Goal: Task Accomplishment & Management: Complete application form

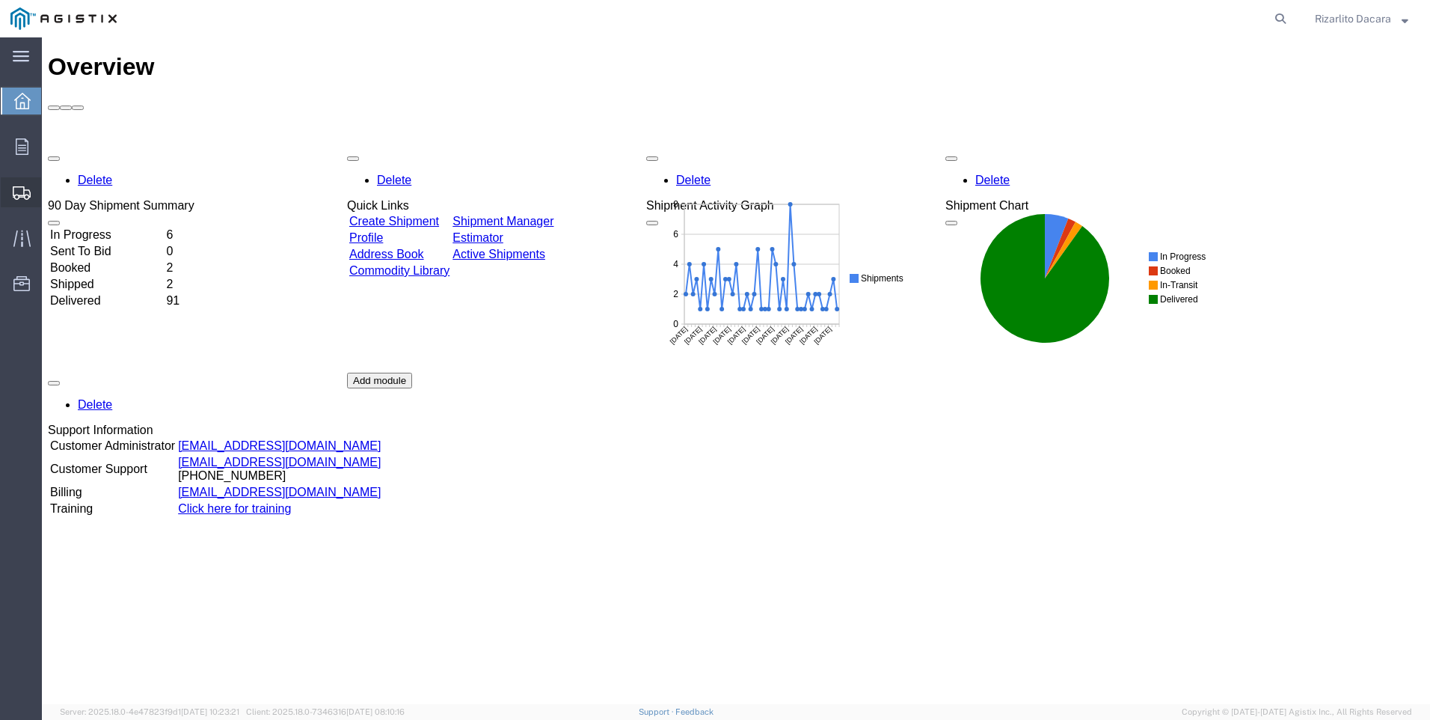
click at [0, 0] on span "Create Shipment" at bounding box center [0, 0] width 0 height 0
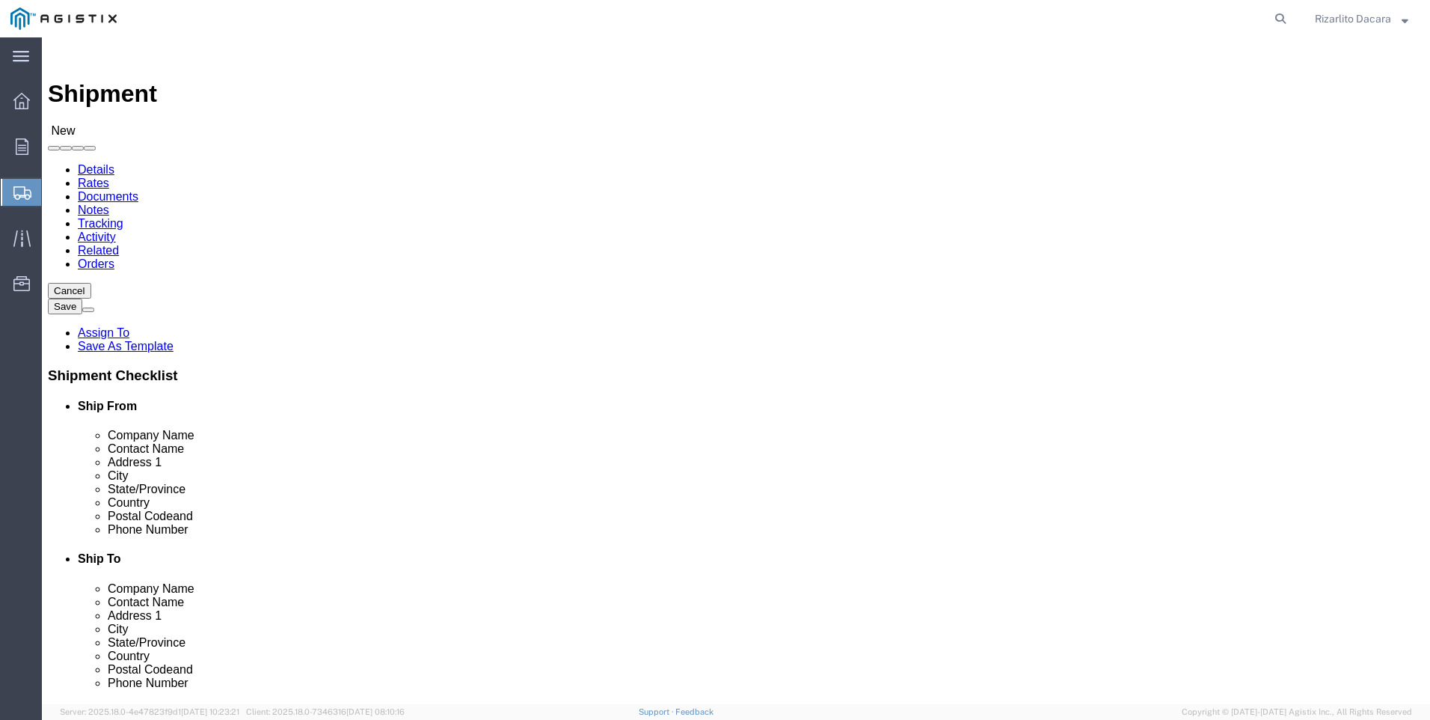
select select
click select "Select MRC Global ([PERSON_NAME] Corp) PG&E"
select select "9596"
click select "Select MRC Global ([PERSON_NAME] Corp) PG&E"
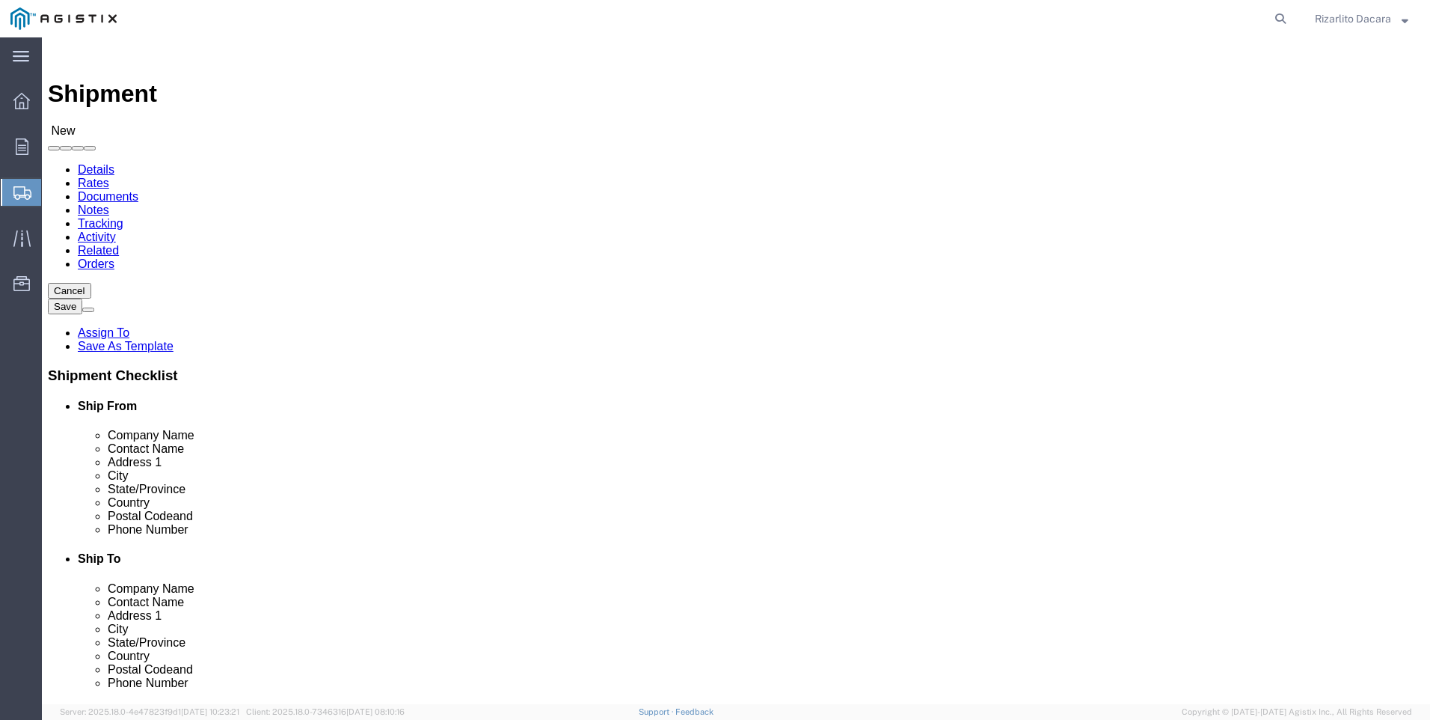
select select
select select "MYPROFILE"
select select "CA"
click input "text"
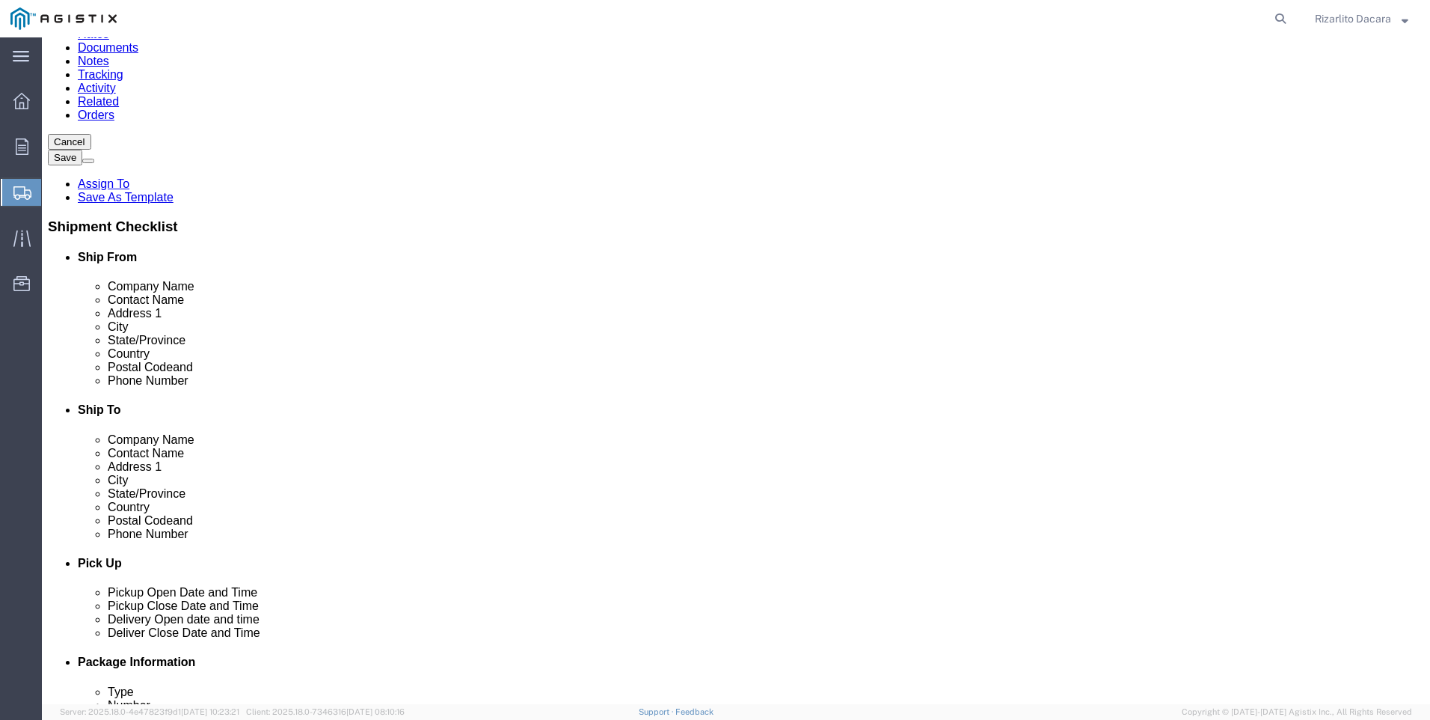
scroll to position [150, 0]
type input "[PERSON_NAME]"
click input "text"
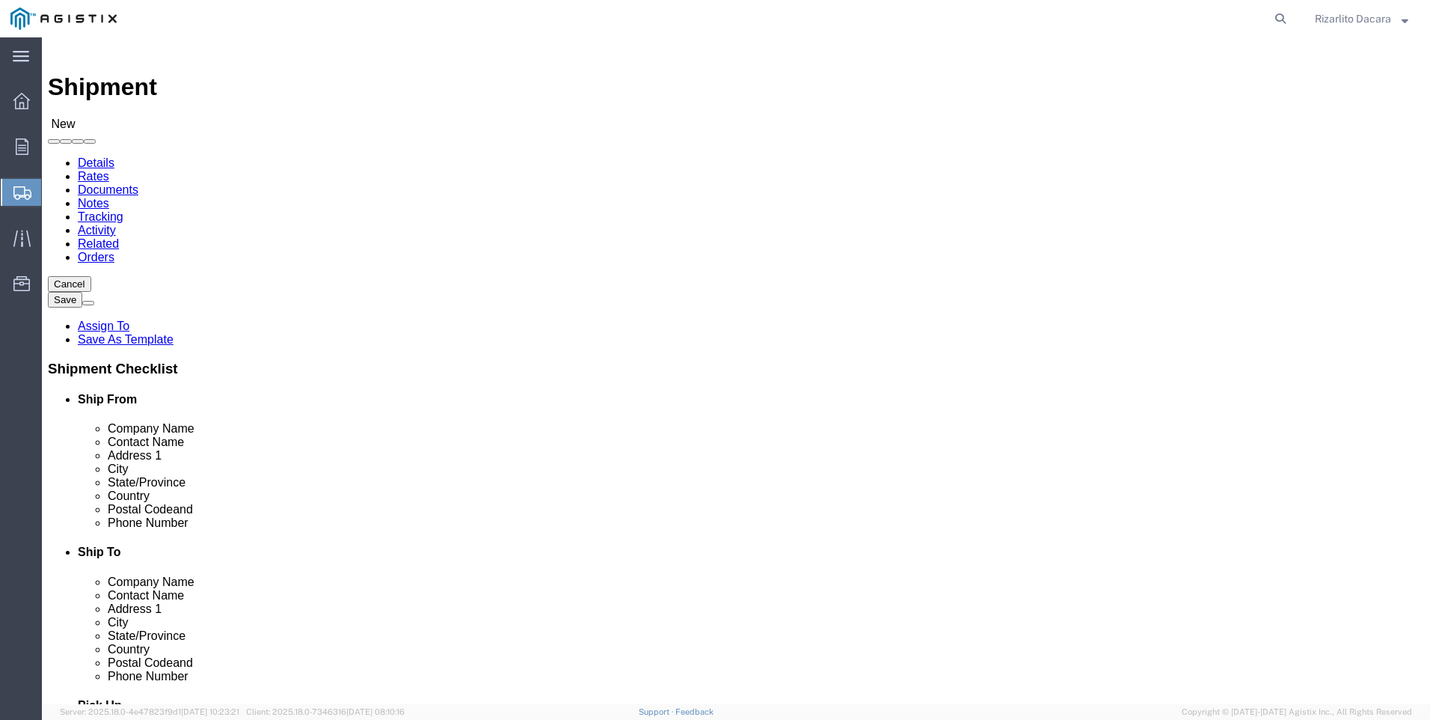
scroll to position [0, 0]
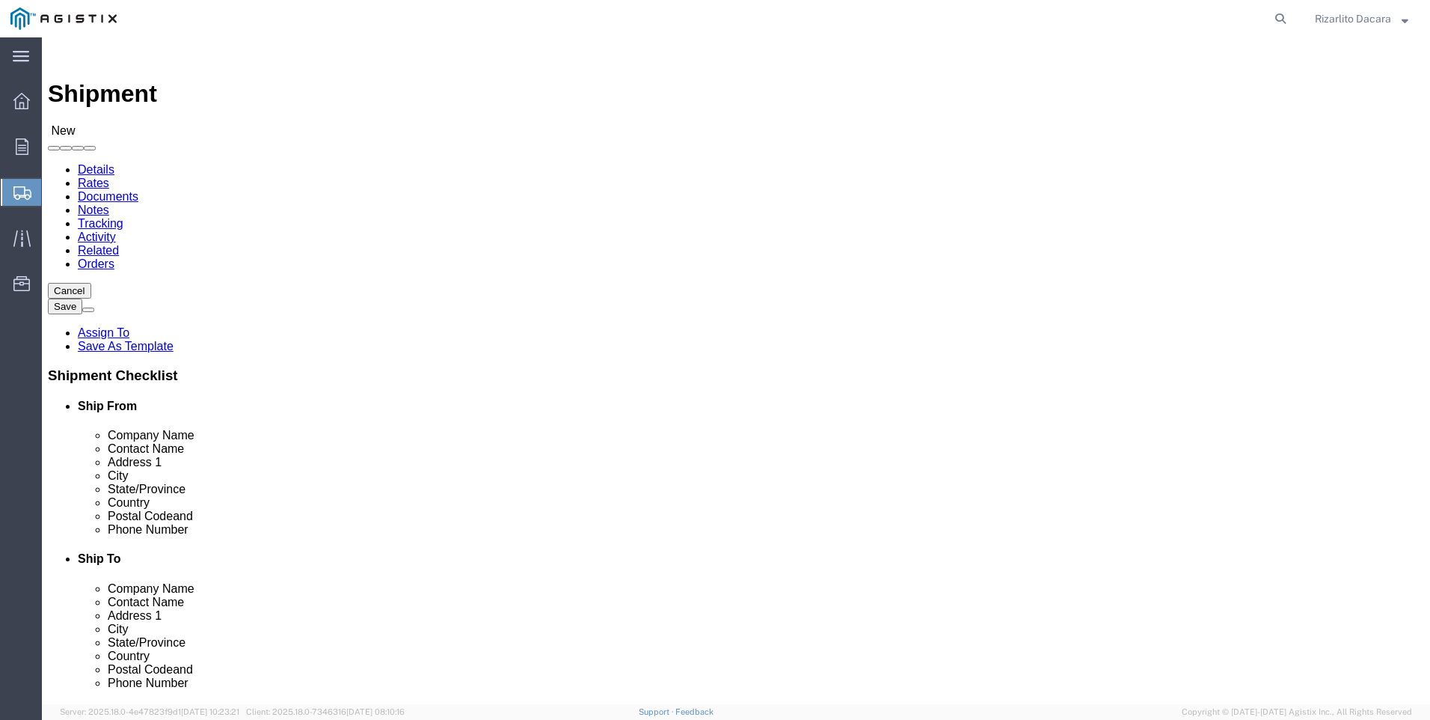
type input "6613916217"
click select "Select All Others [GEOGRAPHIC_DATA] [GEOGRAPHIC_DATA] [GEOGRAPHIC_DATA] [GEOGRA…"
select select "23082"
click select "Select All Others [GEOGRAPHIC_DATA] [GEOGRAPHIC_DATA] [GEOGRAPHIC_DATA] [GEOGRA…"
click input "text"
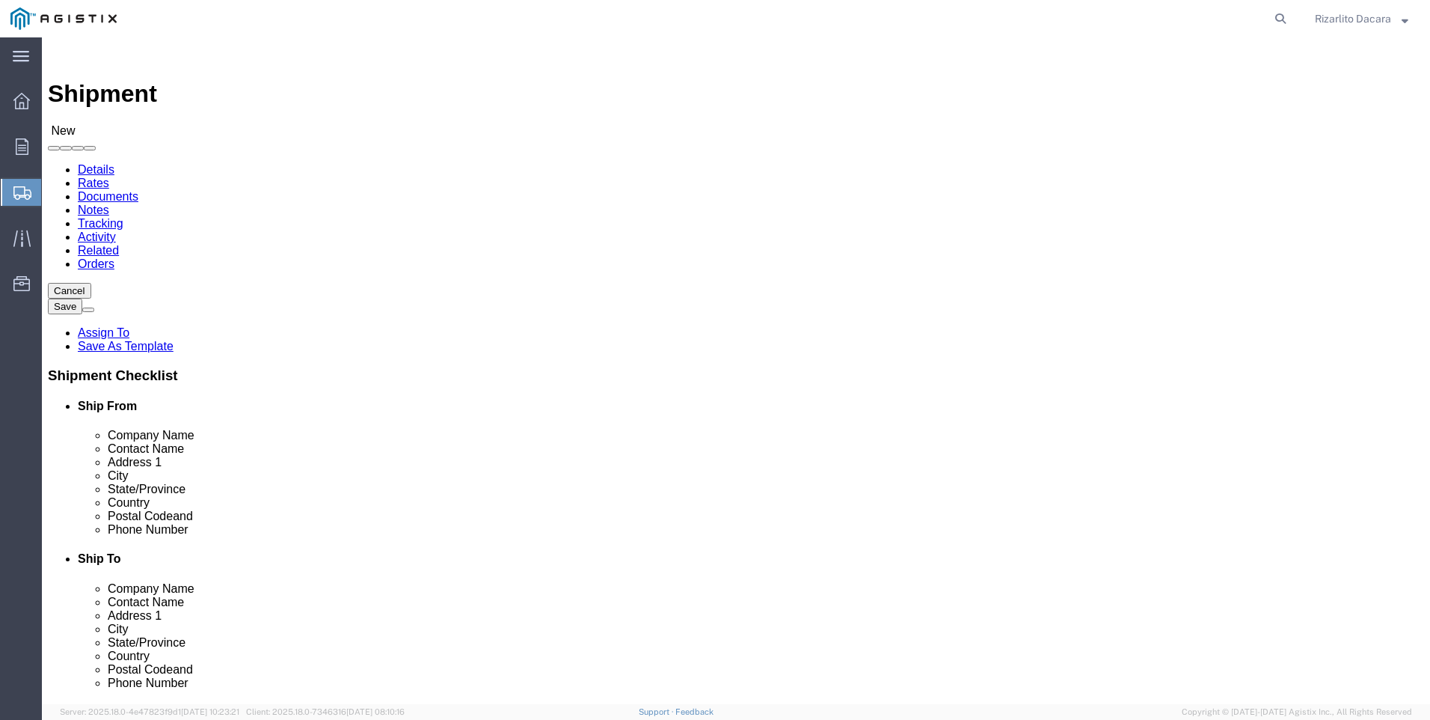
type input "fres"
click p "- PG&E - ([PERSON_NAME]) [STREET_ADDRESS]"
select select "CA"
type input "[GEOGRAPHIC_DATA]"
click input "text"
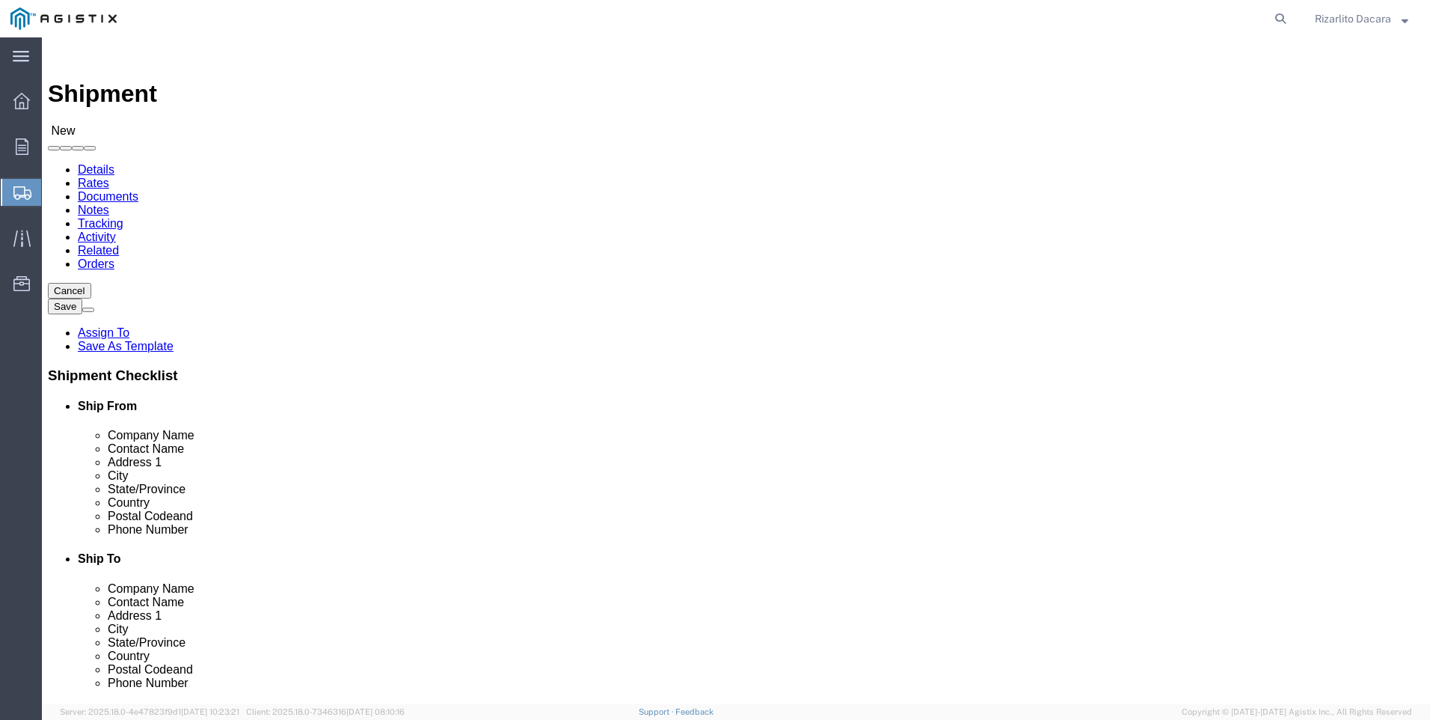
type input "R"
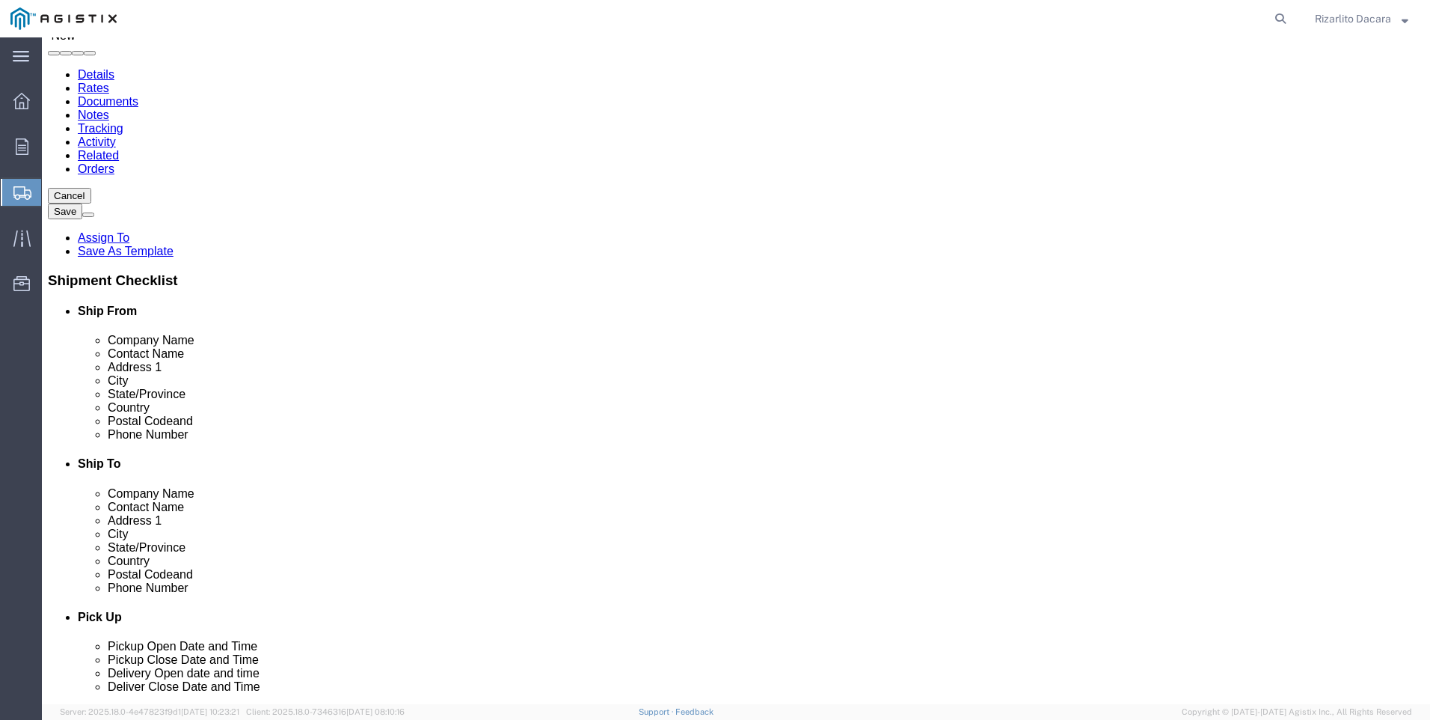
scroll to position [150, 0]
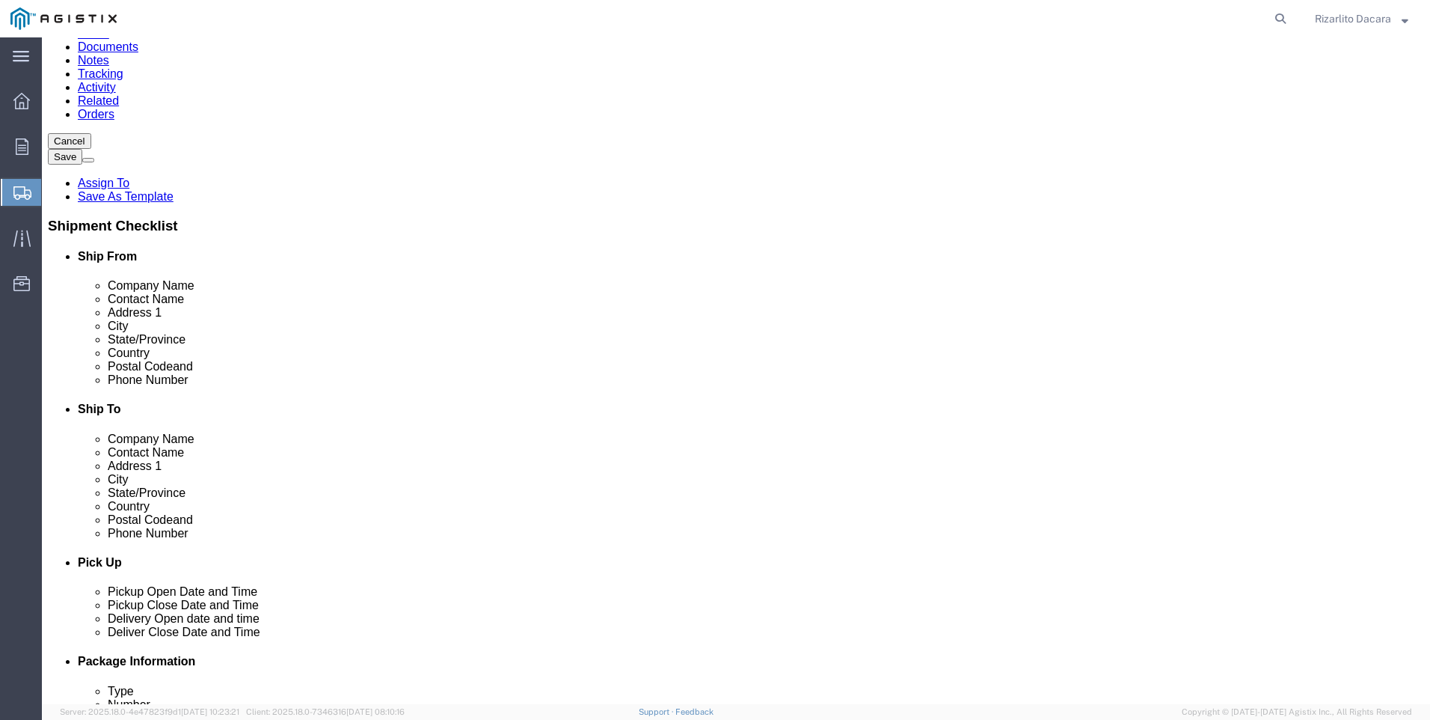
type input "[PERSON_NAME]"
click input "text"
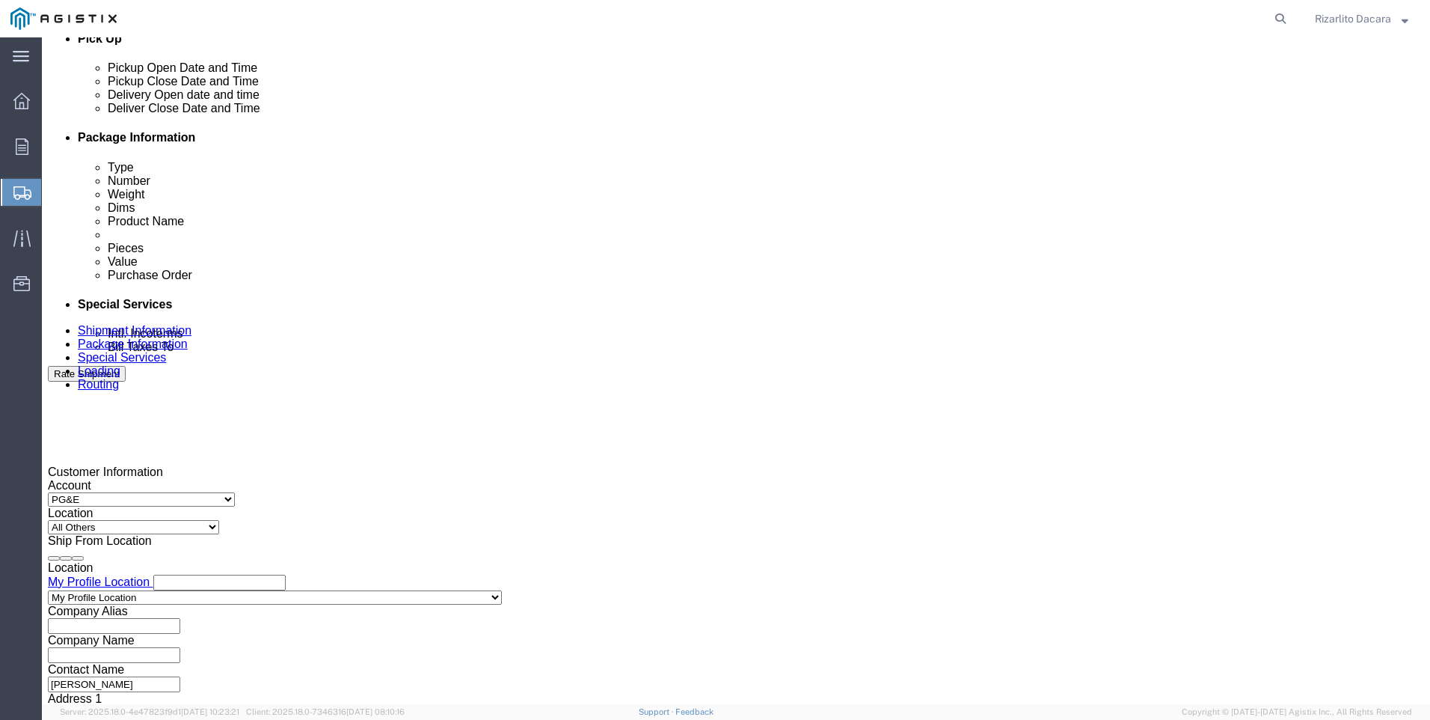
scroll to position [1047, 0]
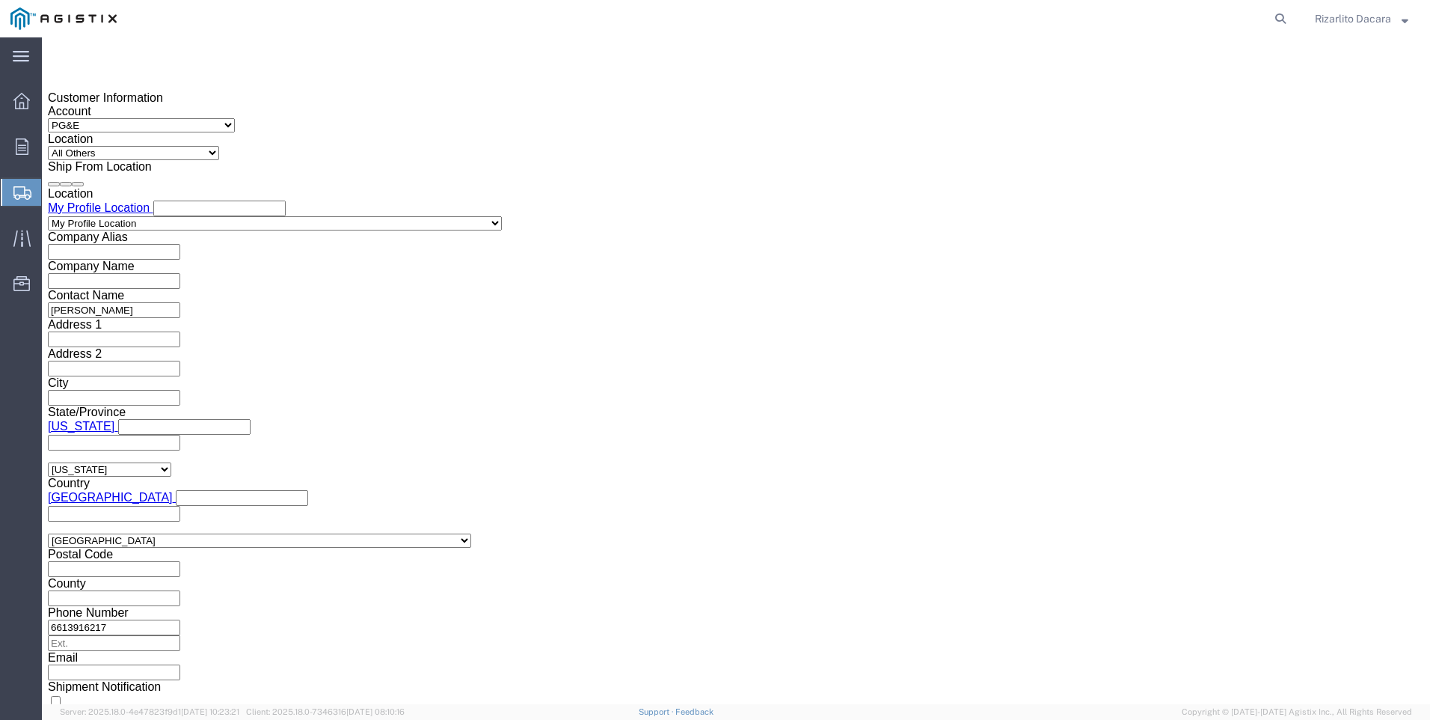
type input "[PHONE_NUMBER]"
click div "[DATE] 5:00 PM"
click input "5:00 PM"
type input "7:00 AM"
click button "Apply"
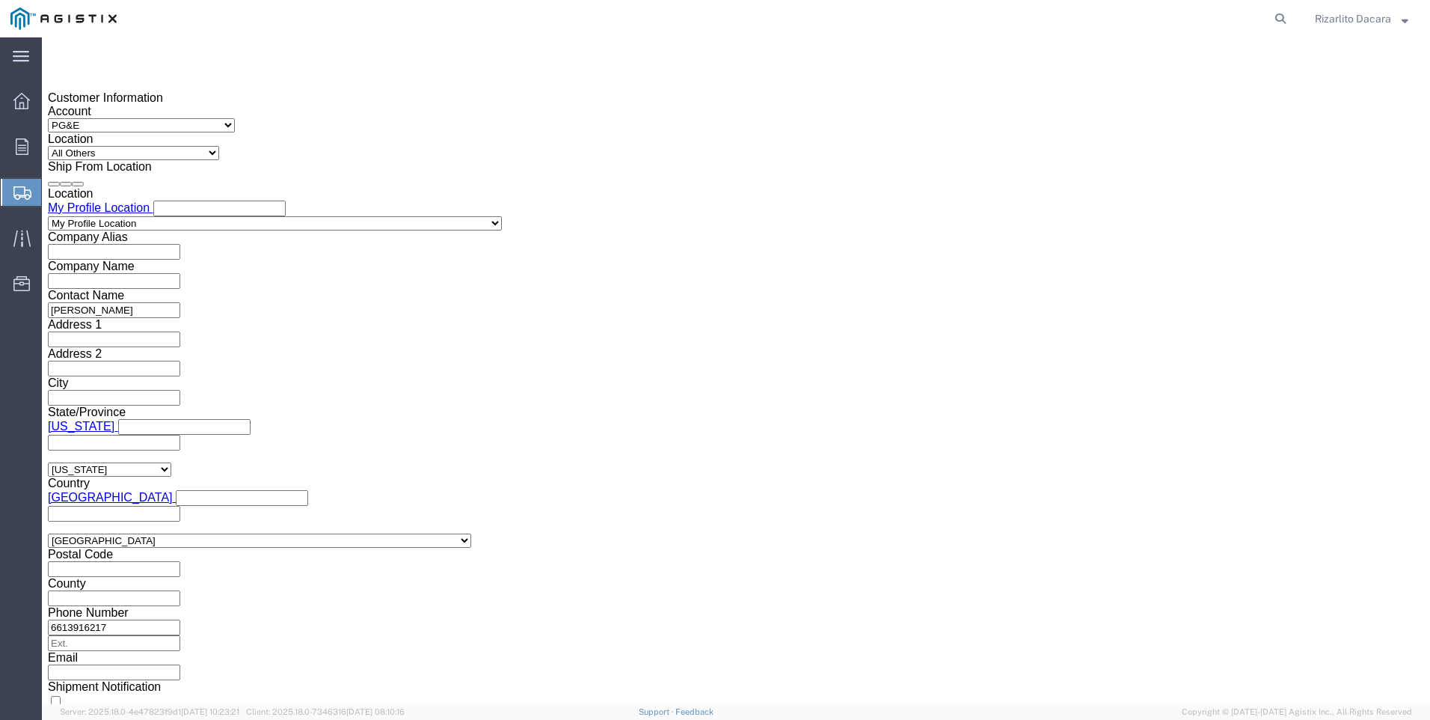
click div "[DATE] 8:00 AM"
type input "10:00 AM"
click button "Apply"
click div
click input "11:00 AM"
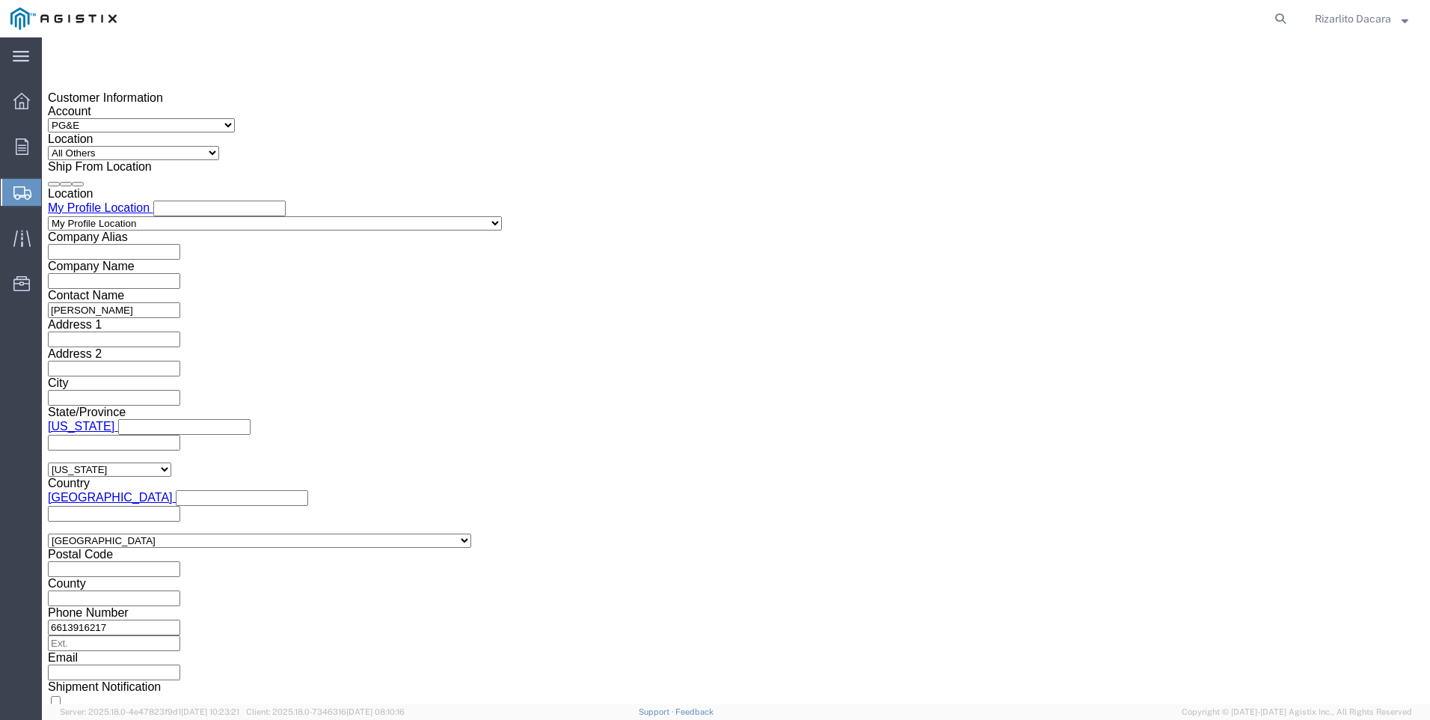
type input "7:00 AM"
click button "Apply"
click div
type input "10:00 AM"
drag, startPoint x: 991, startPoint y: 441, endPoint x: 986, endPoint y: 432, distance: 9.8
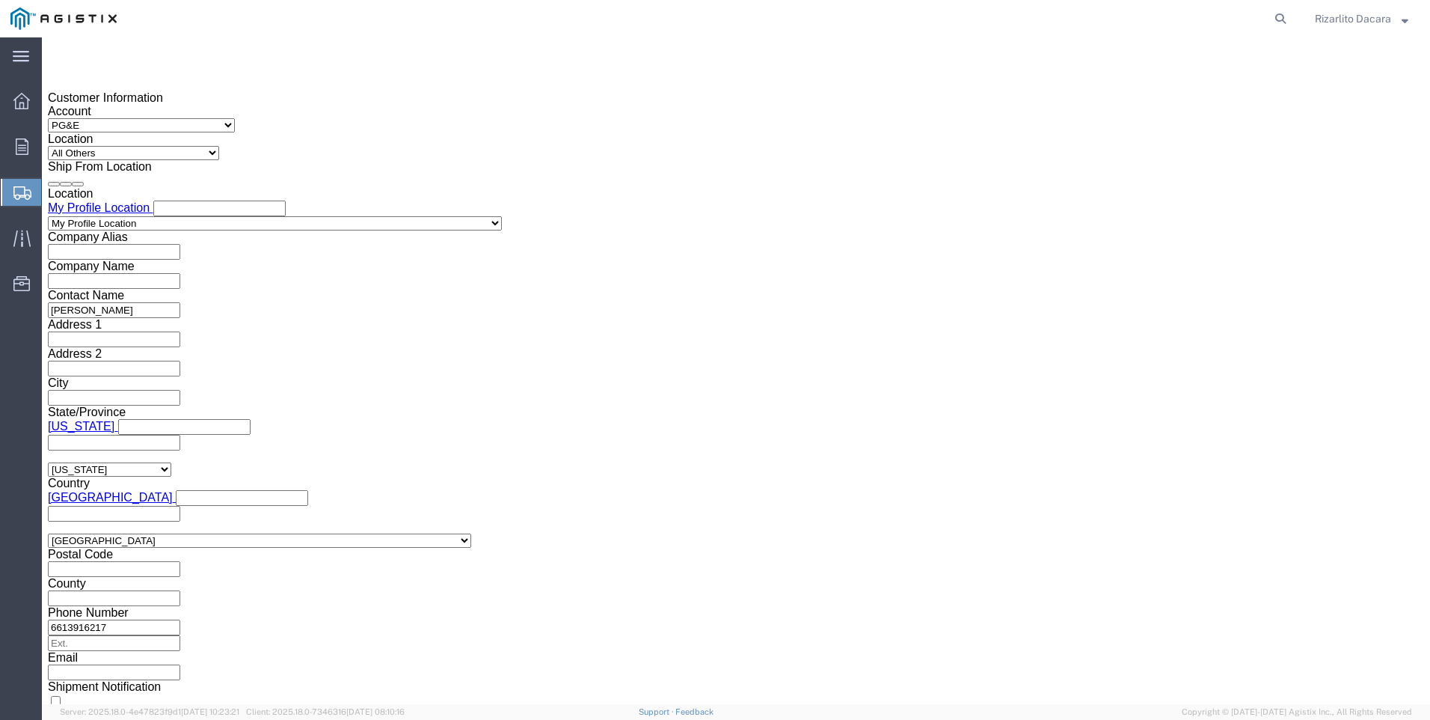
click button "Apply"
click input "text"
type input "3501416184"
click select "Select Account Type Activity ID Airline Appointment Number ASN Batch Request # …"
select select "SALEORDR"
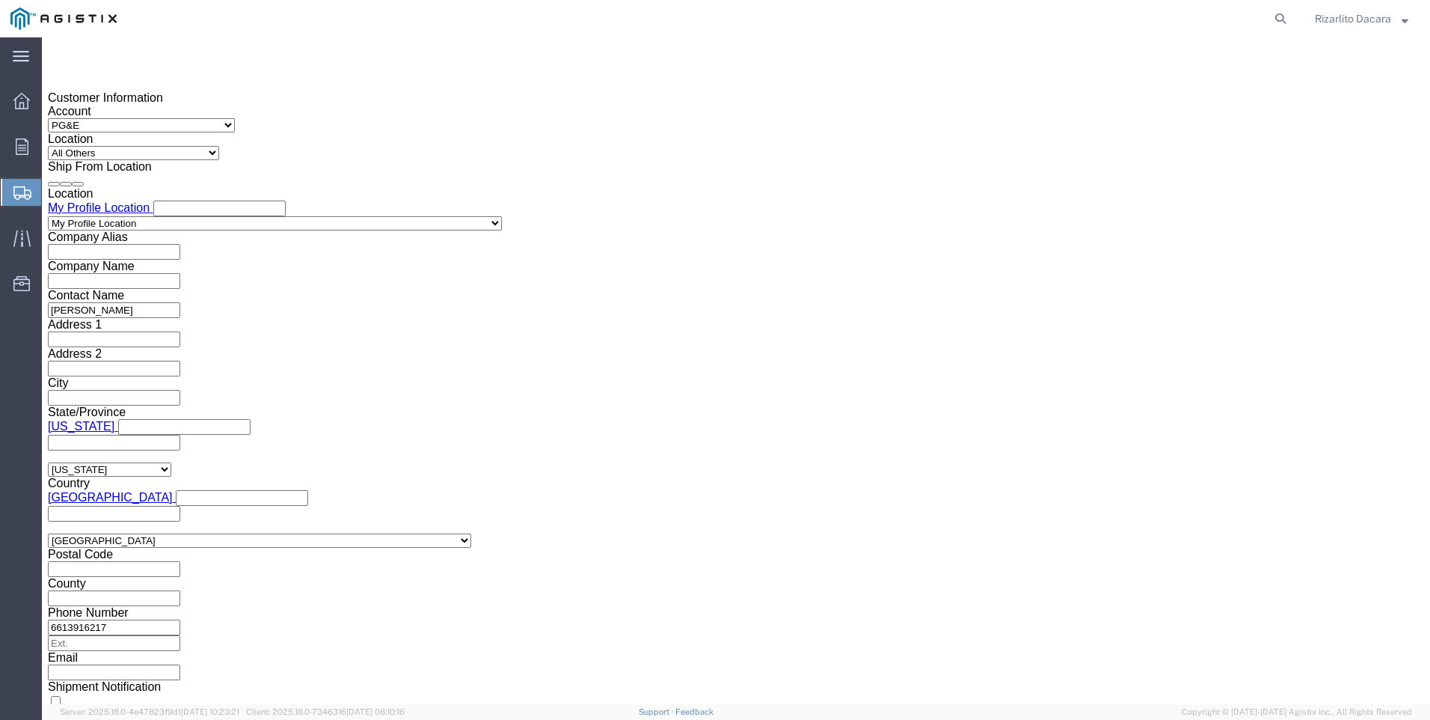
click select "Select Account Type Activity ID Airline Appointment Number ASN Batch Request # …"
click input "text"
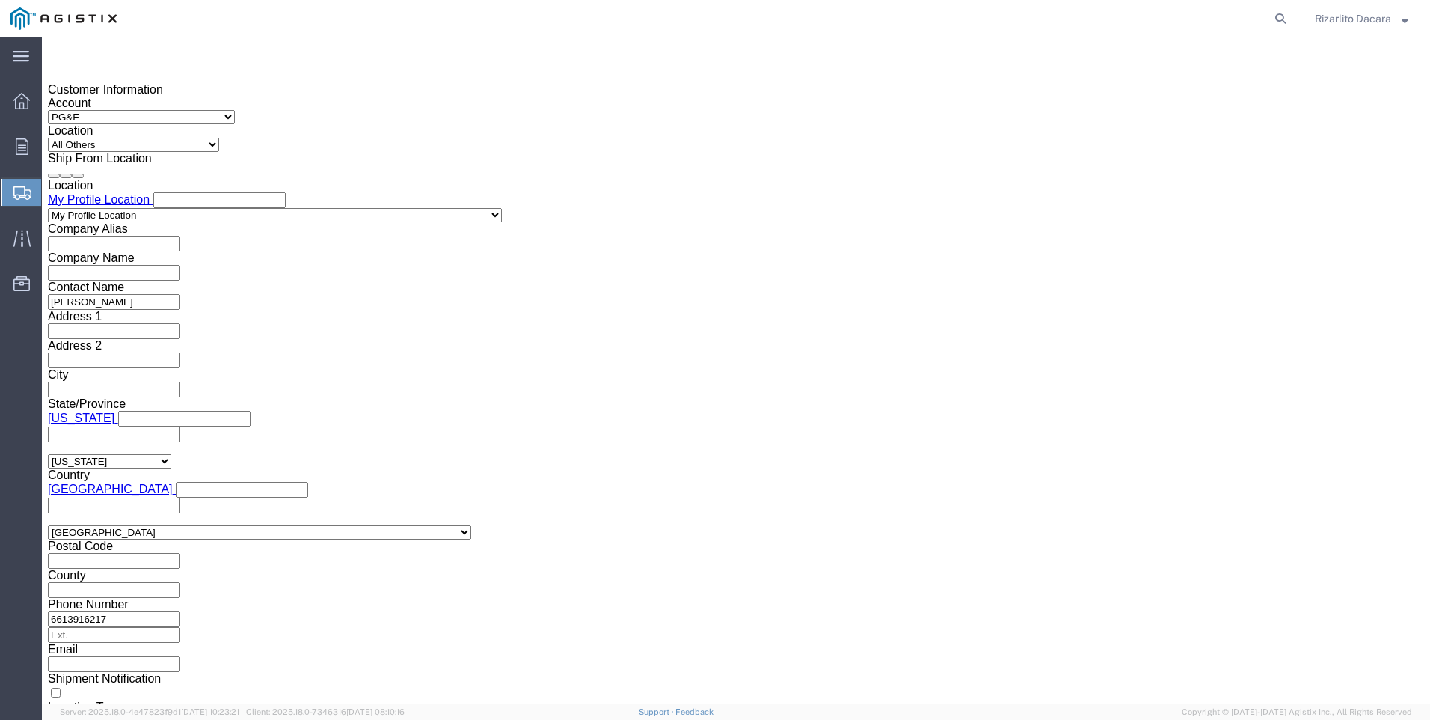
scroll to position [1057, 0]
type input "100000032742"
click button "Continue"
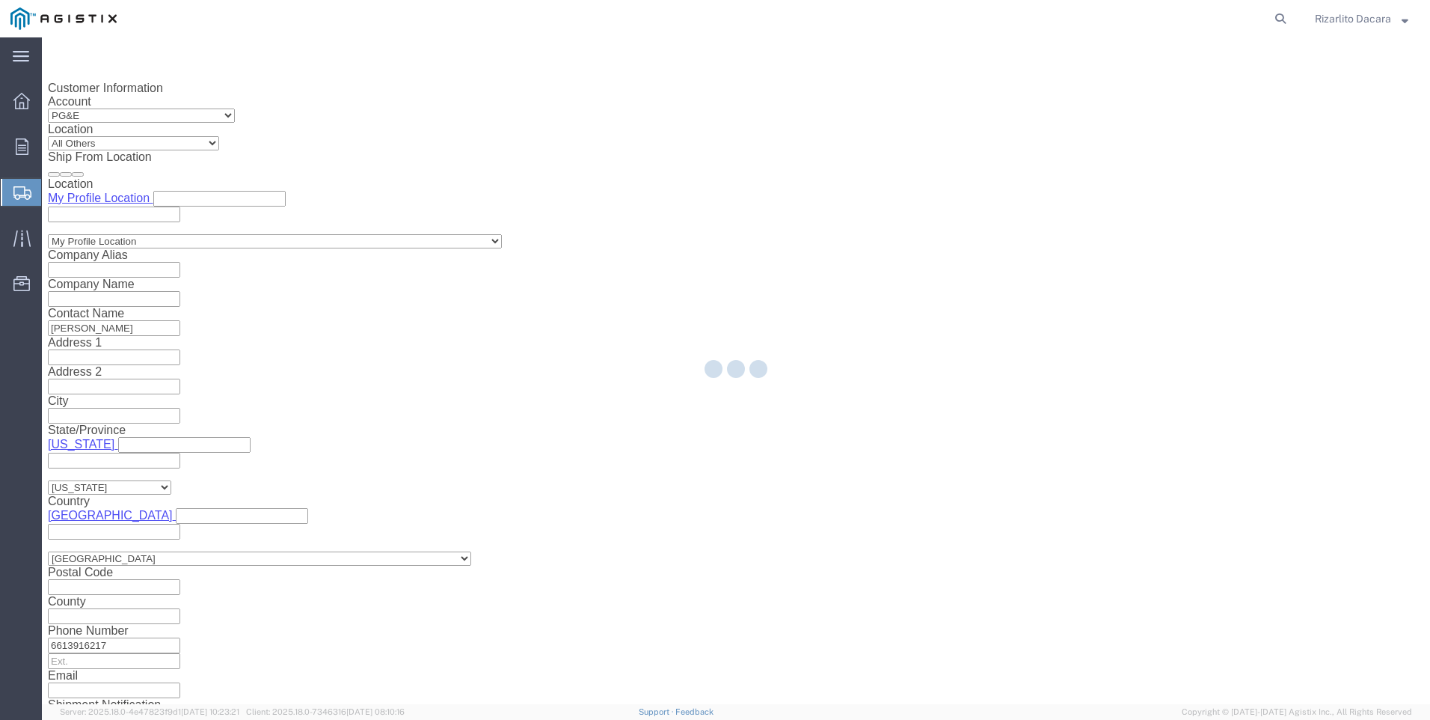
select select "21483"
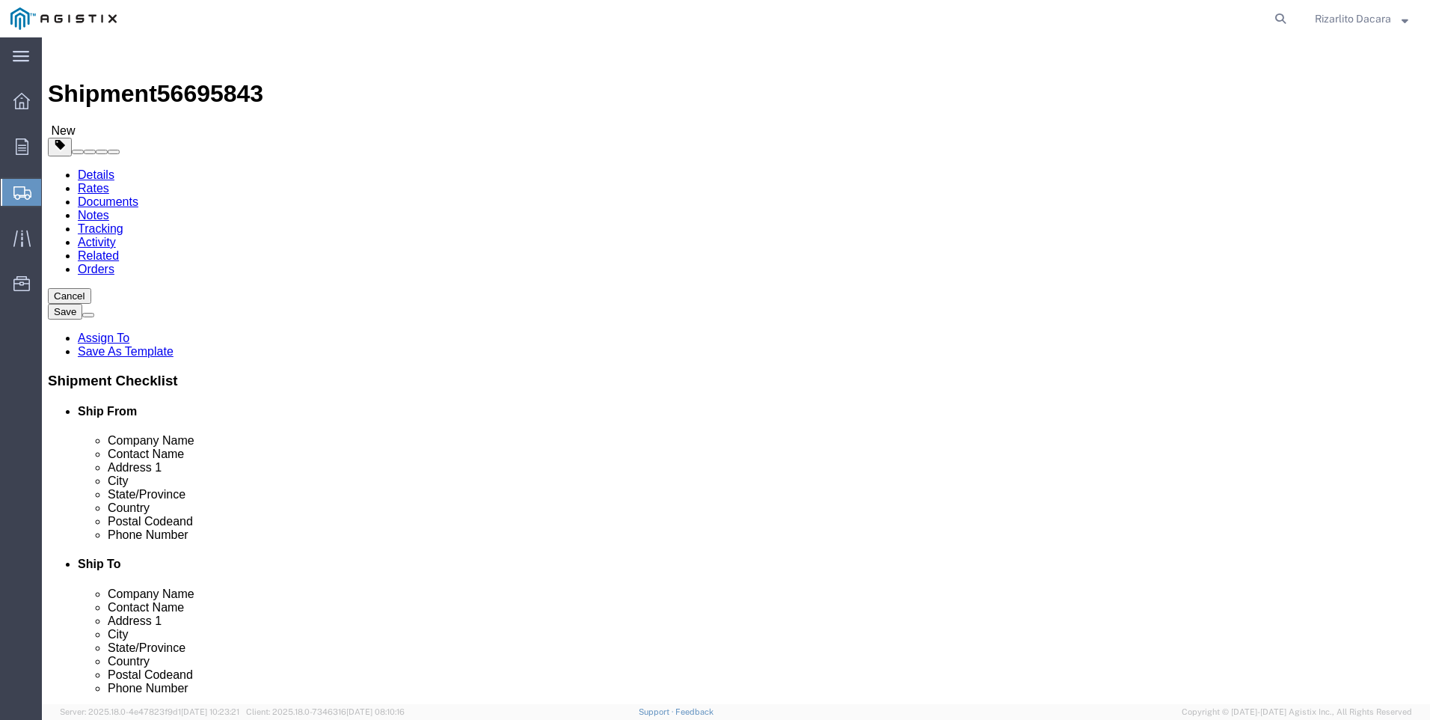
click select "Select Bulk Bundle(s) Cardboard Box(es) Carton(s) Crate(s) Drum(s) (Fiberboard)…"
select select "PONS"
click select "Select Bulk Bundle(s) Cardboard Box(es) Carton(s) Crate(s) Drum(s) (Fiberboard)…"
click input "1"
type input "6"
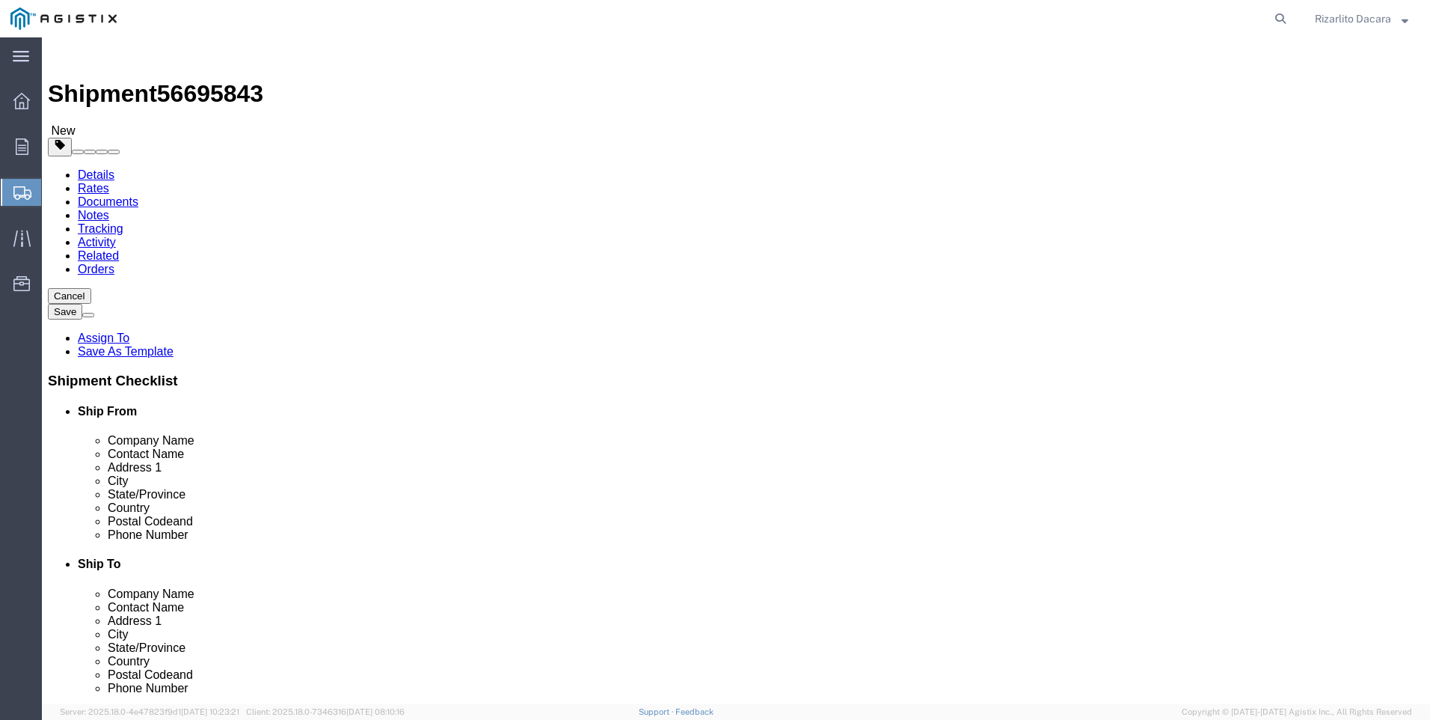
click input "text"
type input "78"
type input "86"
click input "0.00"
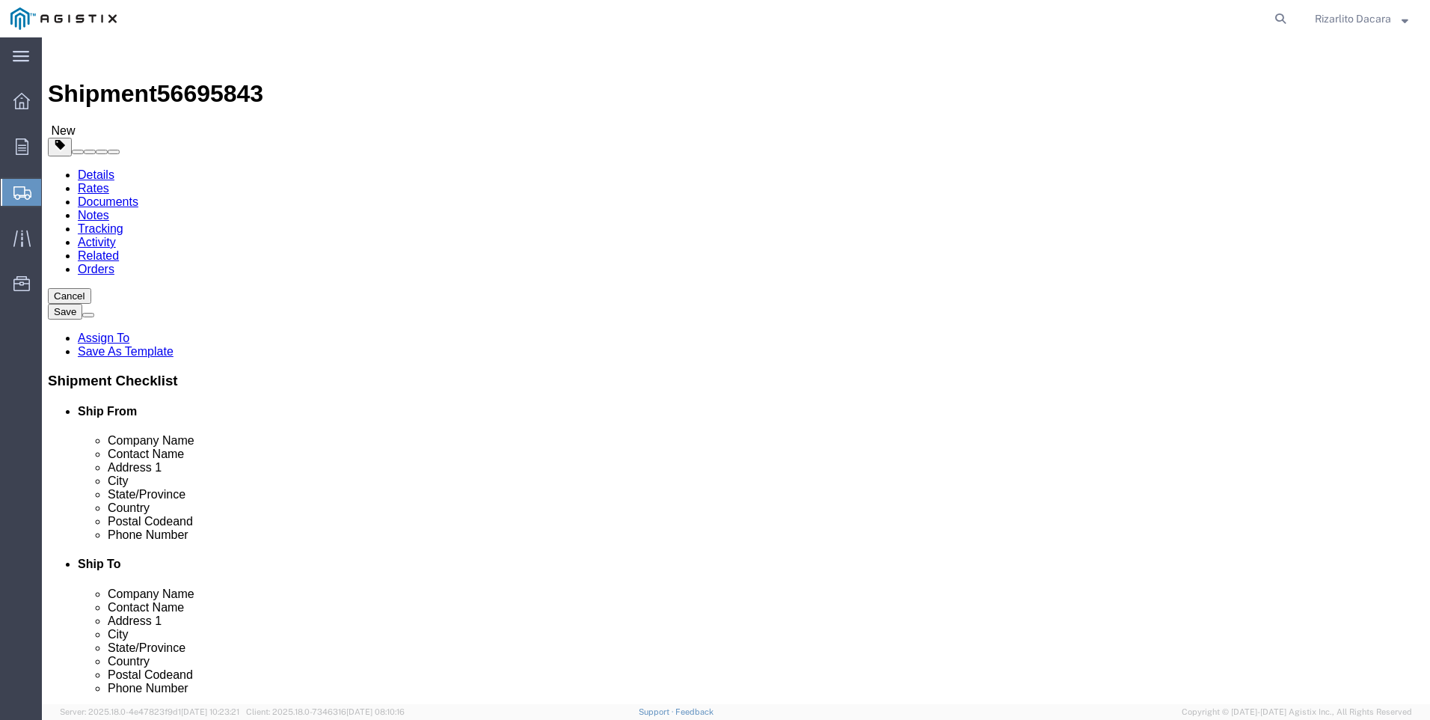
type input "0"
type input "13600"
click span
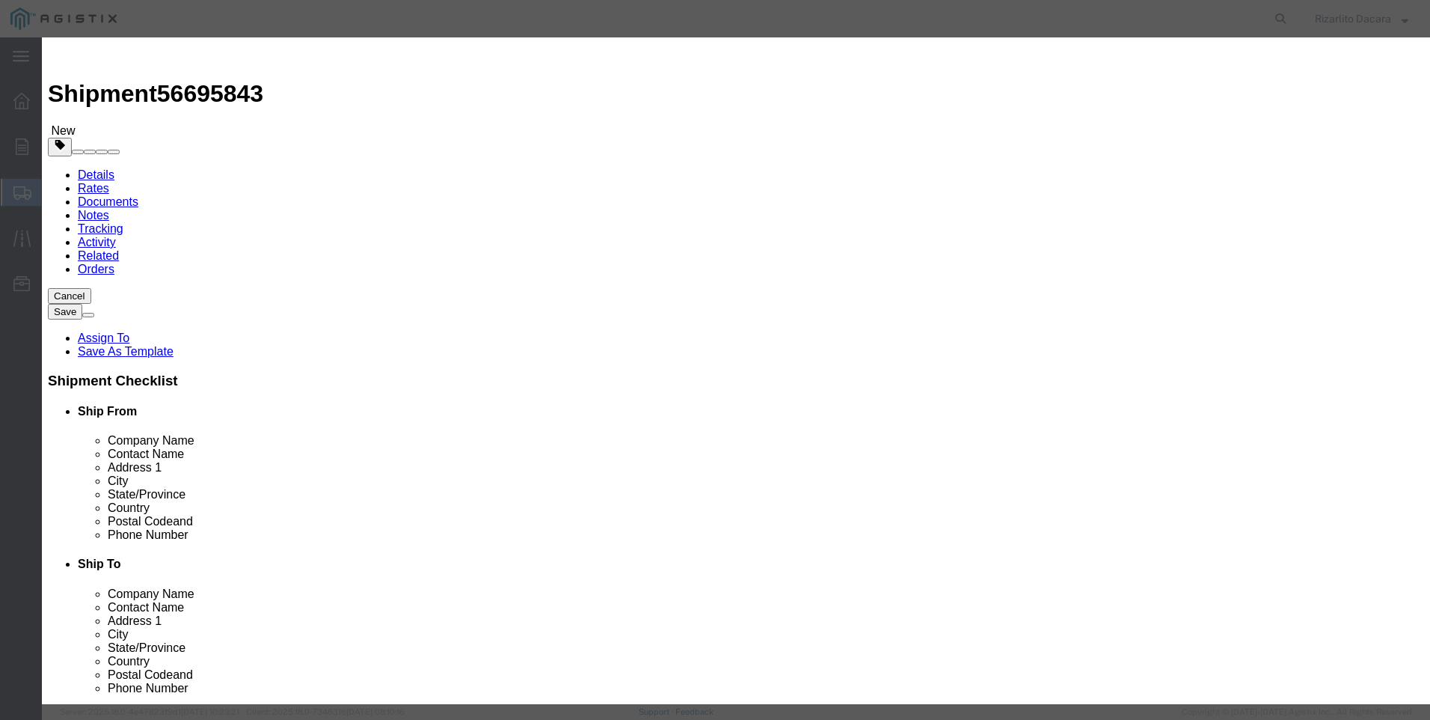
click input "text"
type input "2 yellow gas pipe 500 ft coil"
type input "31,080"
click input "0"
type input "2"
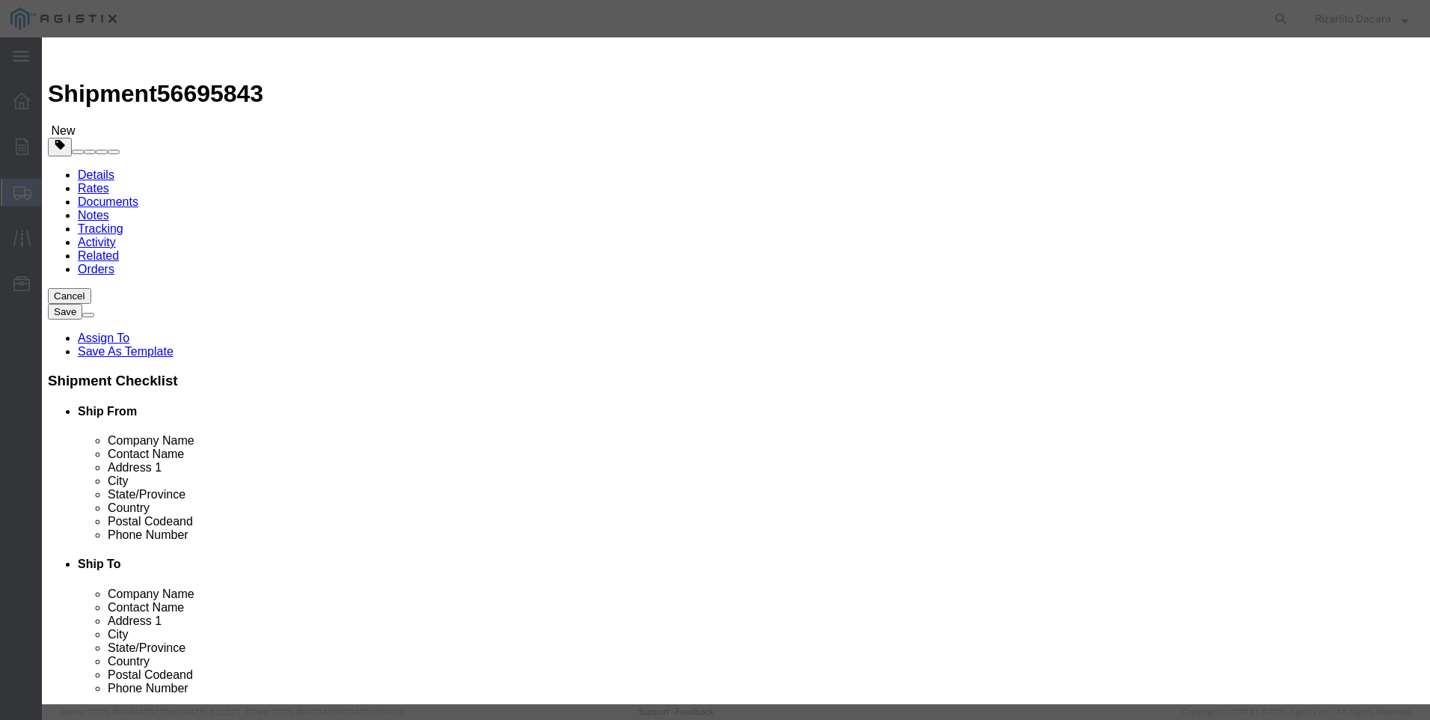
type input "37"
click input "31,080"
type input "3"
type input "27,380"
click select "Select 50 55 60 65 70 85 92.5 100 125 175 250 300 400"
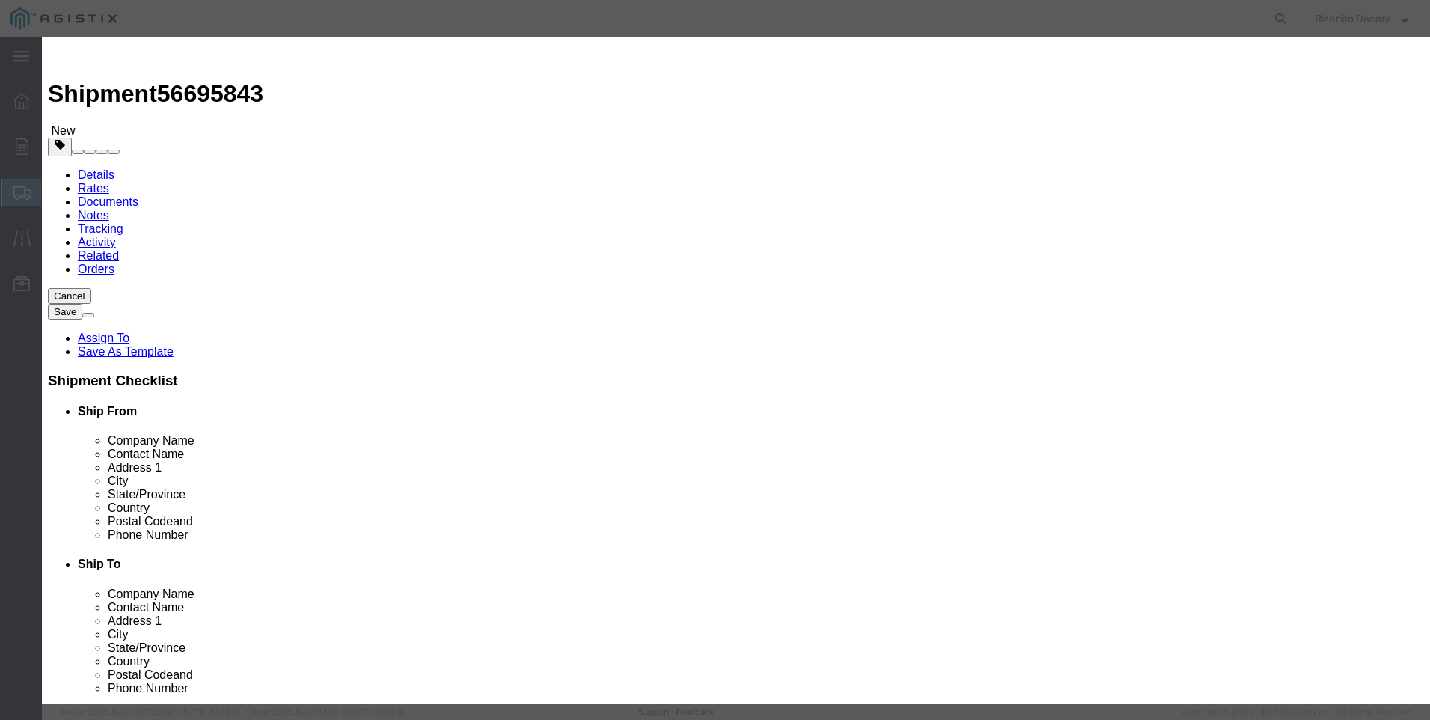
select select "60"
click select "Select 50 55 60 65 70 85 92.5 100 125 175 250 300 400"
click button "Save & Close"
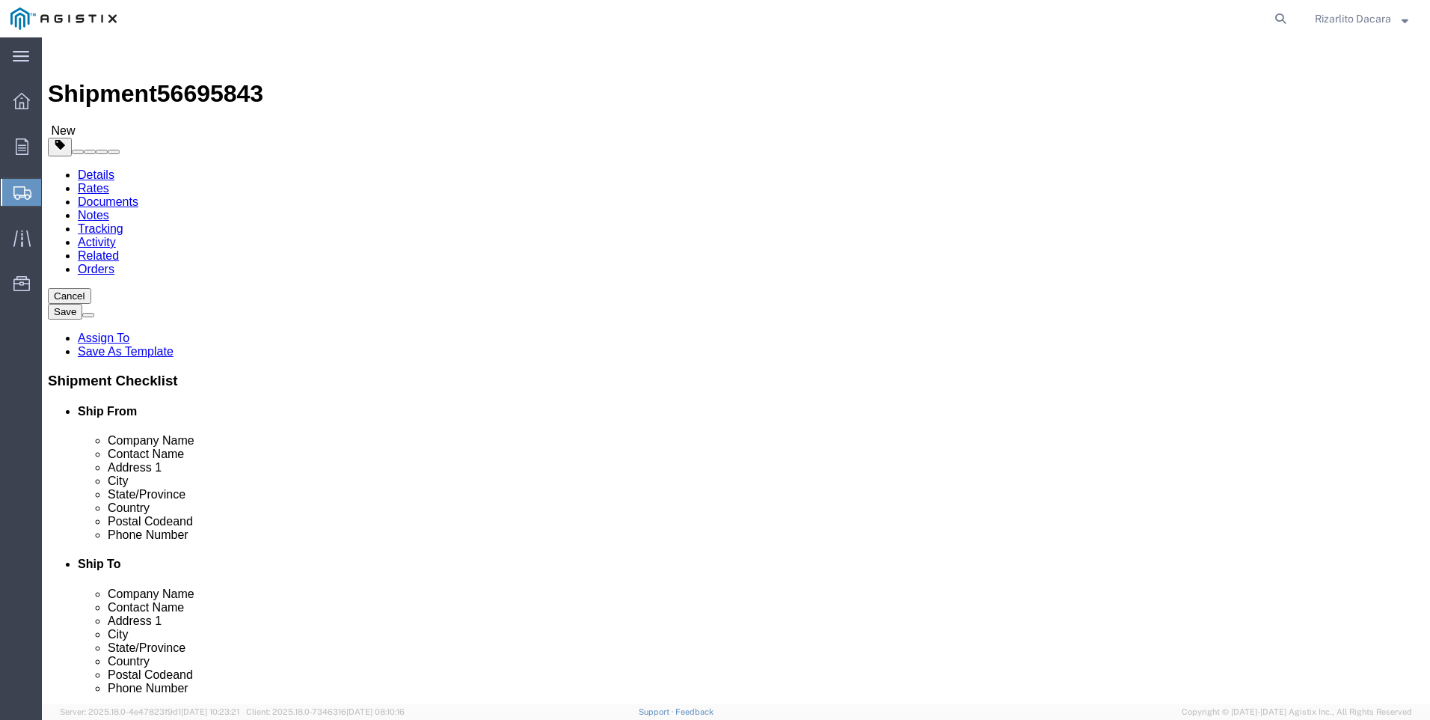
click button "Rate Shipment"
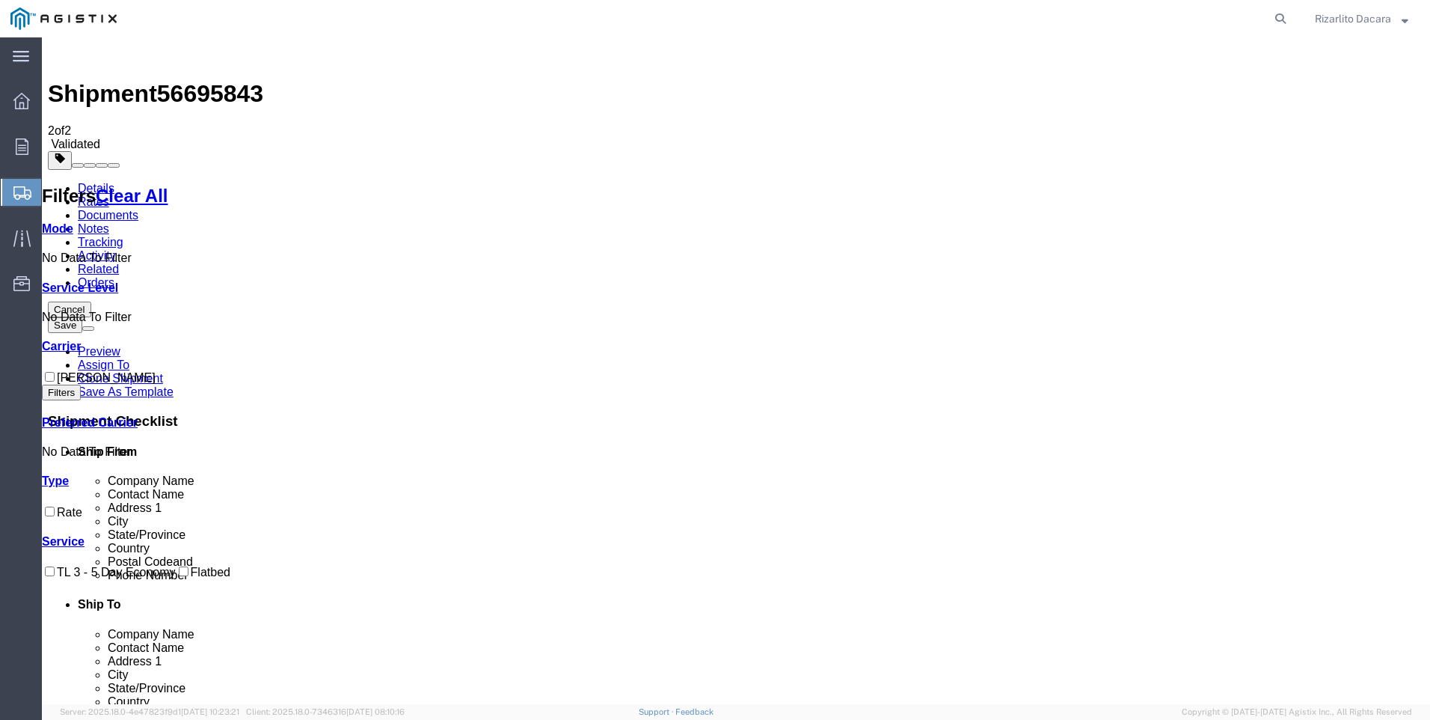
checkbox input "true"
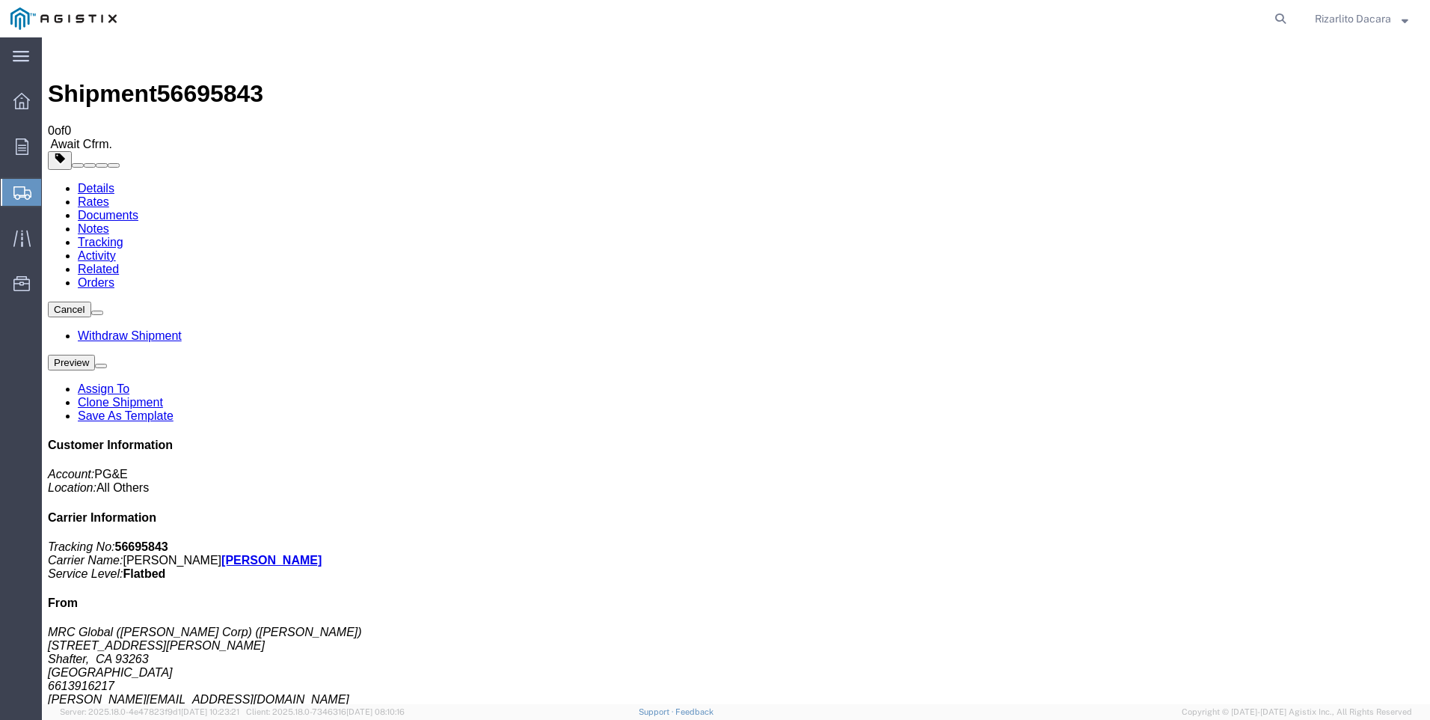
click at [0, 0] on span "Create Shipment" at bounding box center [0, 0] width 0 height 0
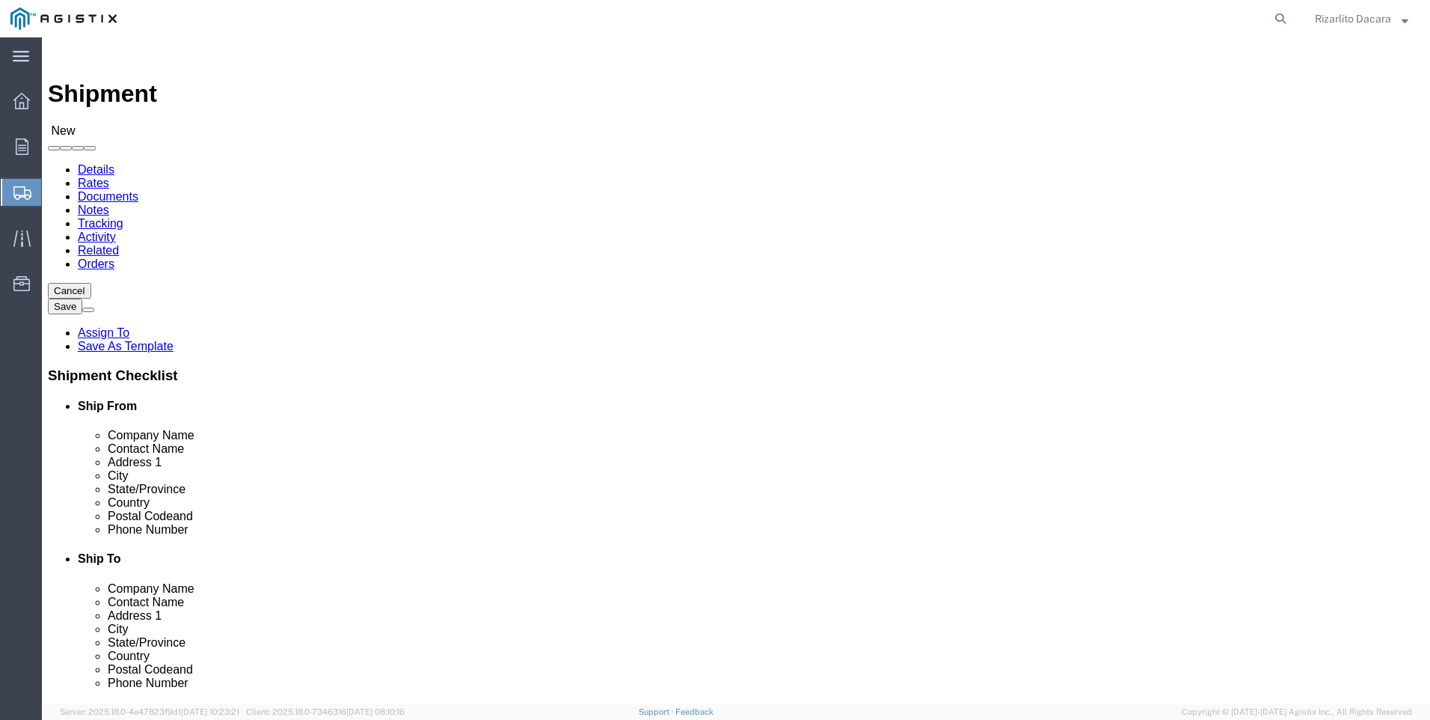
click select "Select MRC Global ([PERSON_NAME] Corp) PG&E"
select select "9596"
click select "Select MRC Global ([PERSON_NAME] Corp) PG&E"
select select
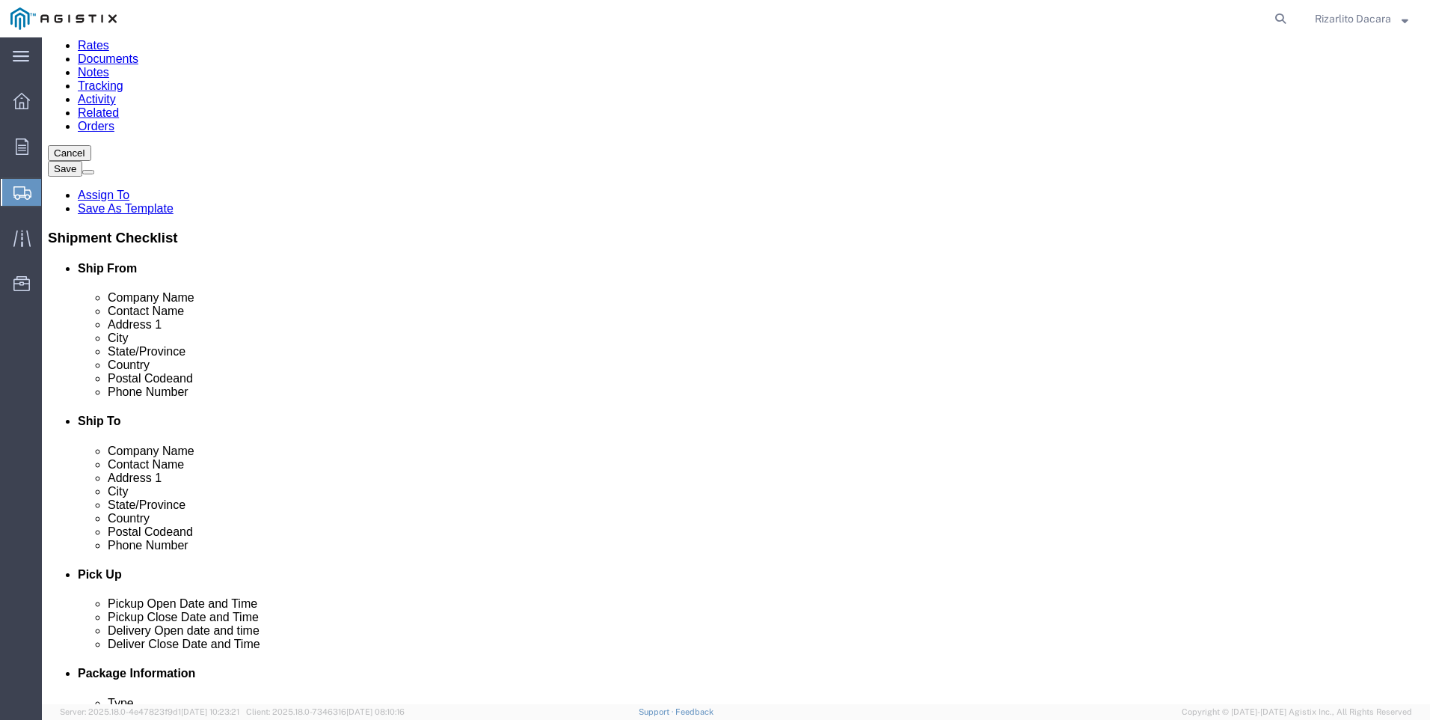
scroll to position [150, 0]
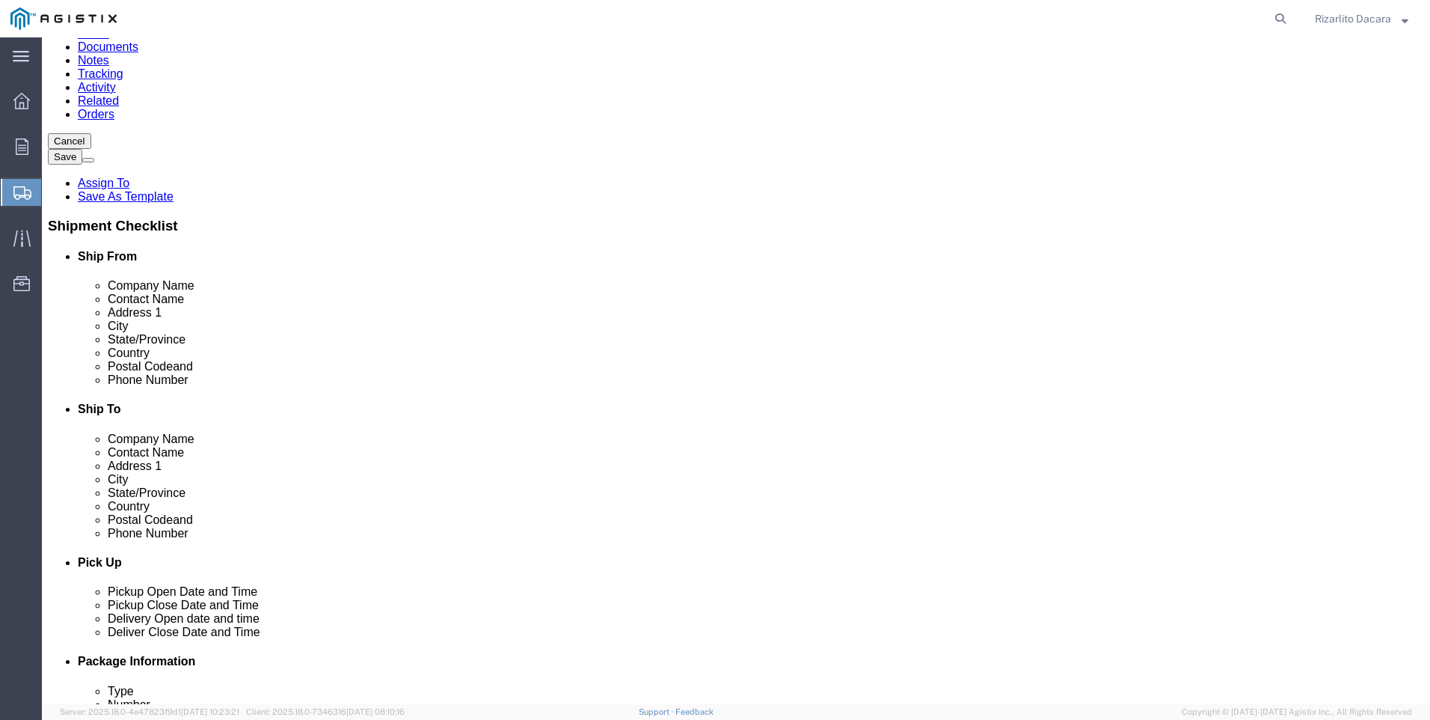
select select "MYPROFILE"
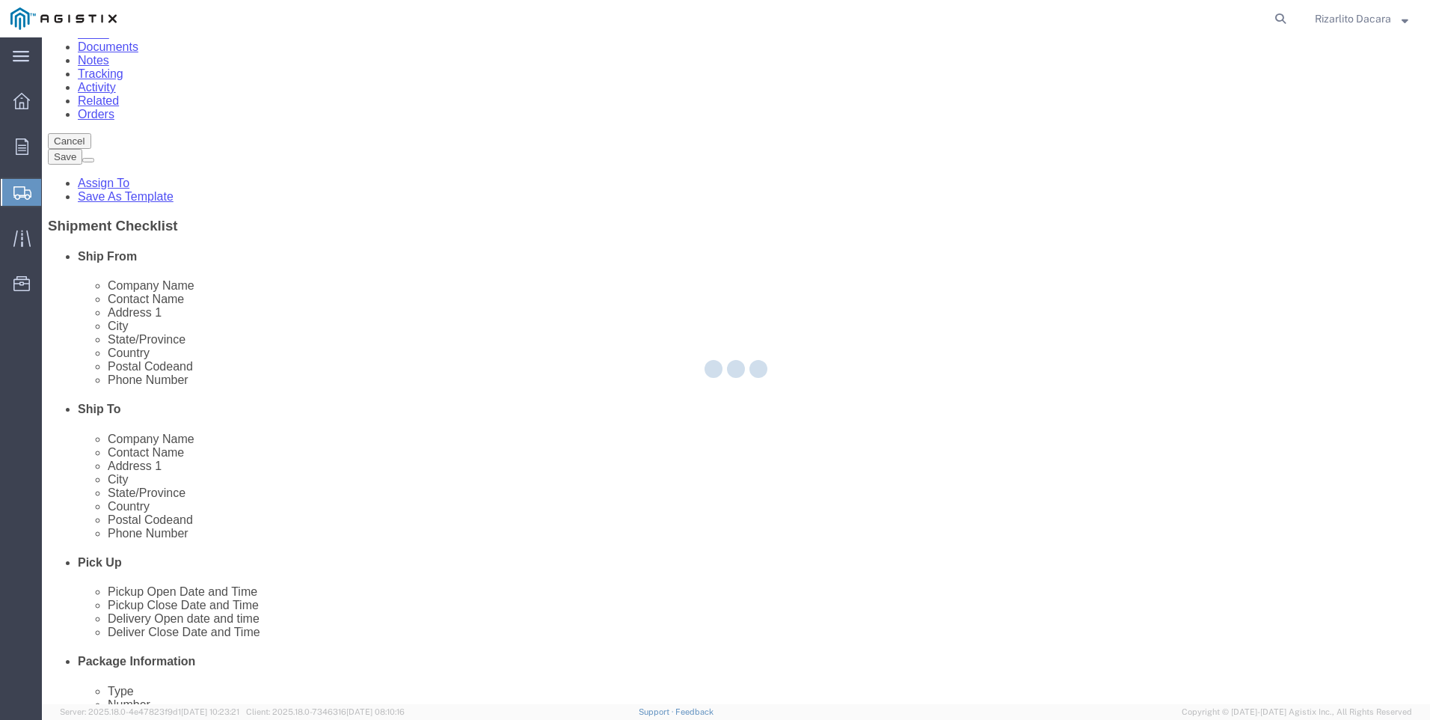
select select "CA"
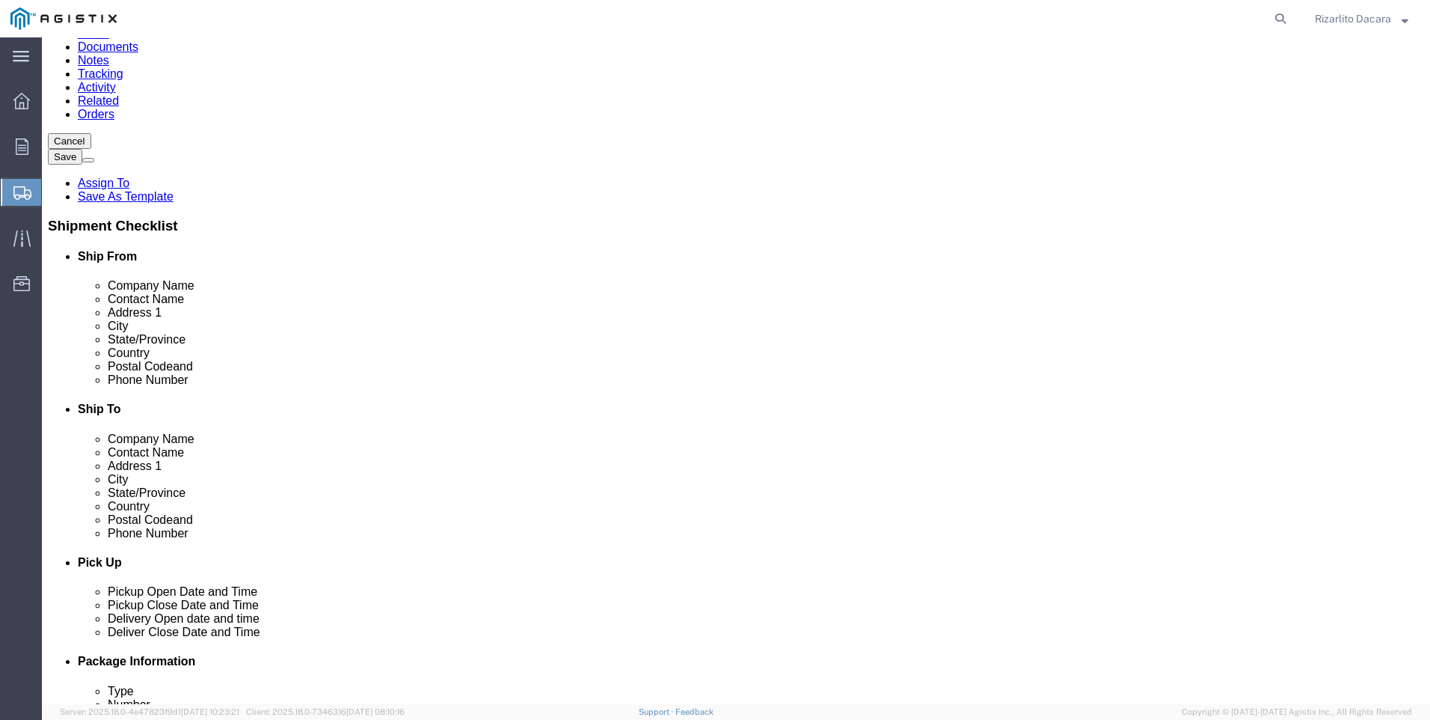
click input "text"
type input "[PERSON_NAME]"
click input "text"
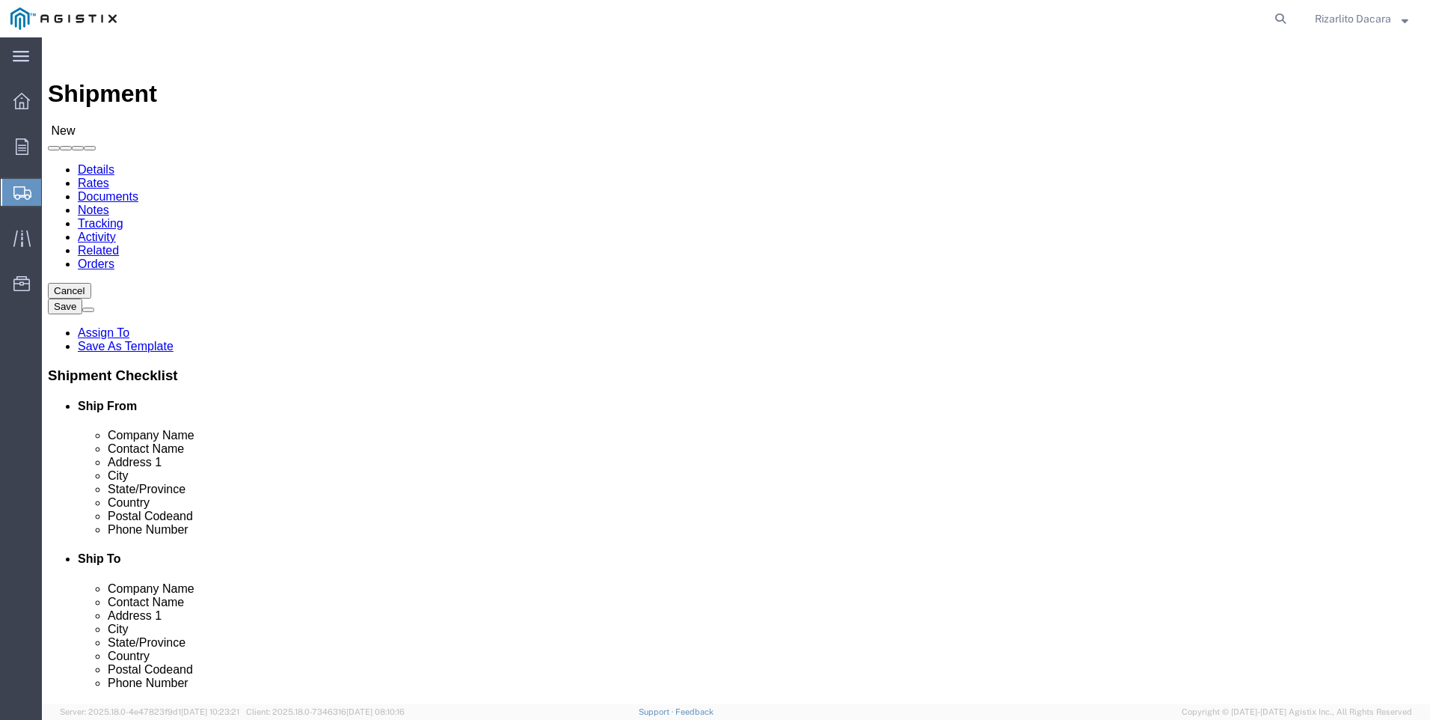
type input "6613916217"
click select "Select All Others [GEOGRAPHIC_DATA] [GEOGRAPHIC_DATA] [GEOGRAPHIC_DATA] [GEOGRA…"
select select "23082"
click select "Select All Others [GEOGRAPHIC_DATA] [GEOGRAPHIC_DATA] [GEOGRAPHIC_DATA] [GEOGRA…"
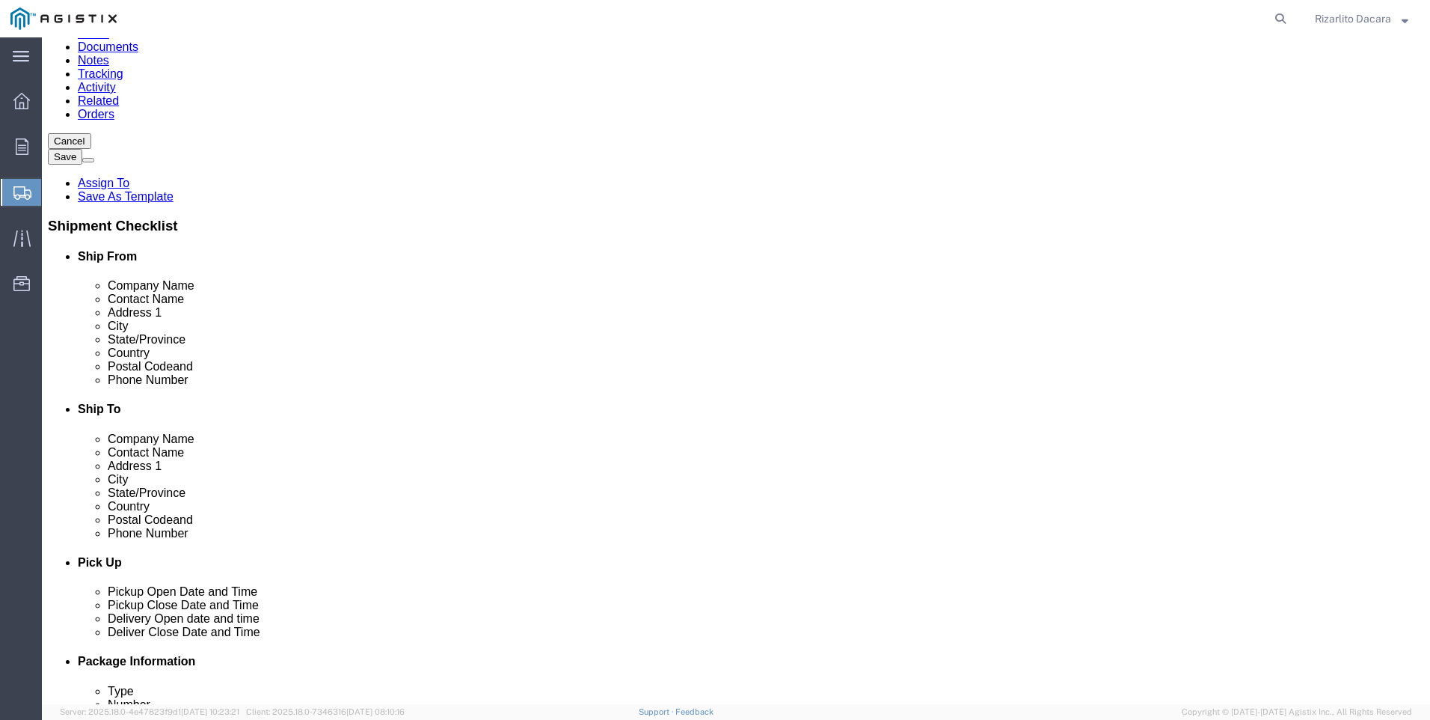
click input "text"
type input "fremont"
click p "- PG&E - () [STREET_ADDRESS][PERSON_NAME]"
select select "CA"
type input "Fremont"
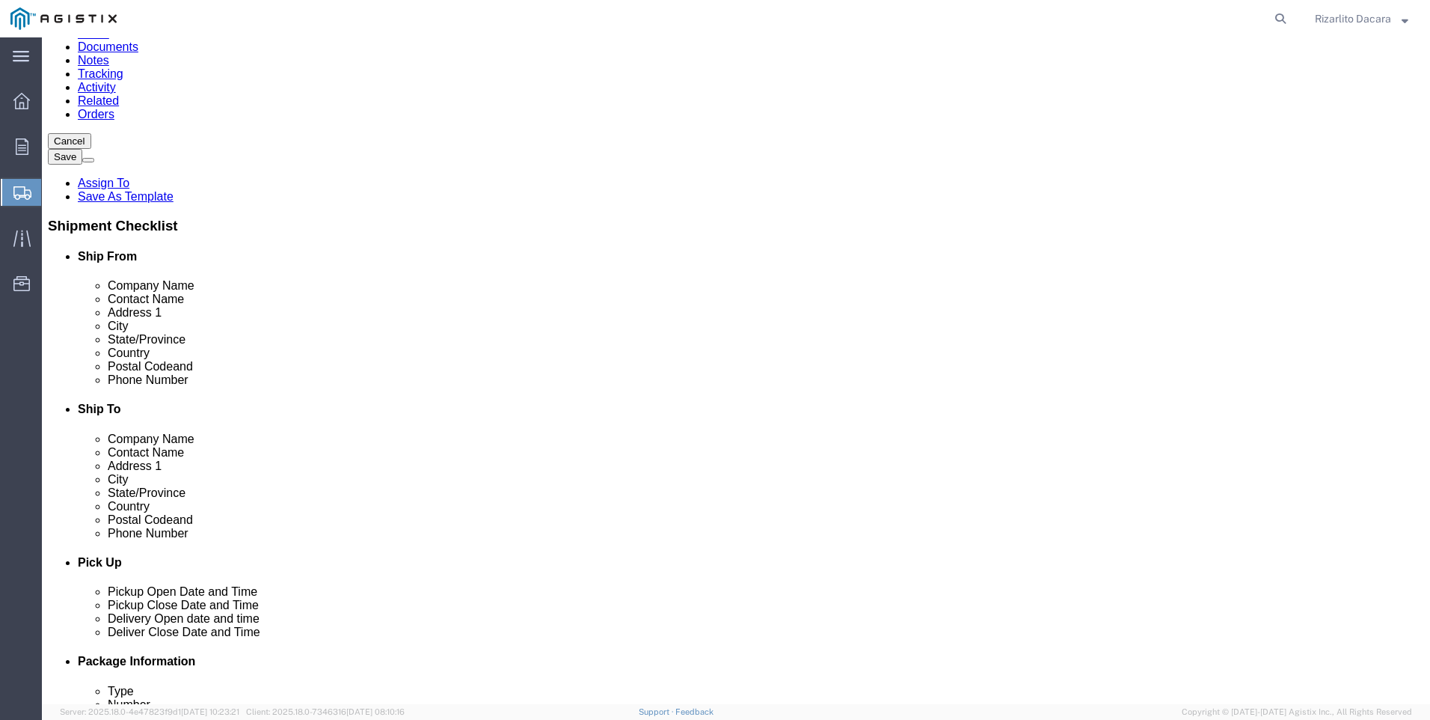
click input "text"
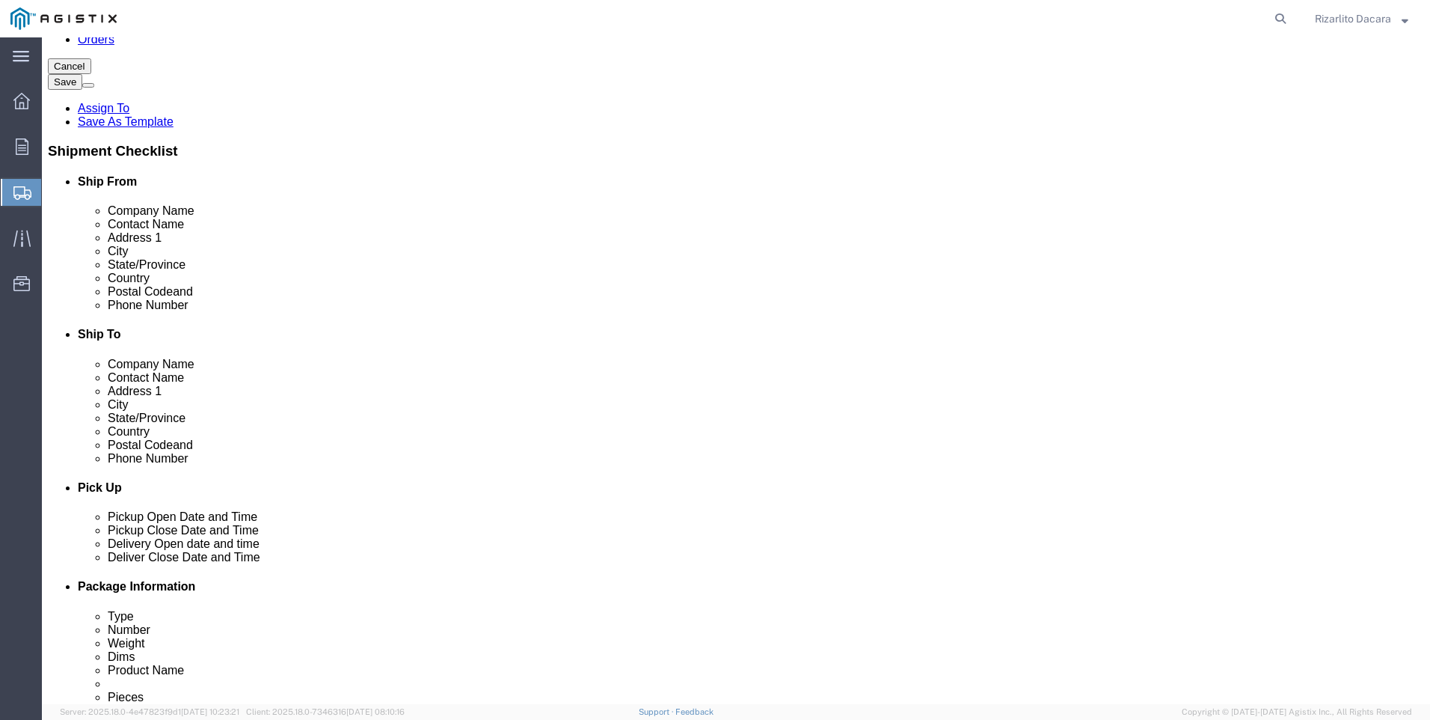
type input "[PERSON_NAME]"
click input "text"
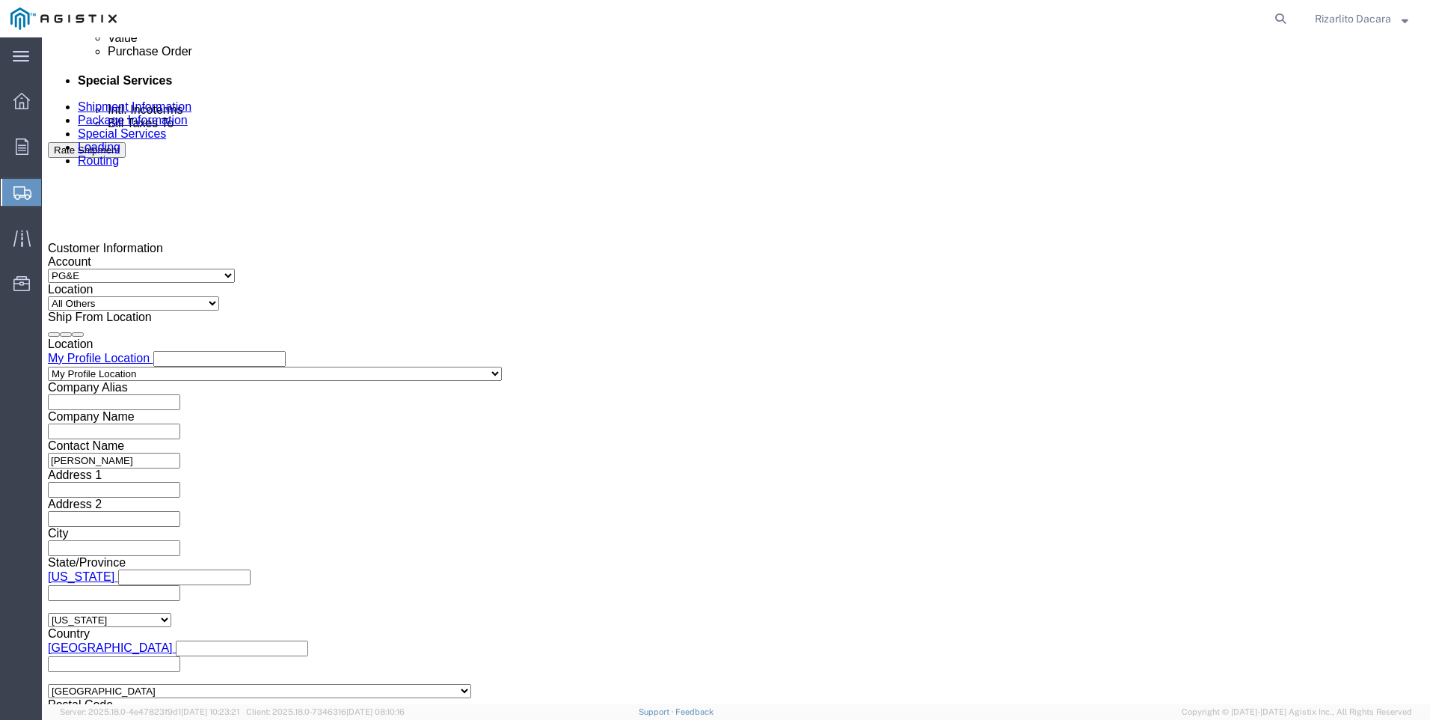
scroll to position [898, 0]
type input "[PHONE_NUMBER]"
click div "[DATE] 5:00 PM"
click input "5:00 PM"
type input "7:00 AM"
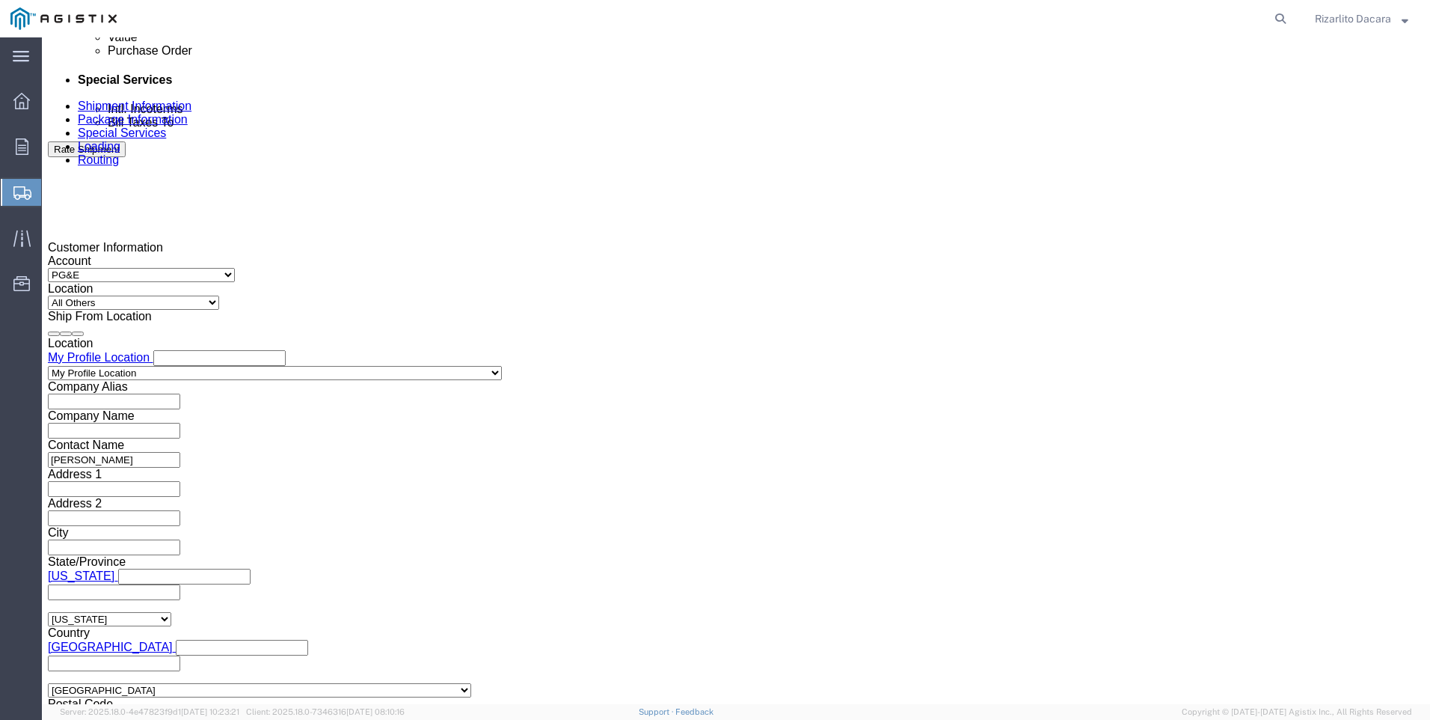
click button "Apply"
click div "[DATE] 8:00 AM"
type input "10:00 AM"
click button "Apply"
click div
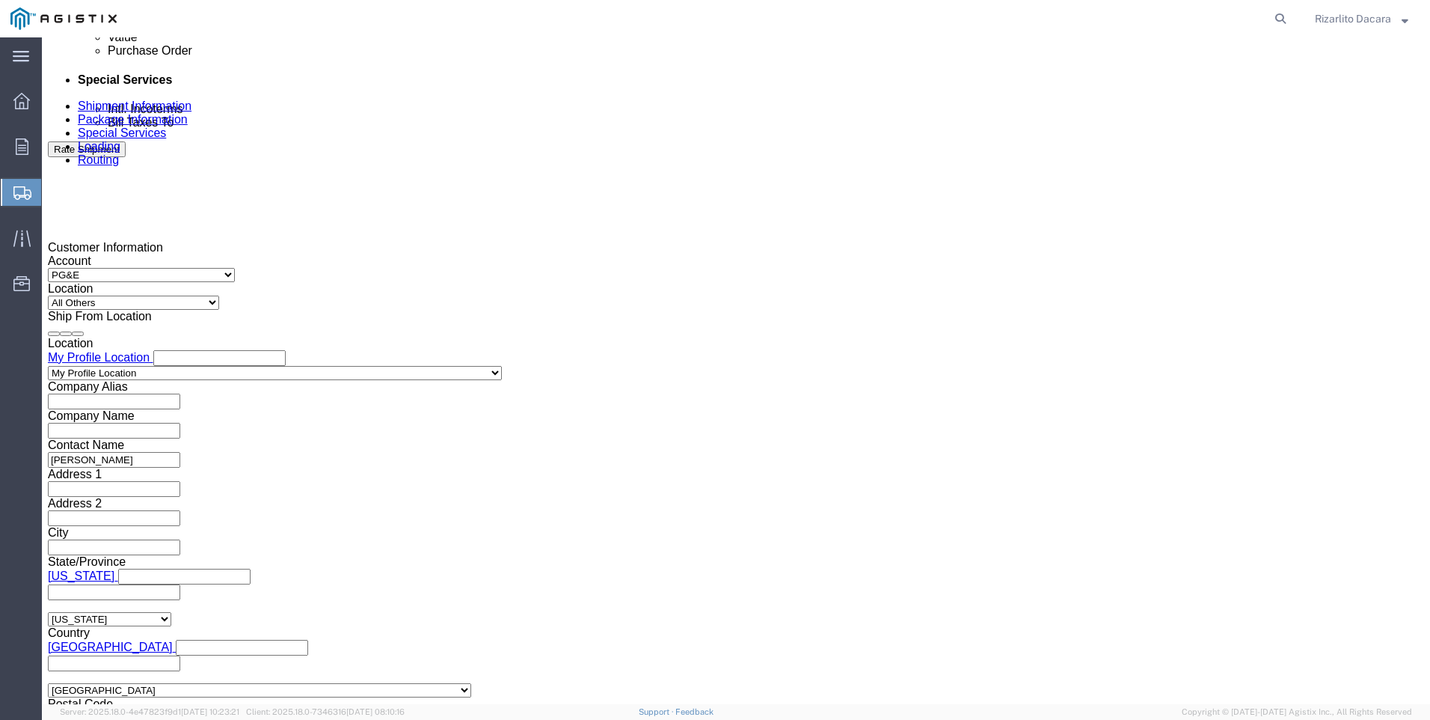
click input "11:00 AM"
type input "7:00 AM"
click button "Apply"
click div
type input "10:00 AM"
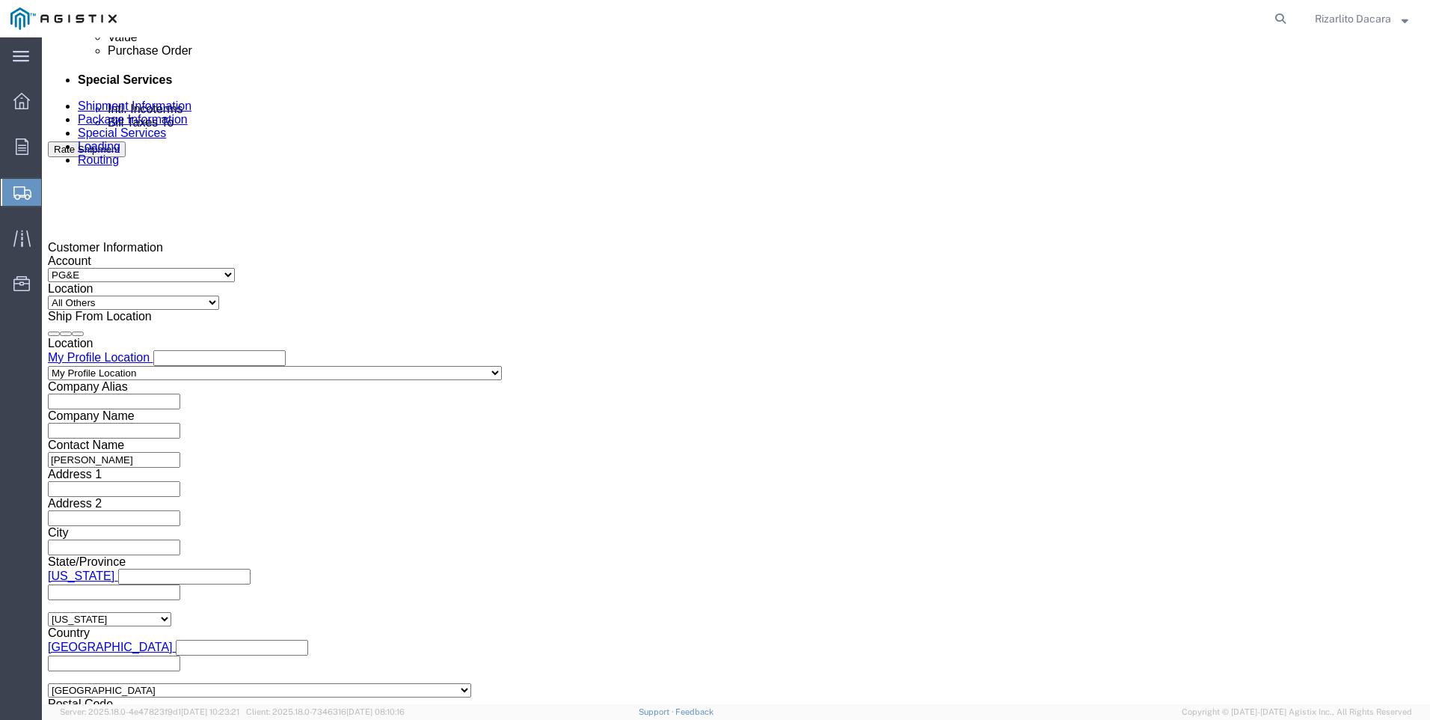
click button "Apply"
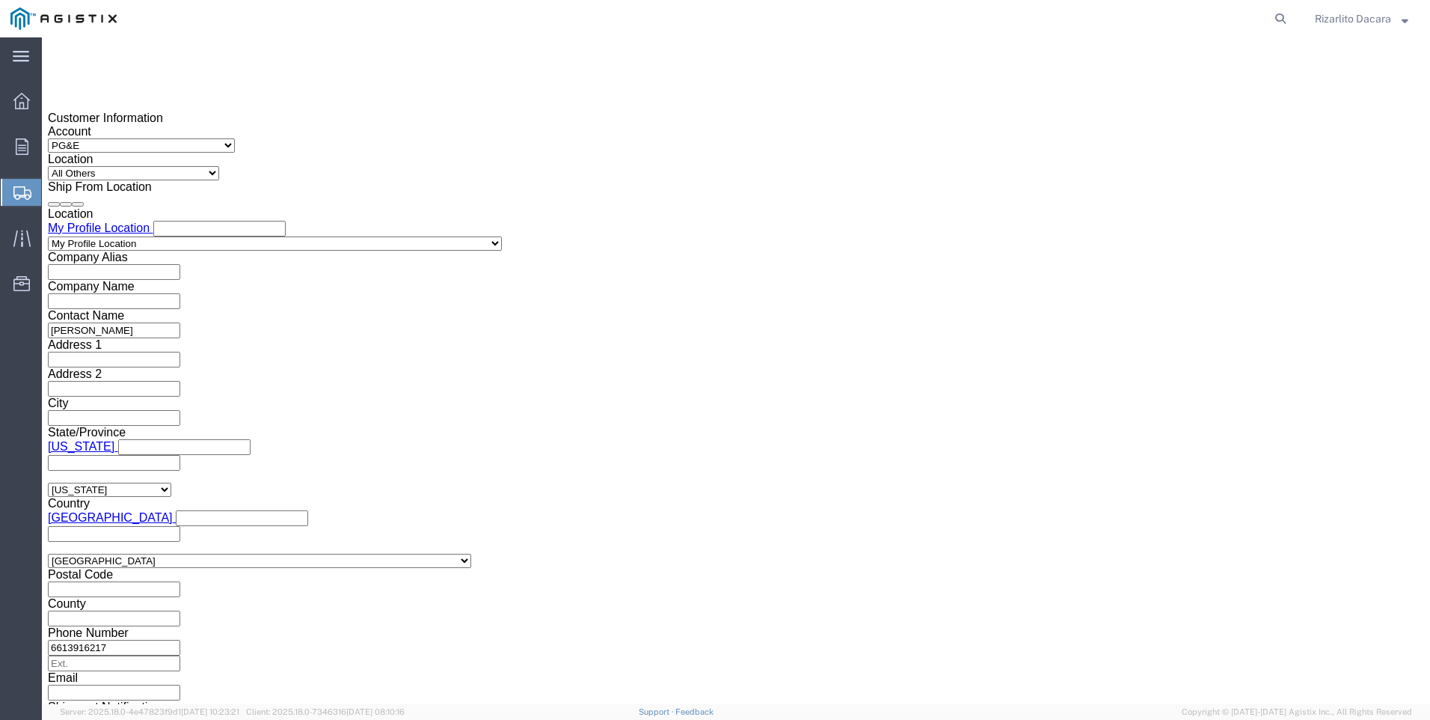
scroll to position [1057, 0]
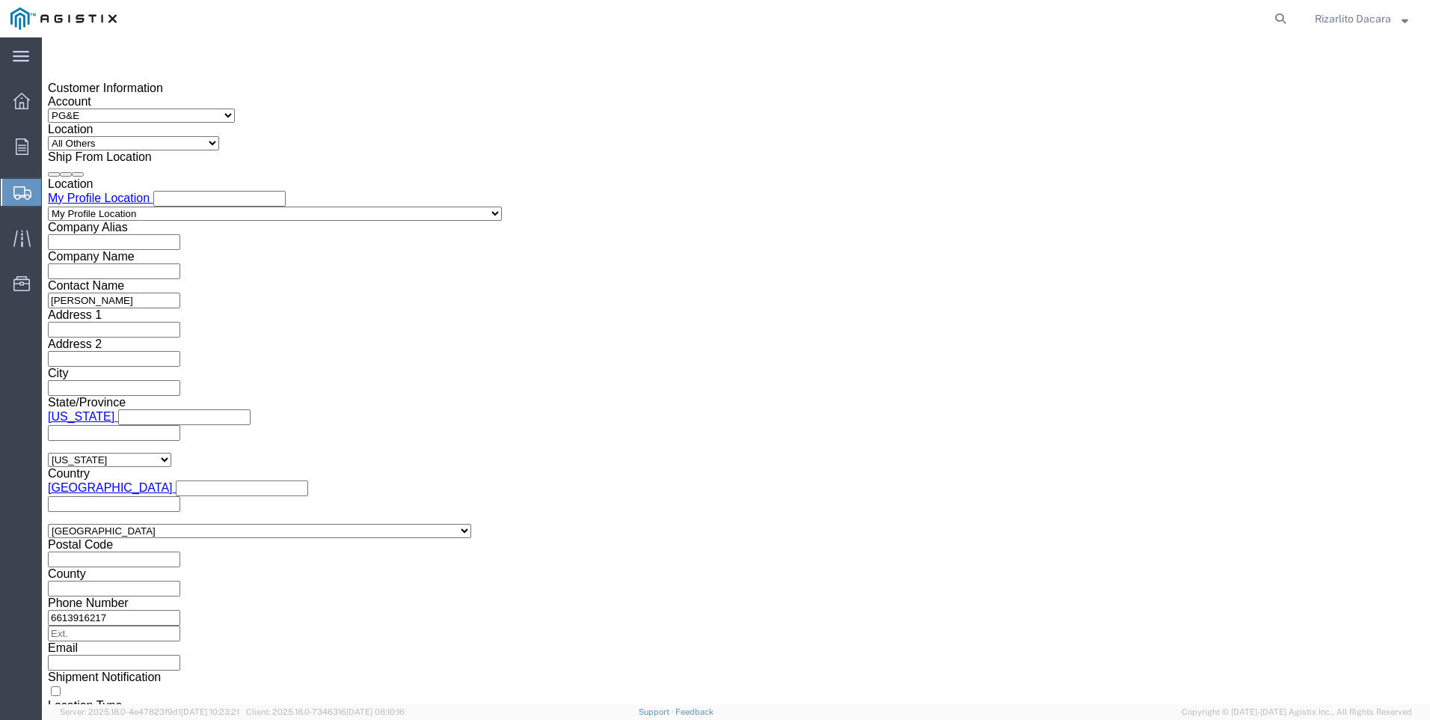
click input "text"
type input "3501415027"
click select "Select Account Type Activity ID Airline Appointment Number ASN Batch Request # …"
select select "SALEORDR"
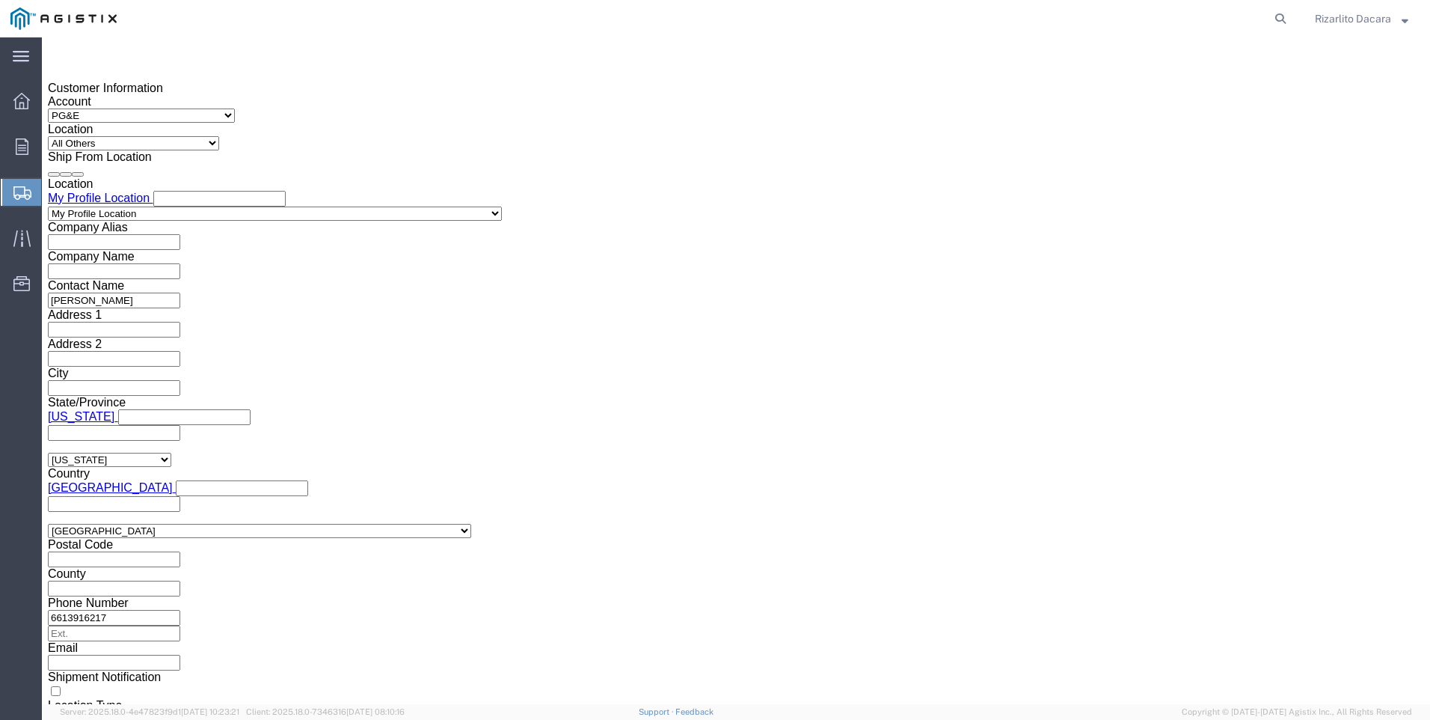
click select "Select Account Type Activity ID Airline Appointment Number ASN Batch Request # …"
click input "text"
type input "6082595"
click button "Continue"
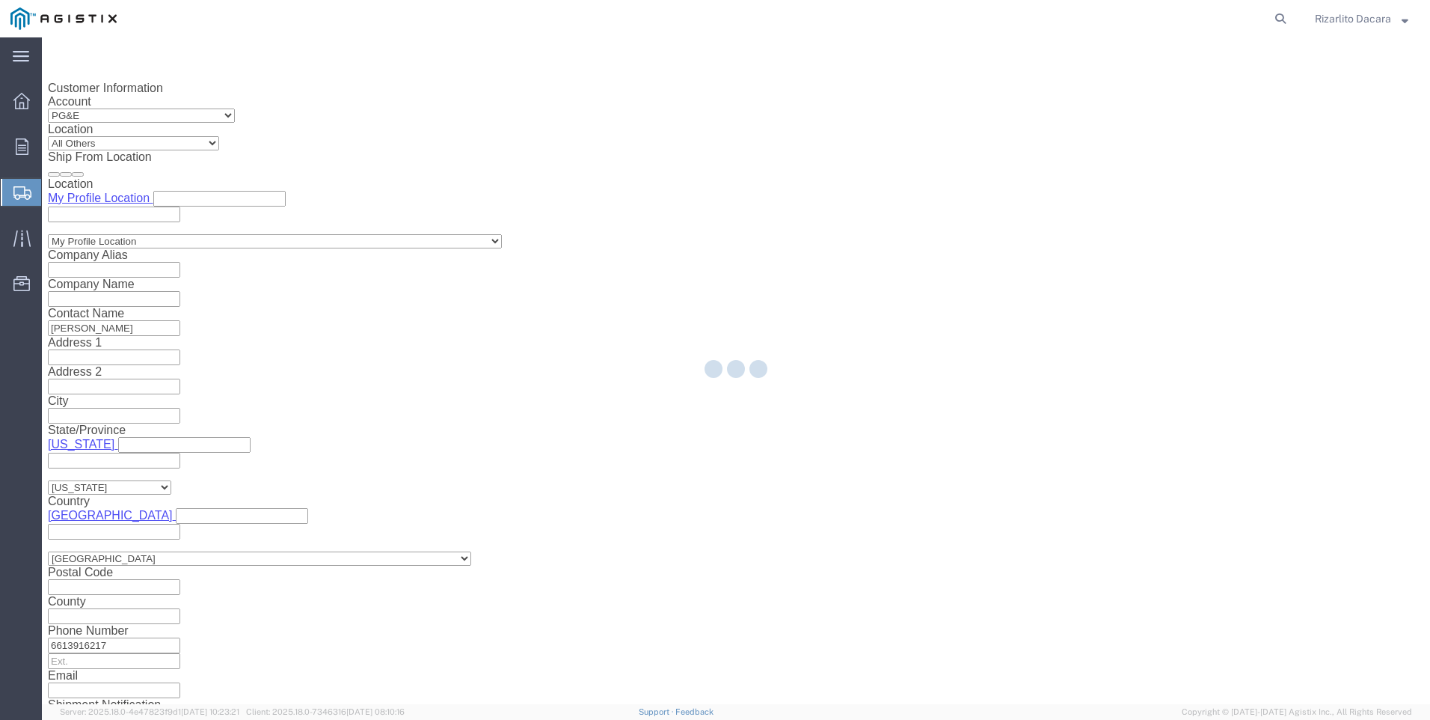
select select "21483"
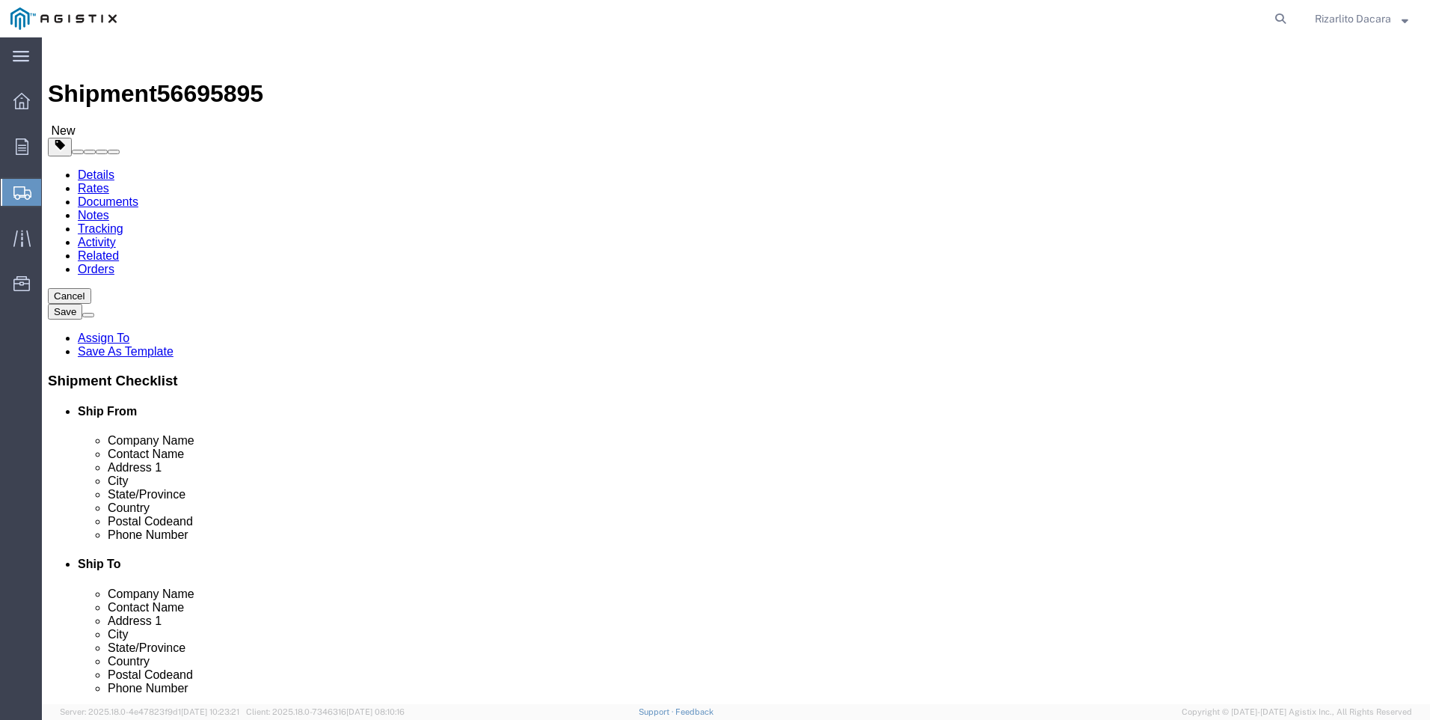
click select "Select Bulk Bundle(s) Cardboard Box(es) Carton(s) Crate(s) Drum(s) (Fiberboard)…"
select select "PONS"
click select "Select Bulk Bundle(s) Cardboard Box(es) Carton(s) Crate(s) Drum(s) (Fiberboard)…"
click input "1"
type input "2"
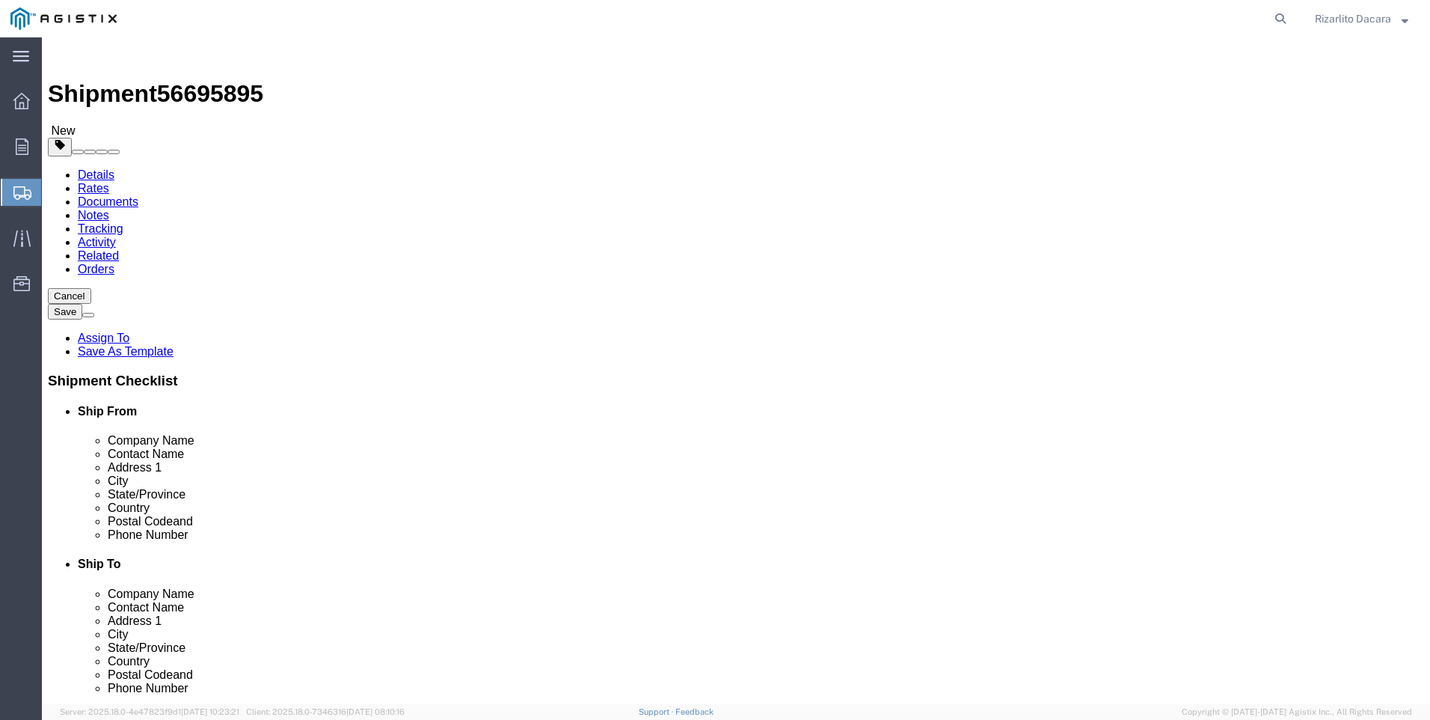
click input "text"
type input "78"
type input "86"
click input "0.00"
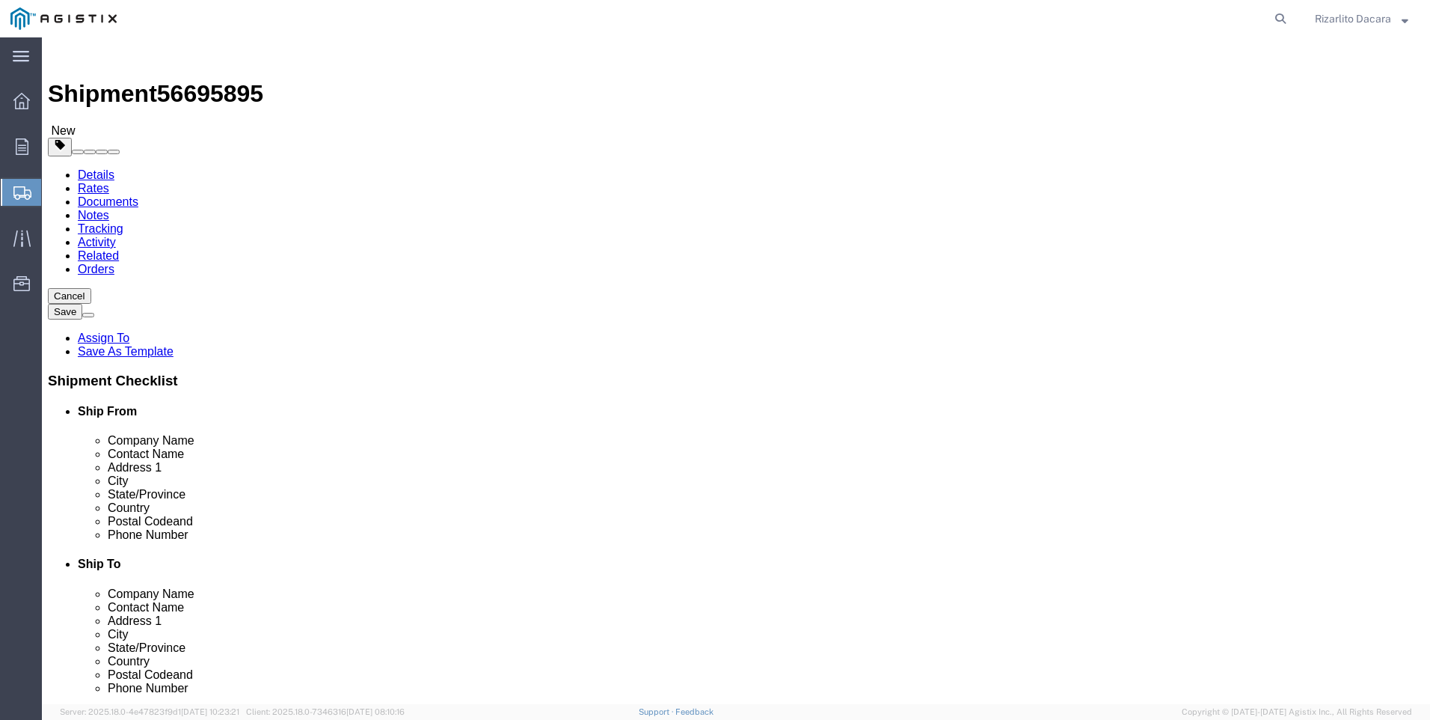
type input "0"
type input "4"
type input "3"
type input "4200"
click span
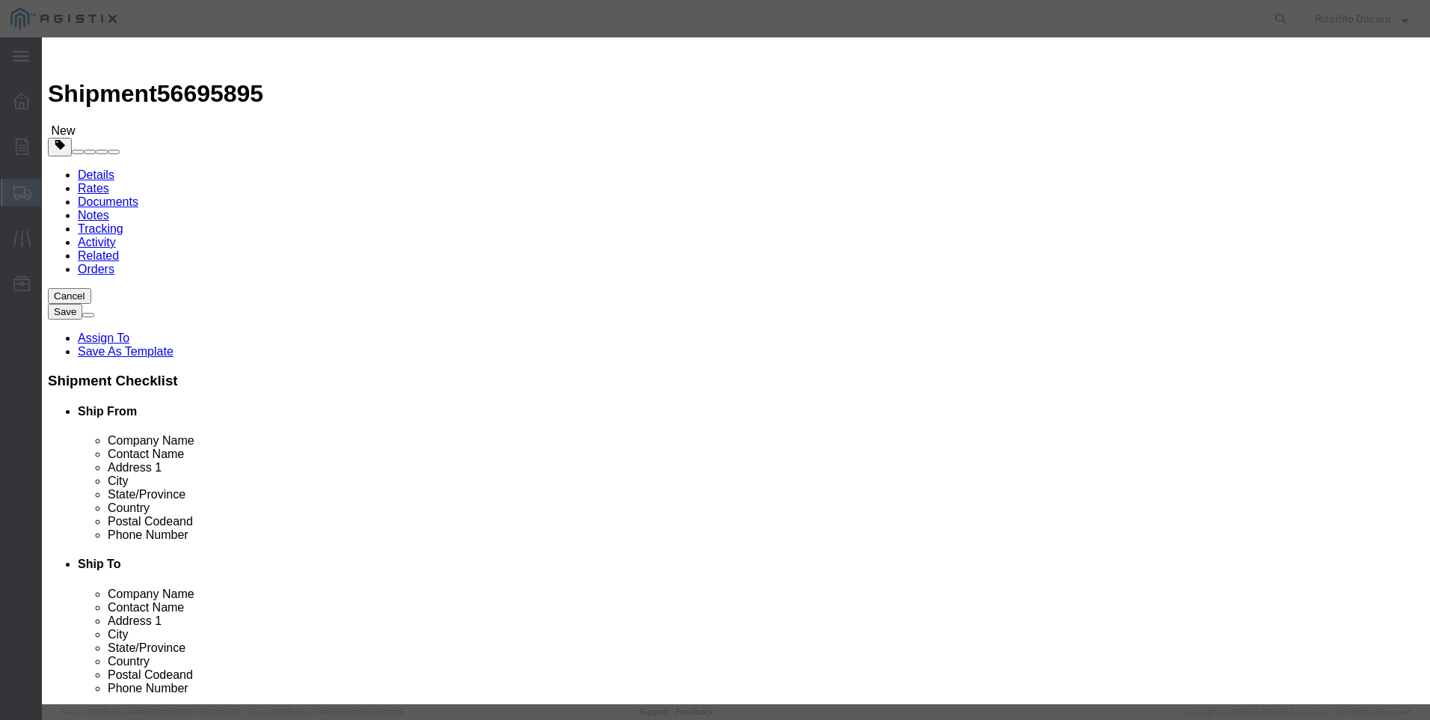
click input "text"
type input "1 1/4 YELLOW GAS PIPE 500FT COIL"
select select "US"
click input "0"
type input "20"
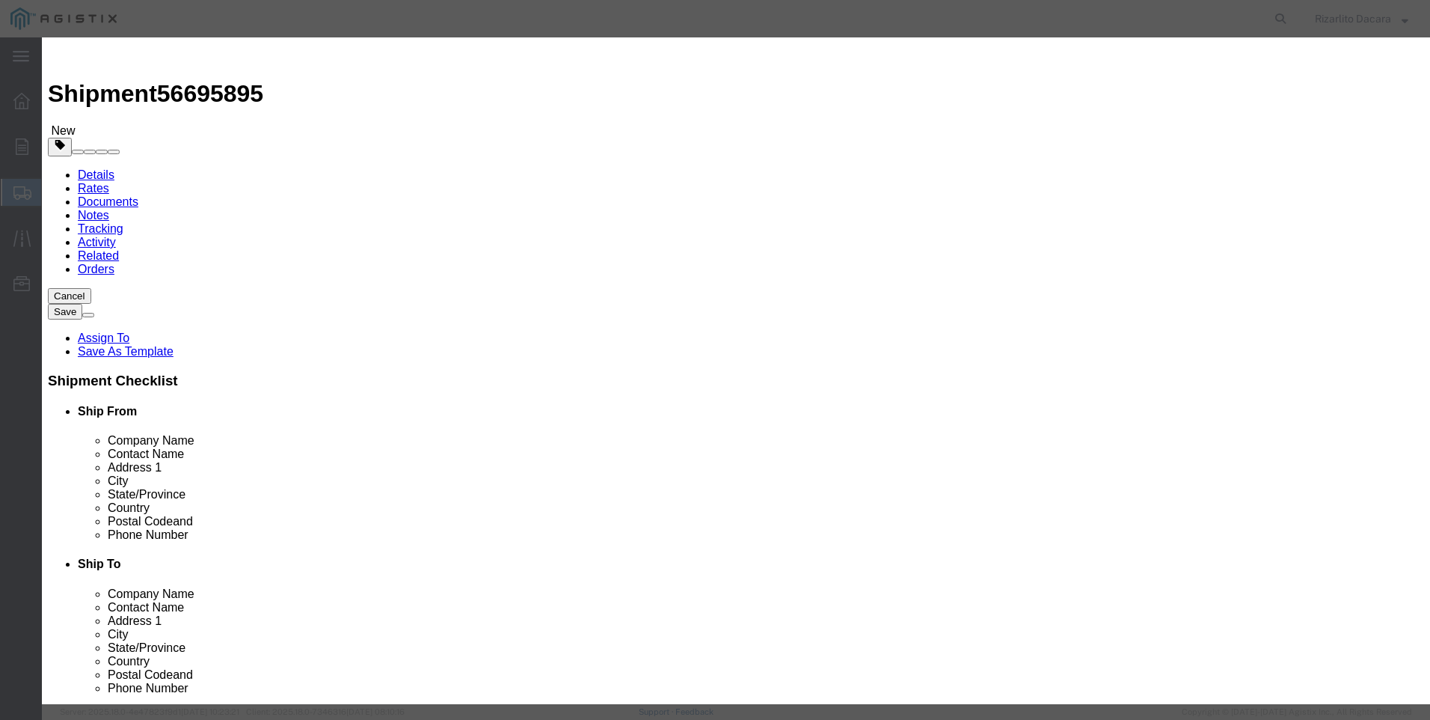
click input "text"
type input "12,900"
click select "Select 50 55 60 65 70 85 92.5 100 125 175 250 300 400"
select select "60"
click select "Select 50 55 60 65 70 85 92.5 100 125 175 250 300 400"
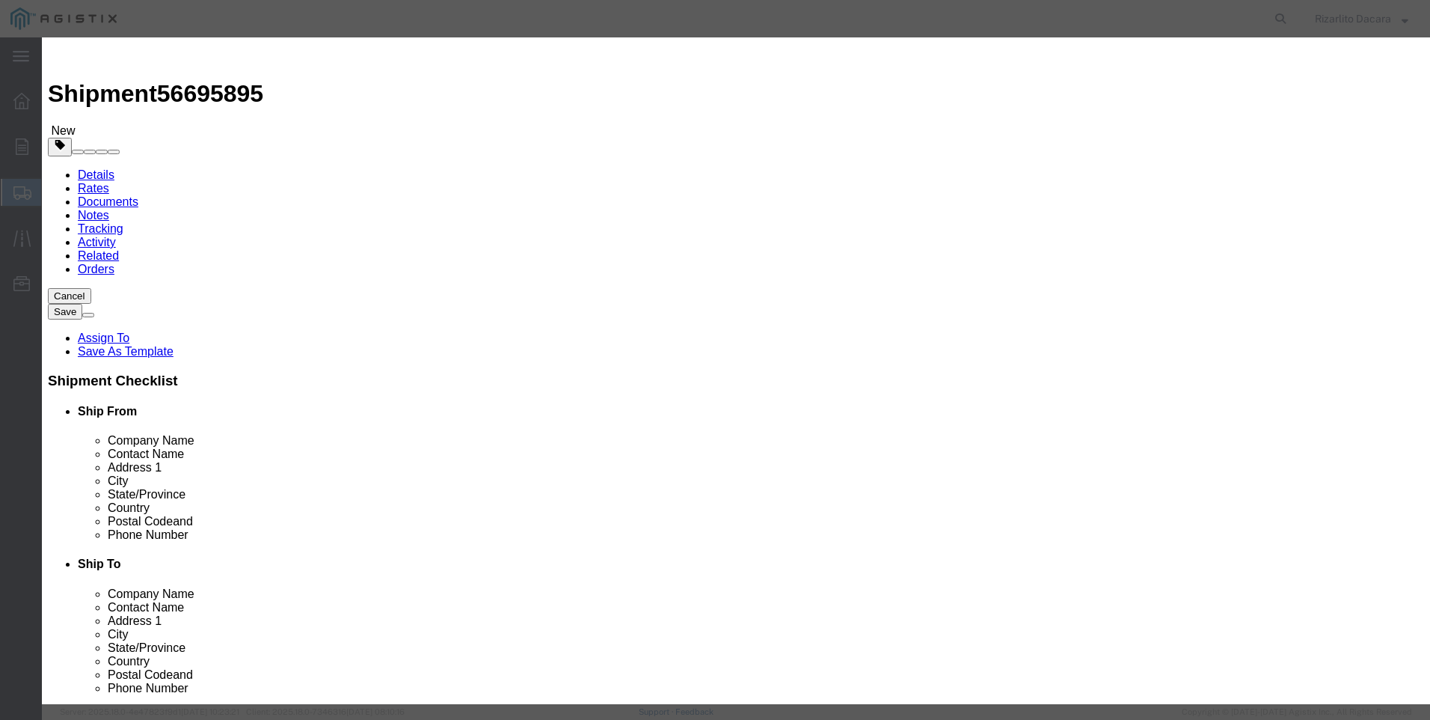
click button "Save & Close"
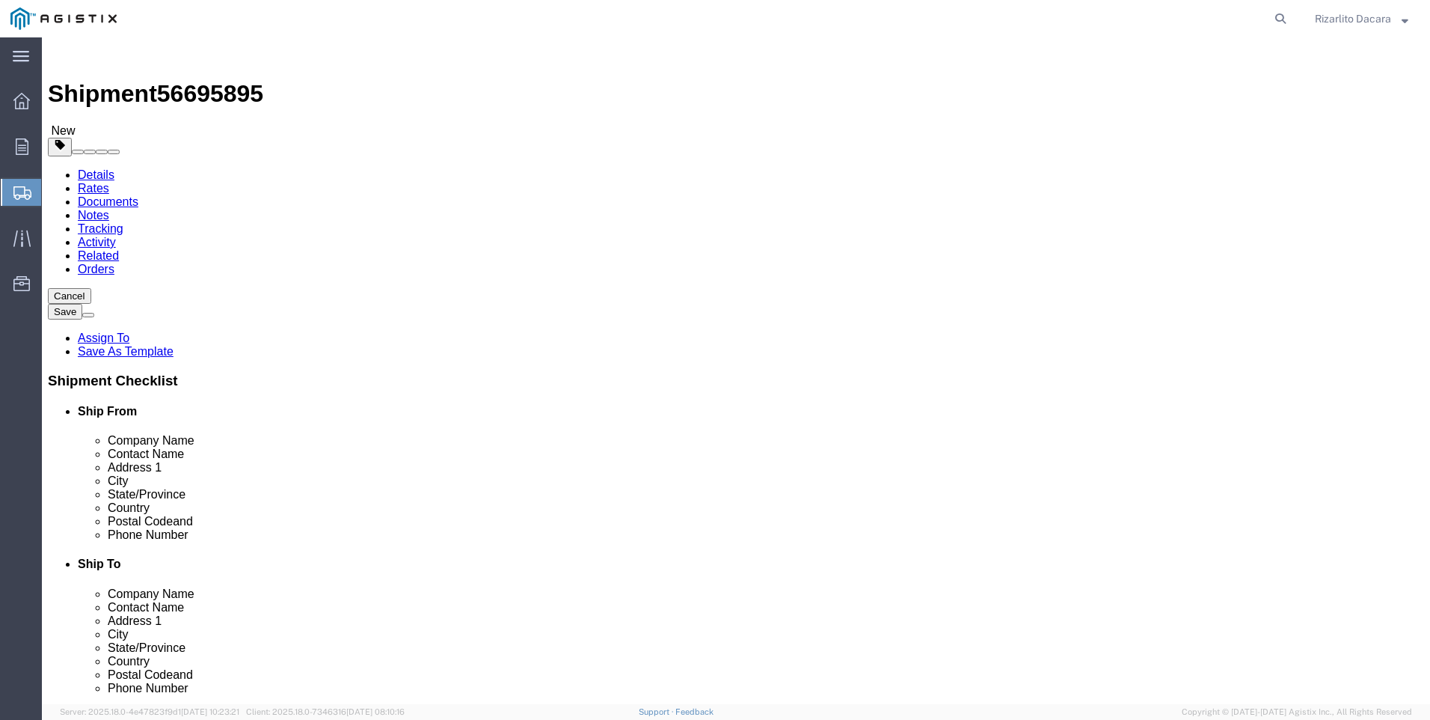
click button "Rate Shipment"
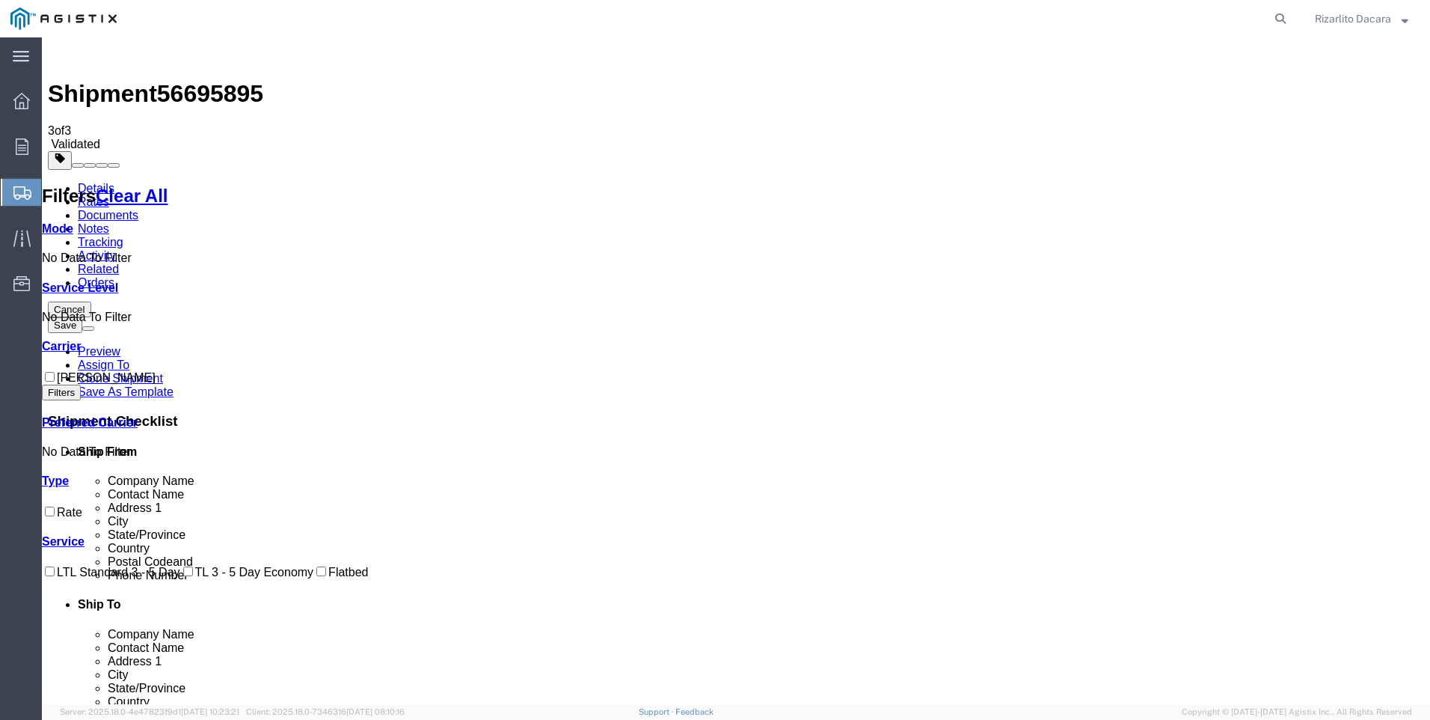
checkbox input "true"
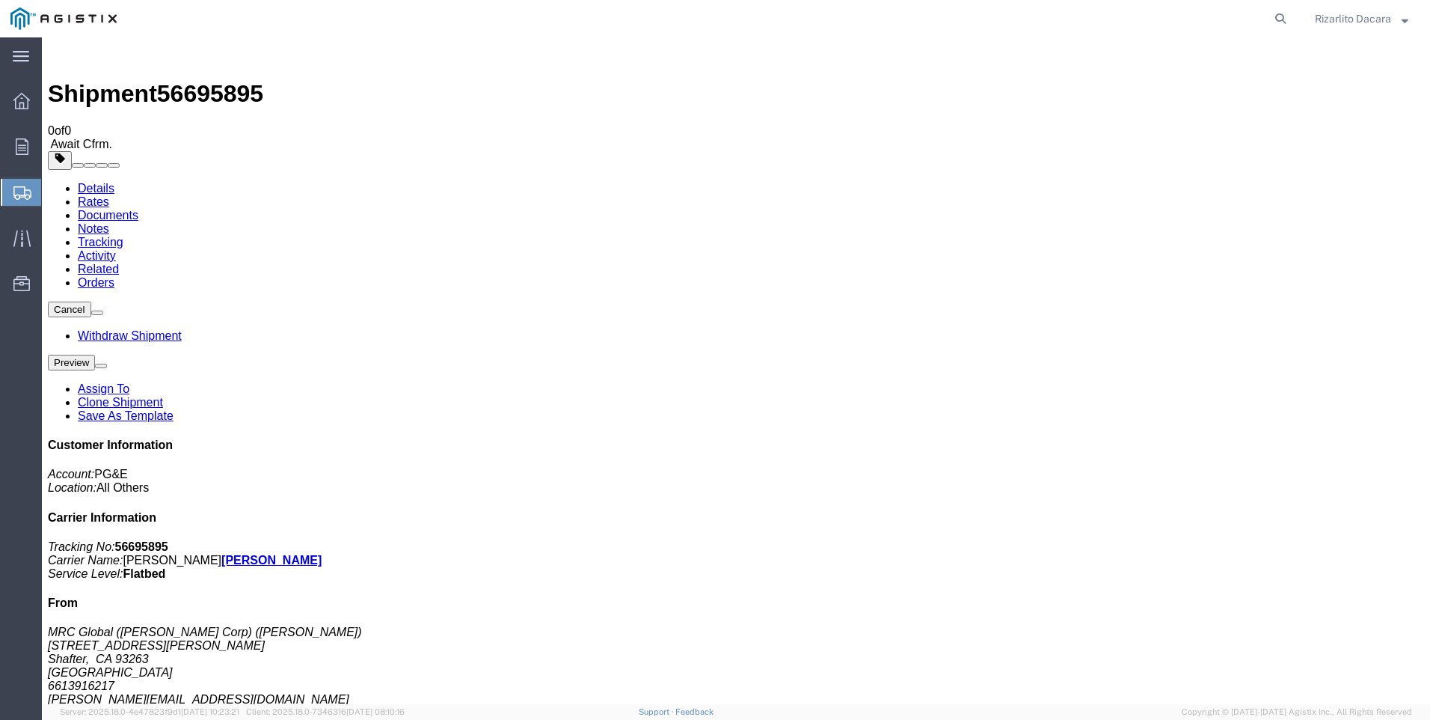
click at [0, 0] on span "Create Shipment" at bounding box center [0, 0] width 0 height 0
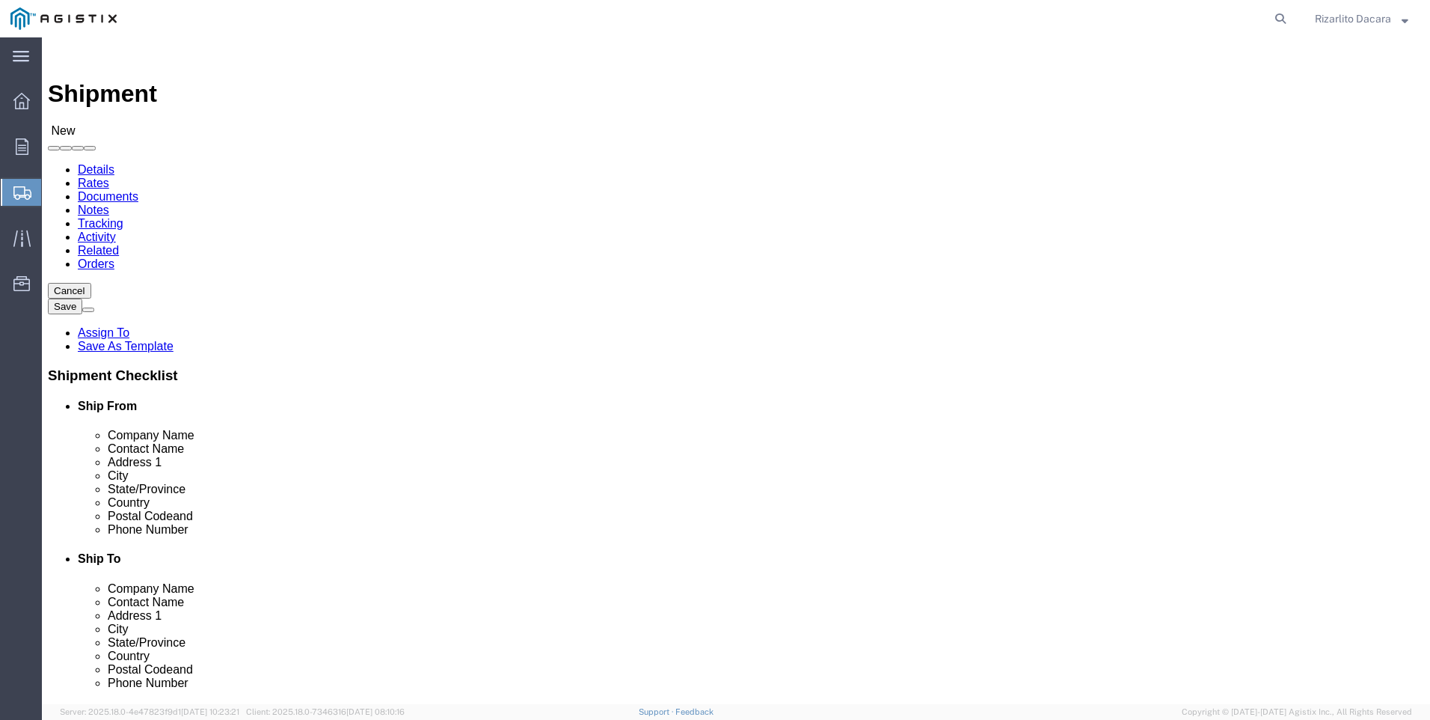
click select "Select MRC Global ([PERSON_NAME] Corp) PG&E"
select select "9596"
click select "Select MRC Global ([PERSON_NAME] Corp) PG&E"
select select
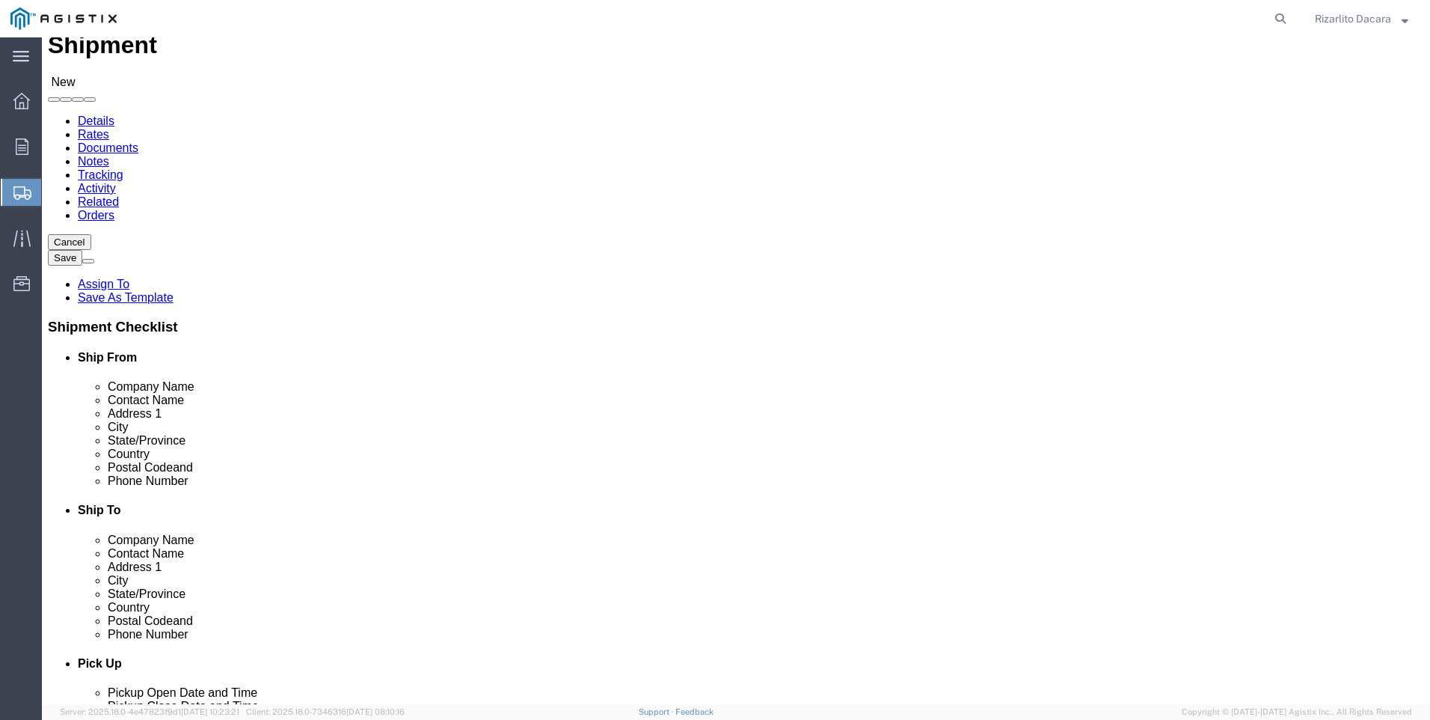
scroll to position [75, 0]
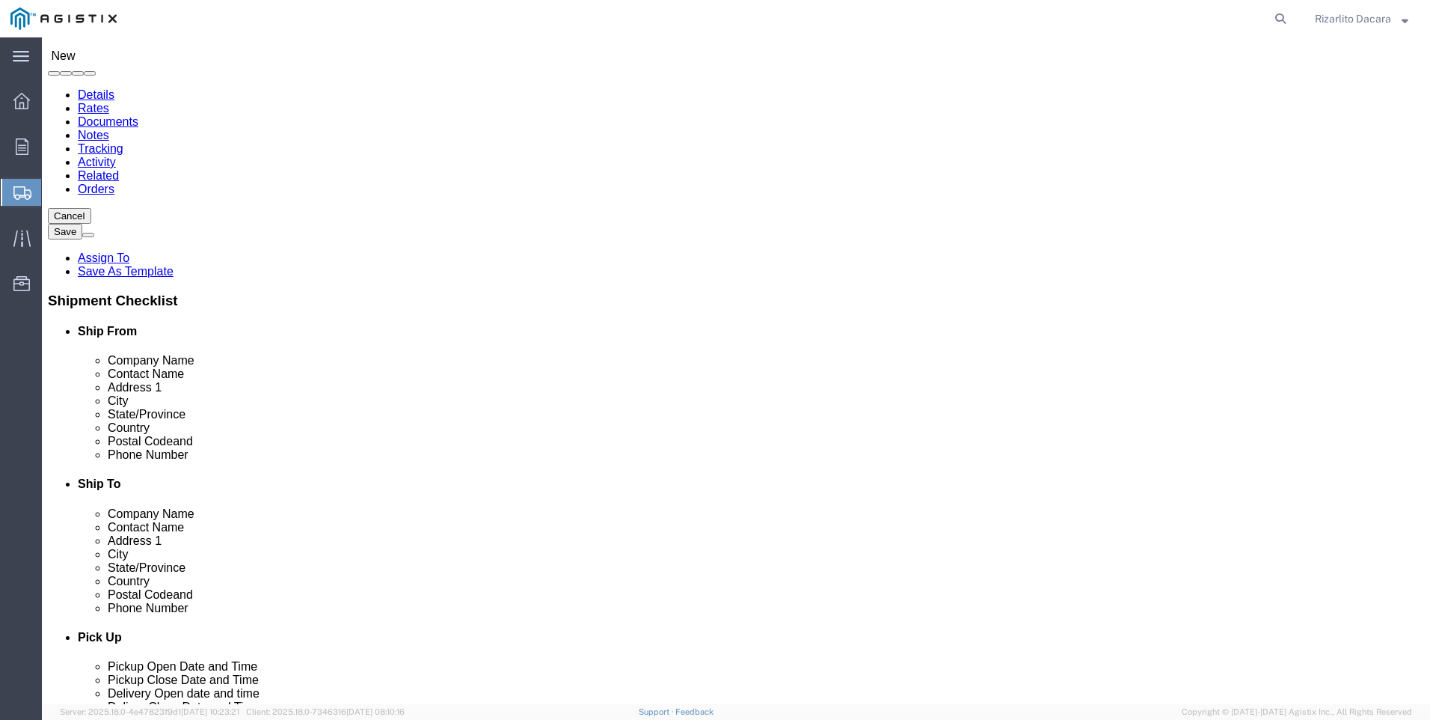
select select "MYPROFILE"
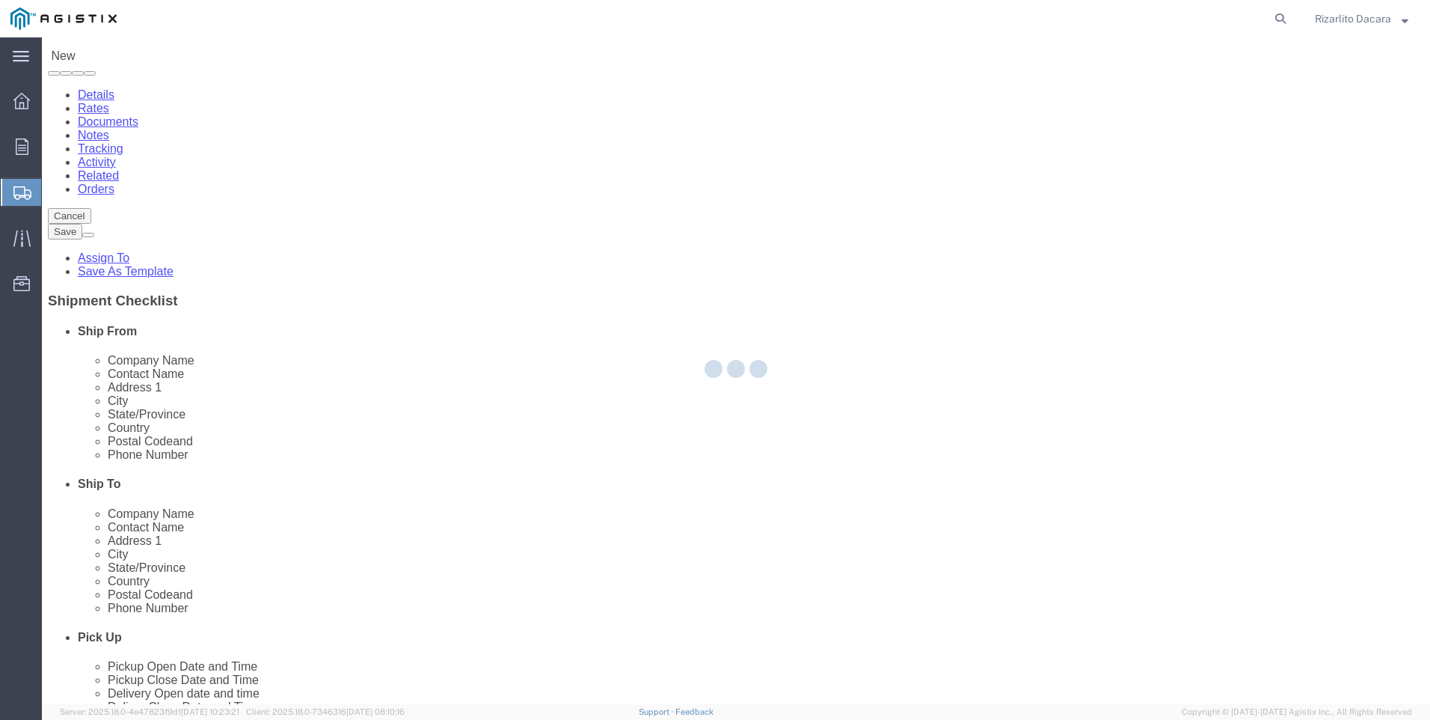
select select "CA"
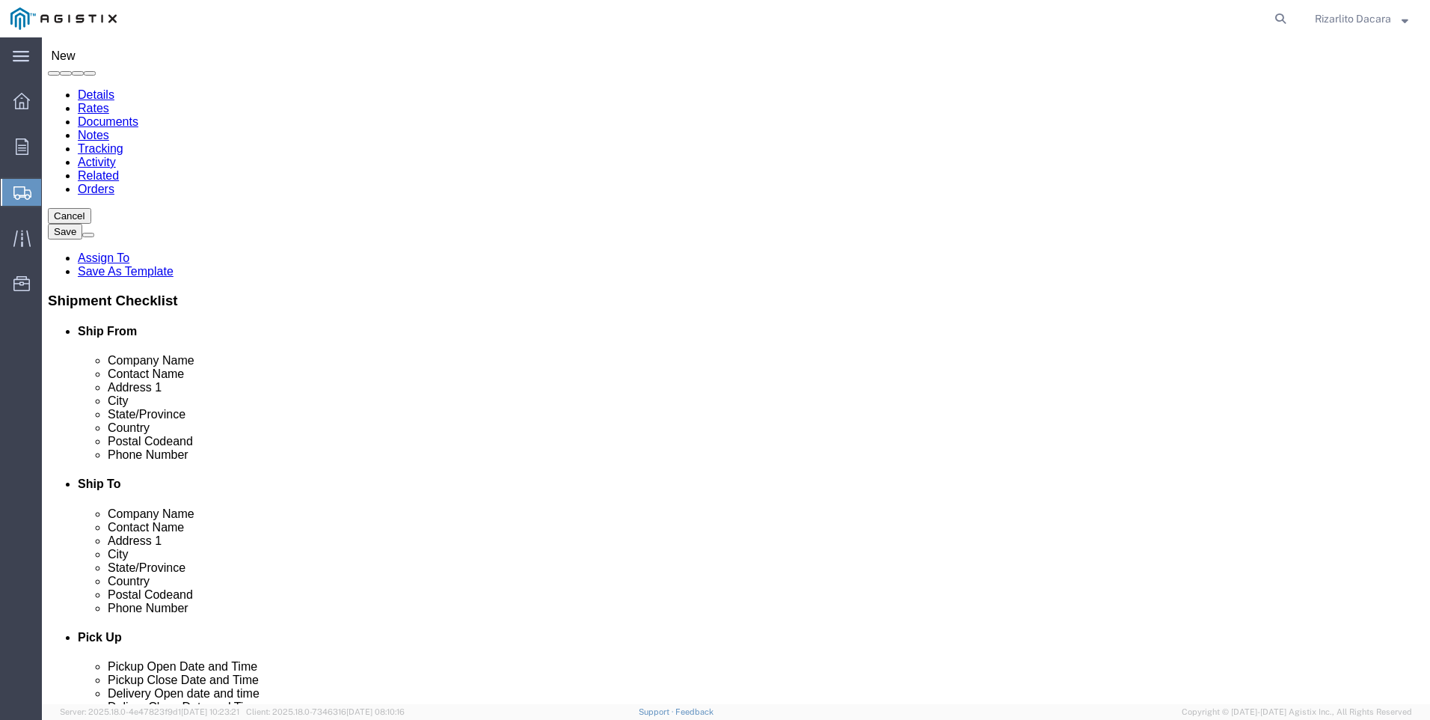
click input "text"
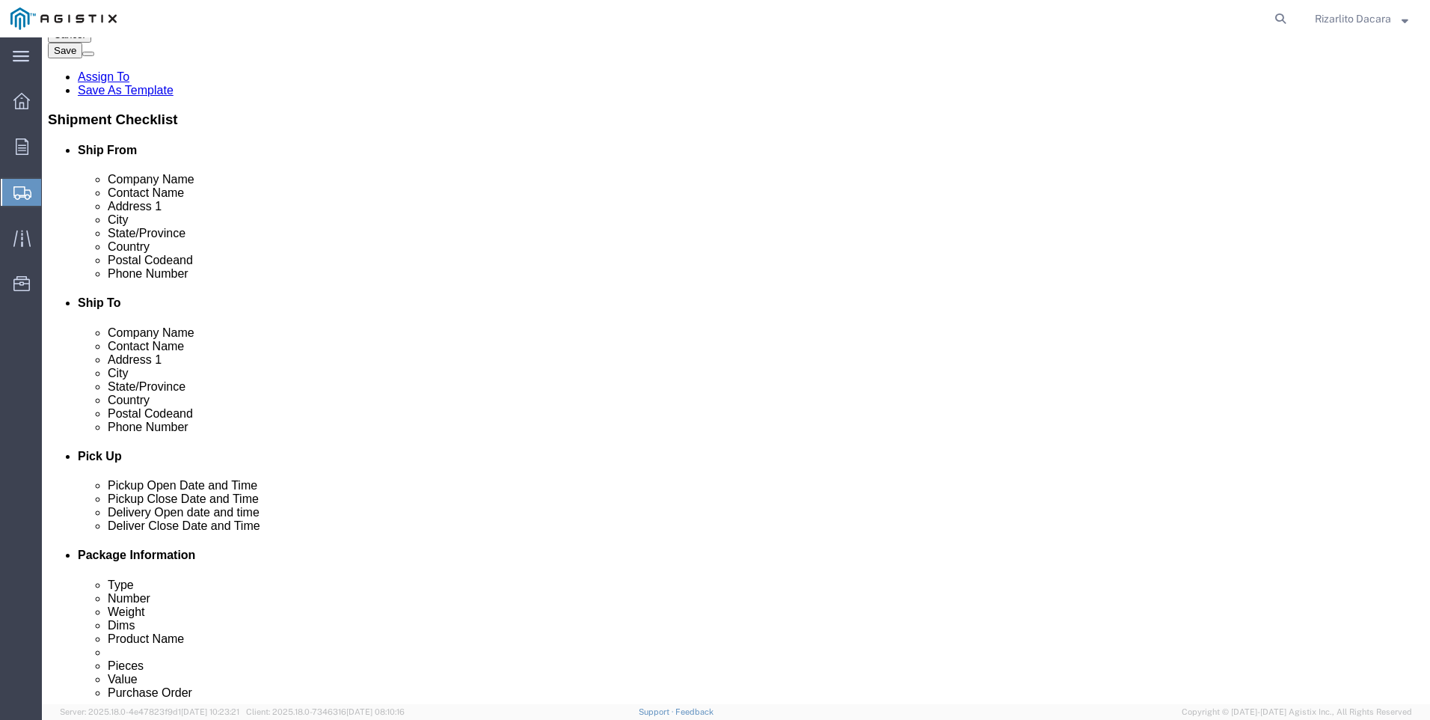
scroll to position [299, 0]
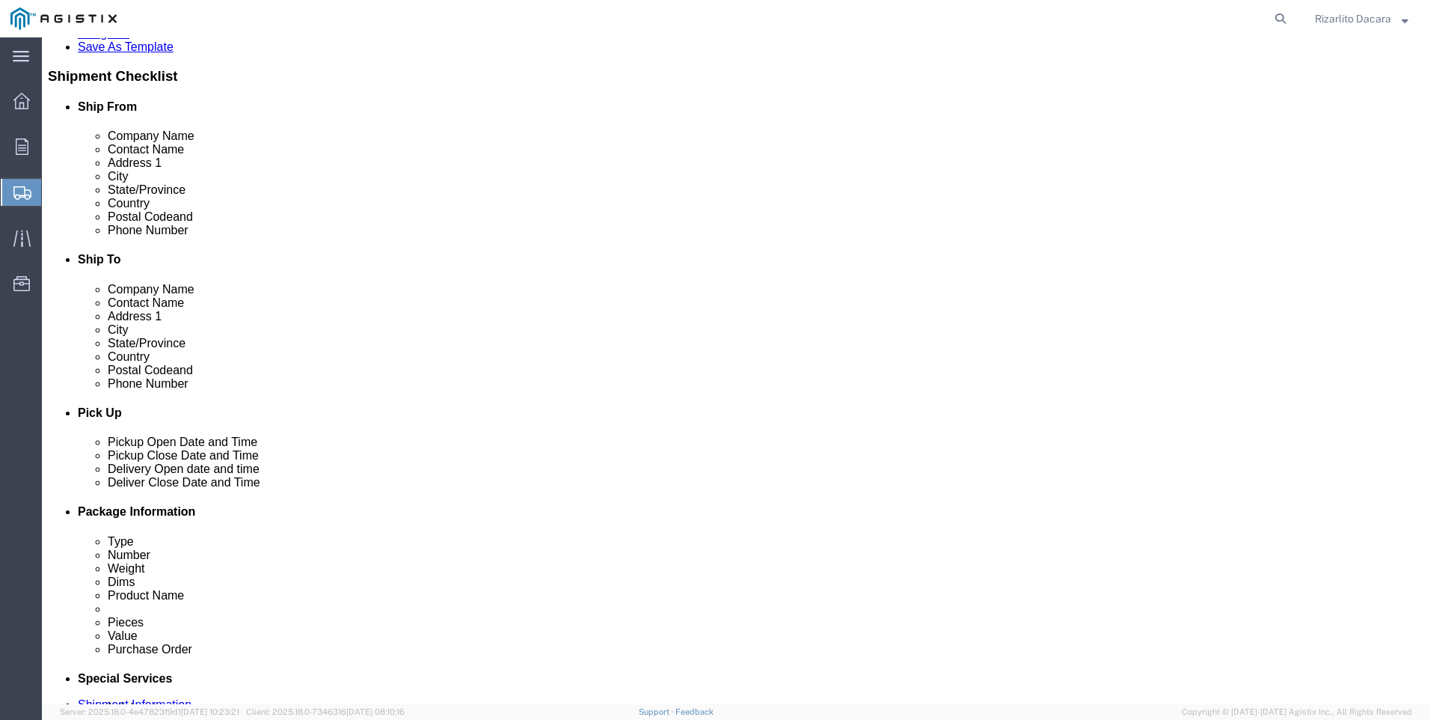
type input "[PERSON_NAME]"
click input "text"
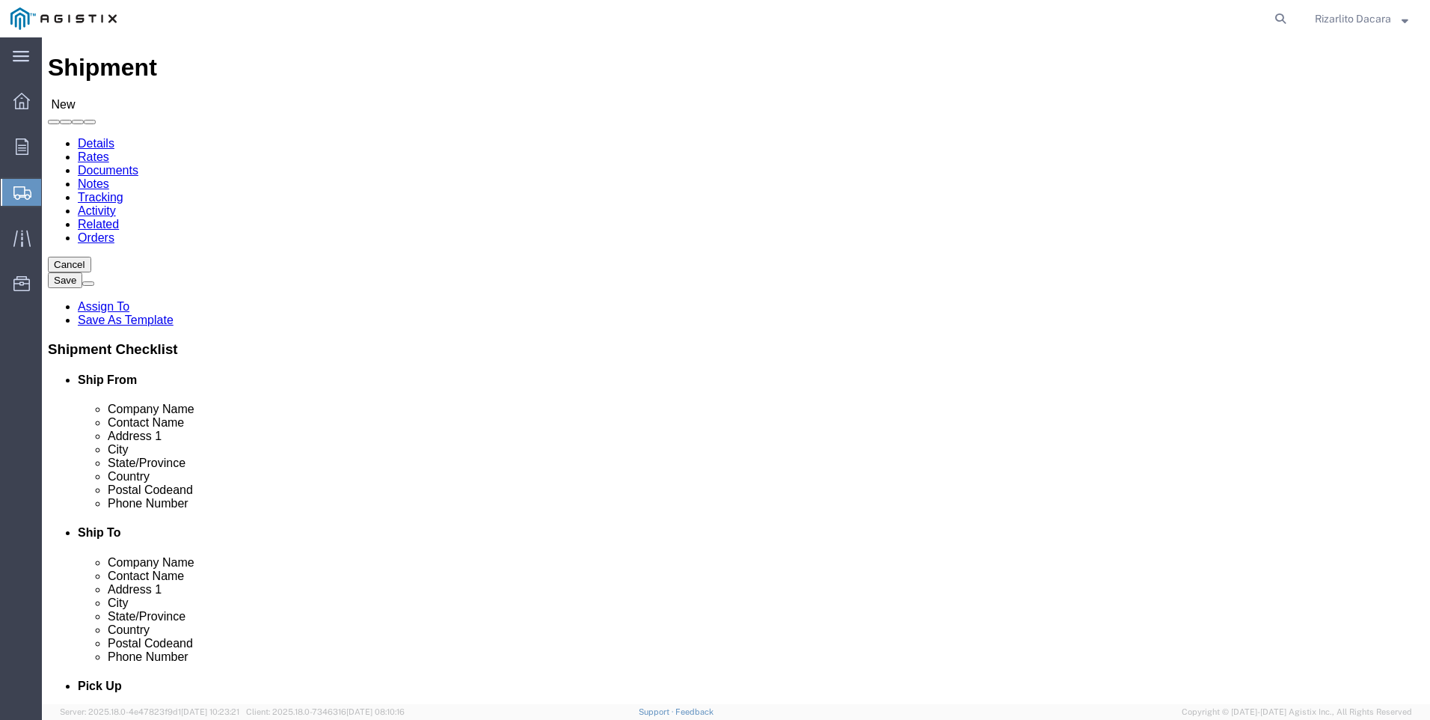
scroll to position [0, 0]
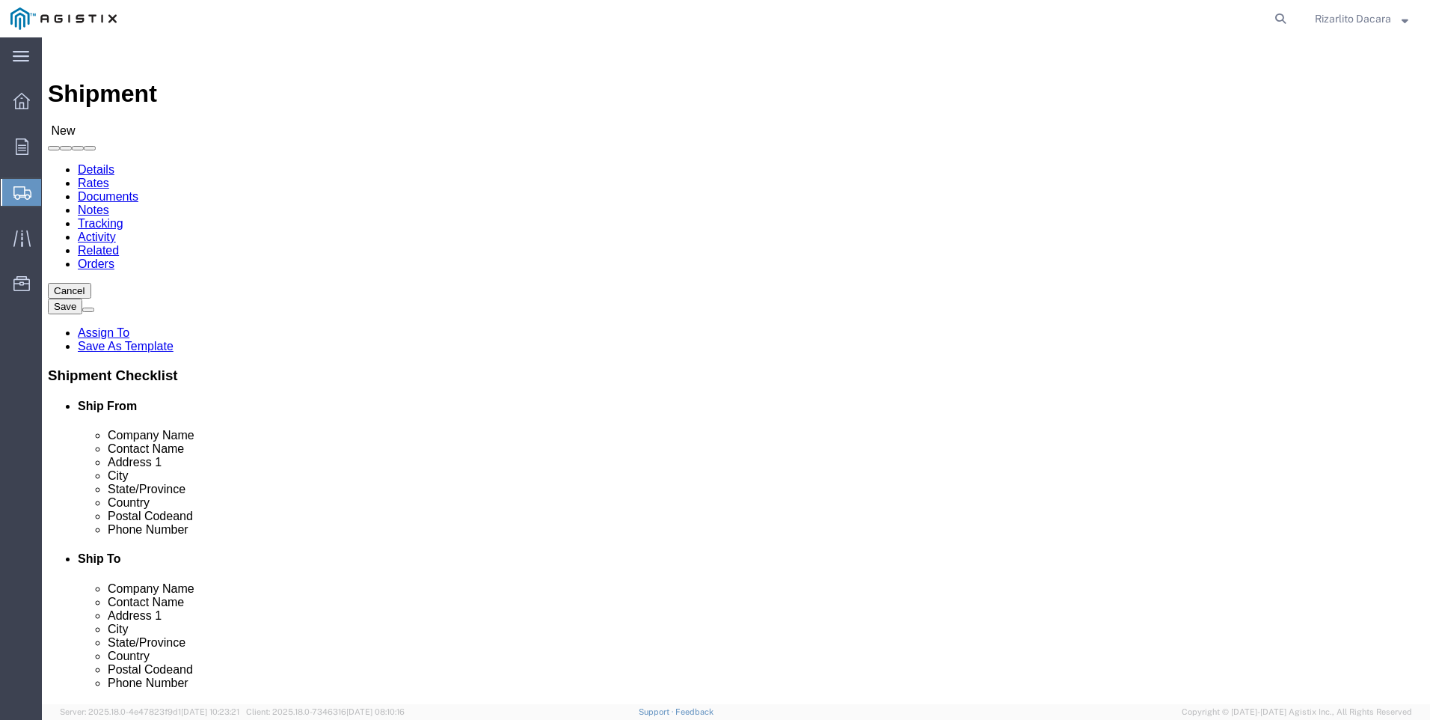
type input "6613916217"
click select "Select All Others [GEOGRAPHIC_DATA] [GEOGRAPHIC_DATA] [GEOGRAPHIC_DATA] [GEOGRA…"
select select "23082"
click select "Select All Others [GEOGRAPHIC_DATA] [GEOGRAPHIC_DATA] [GEOGRAPHIC_DATA] [GEOGRA…"
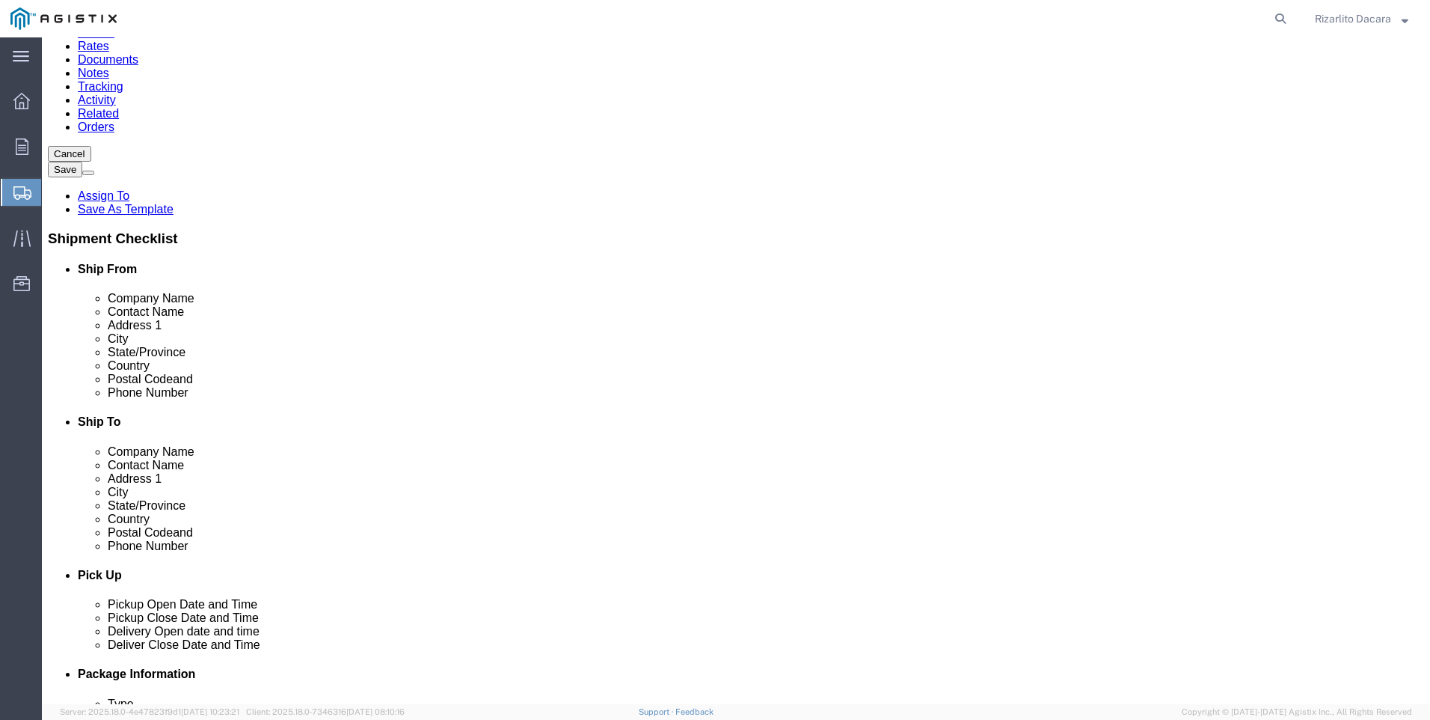
scroll to position [150, 0]
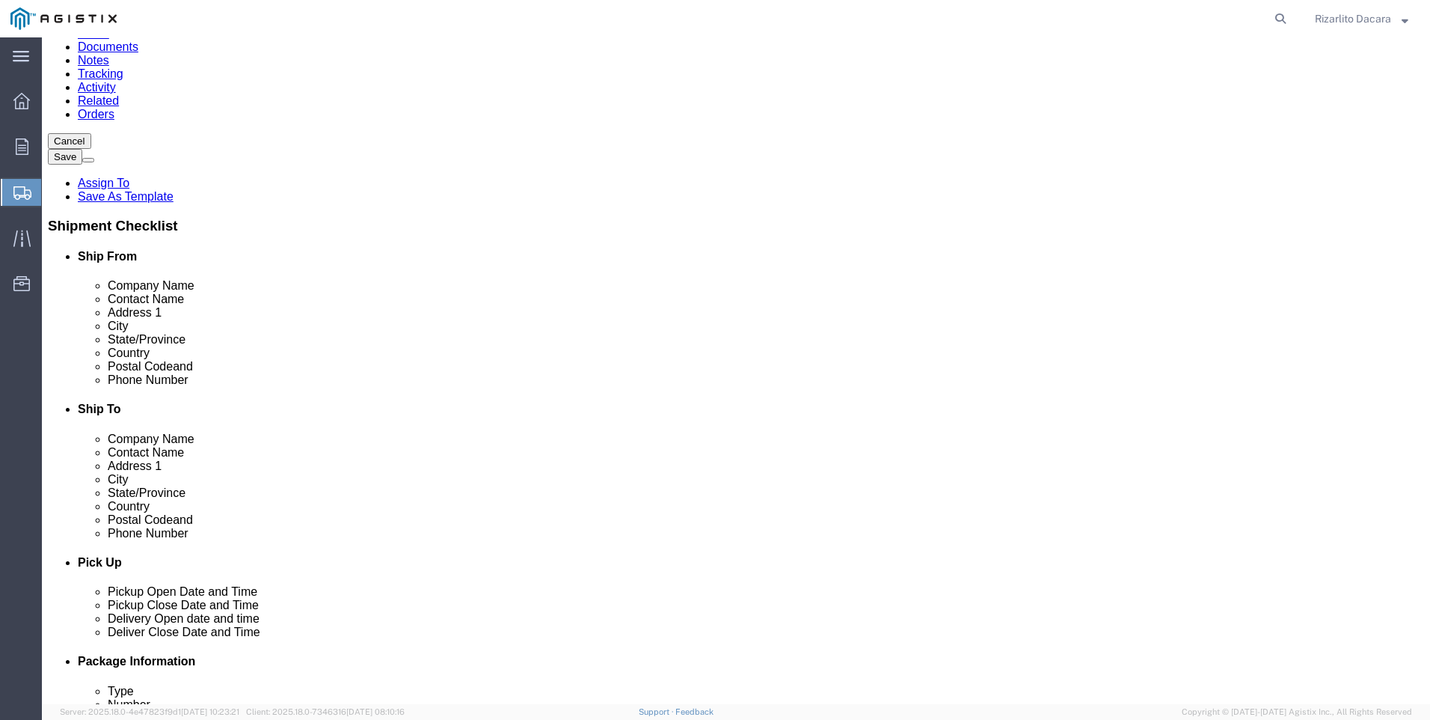
click input "text"
type input "wheat"
click p "- PG&E - () [STREET_ADDRESS]"
select select "CA"
type input "Wheatland"
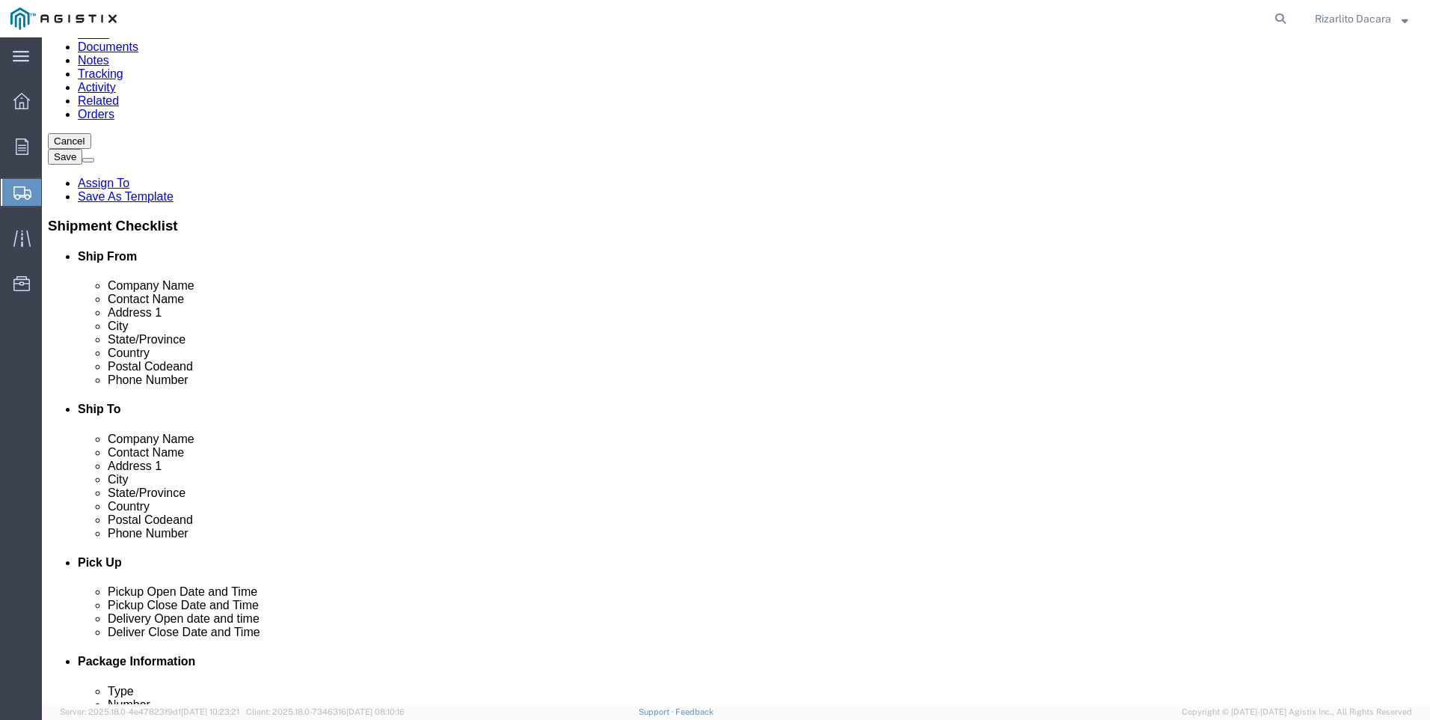
click input "text"
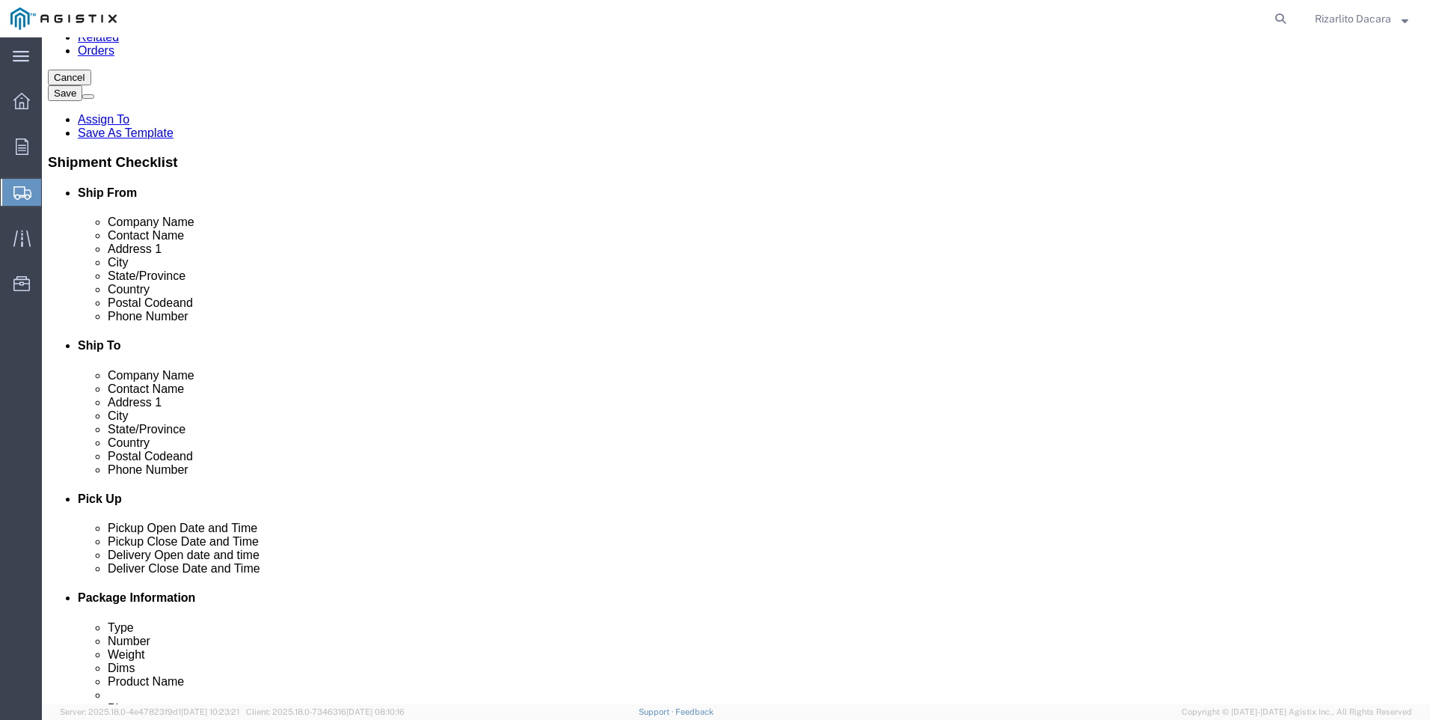
scroll to position [299, 0]
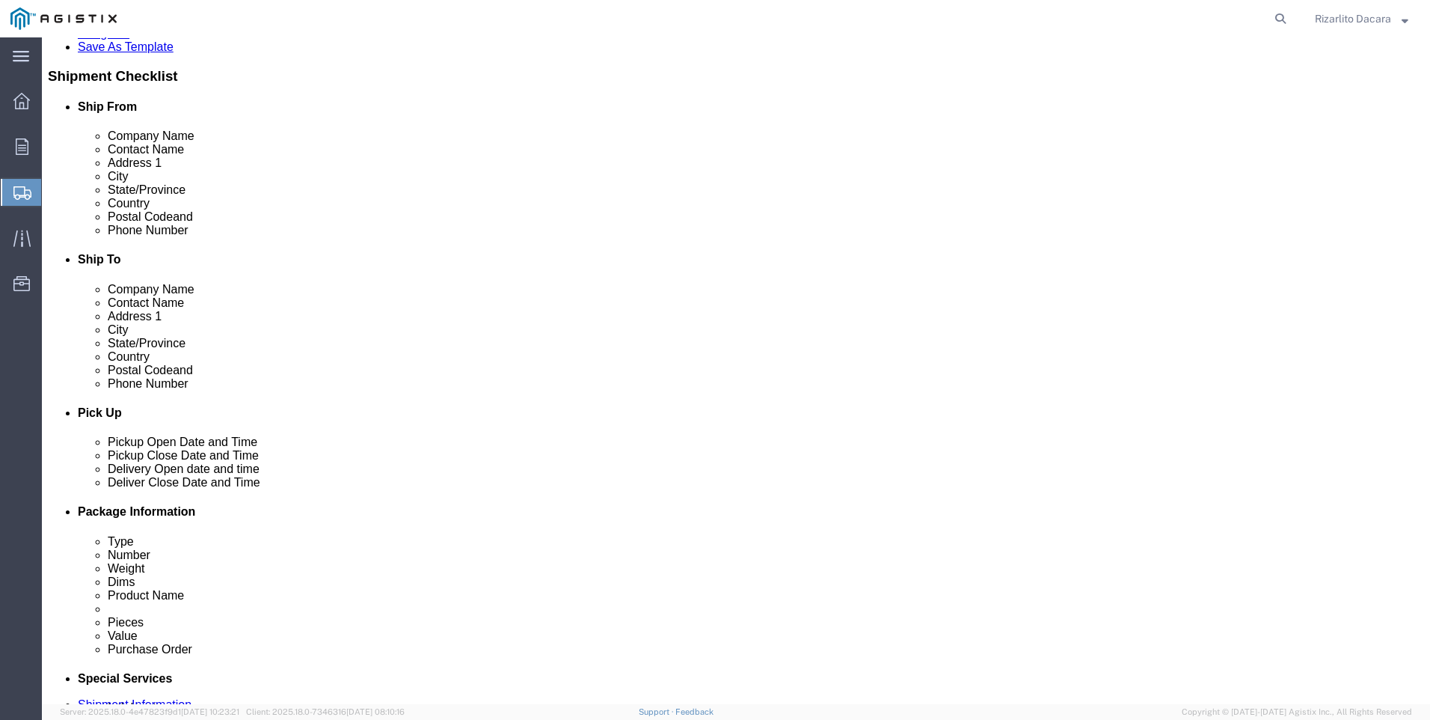
type input "[PERSON_NAME]"
click input "text"
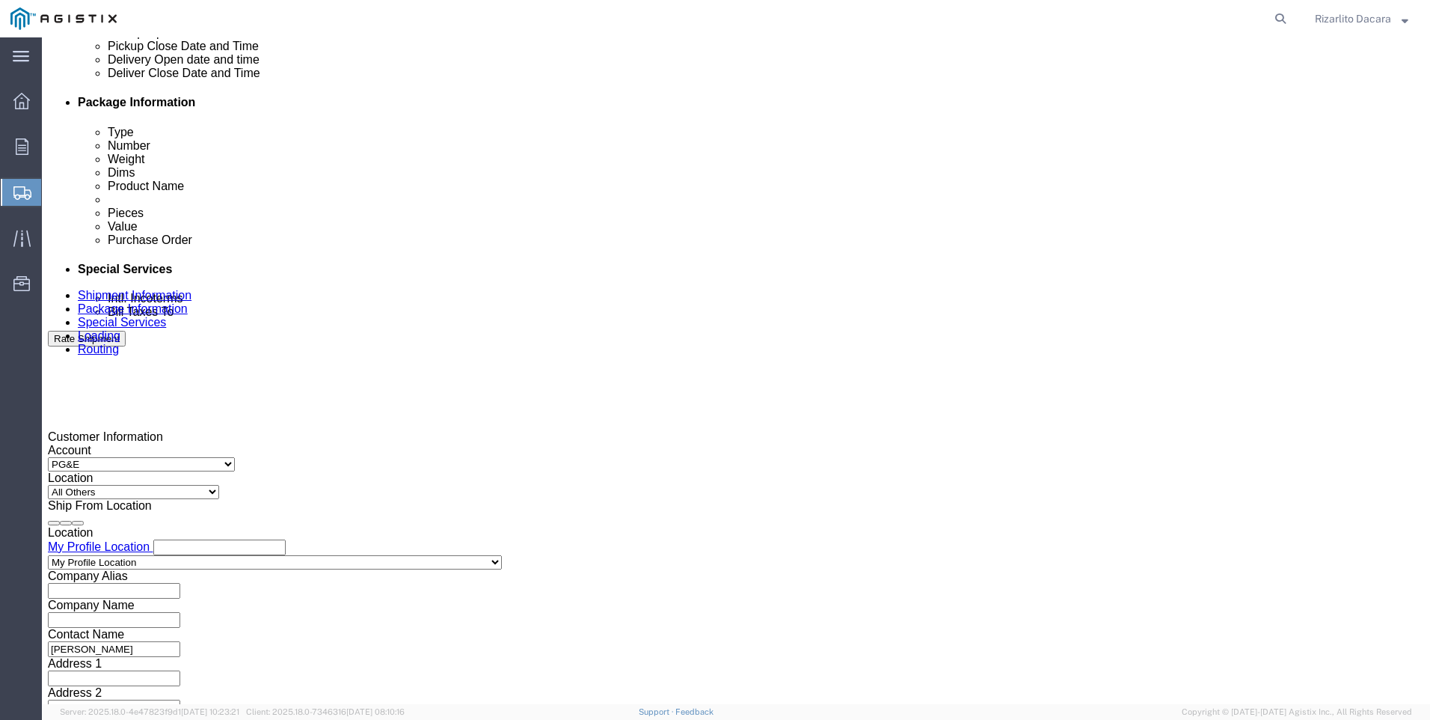
scroll to position [823, 0]
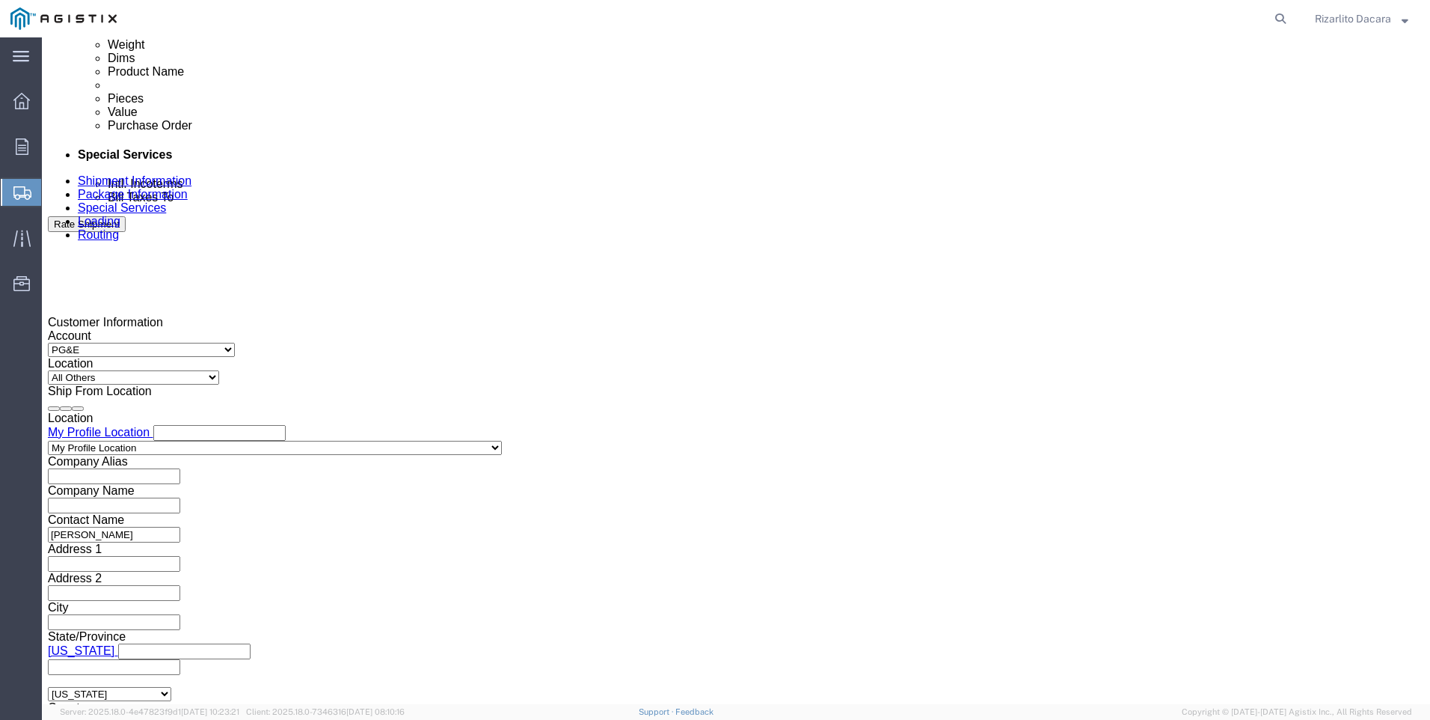
type input "[PHONE_NUMBER]"
click div "[DATE] 5:00 PM"
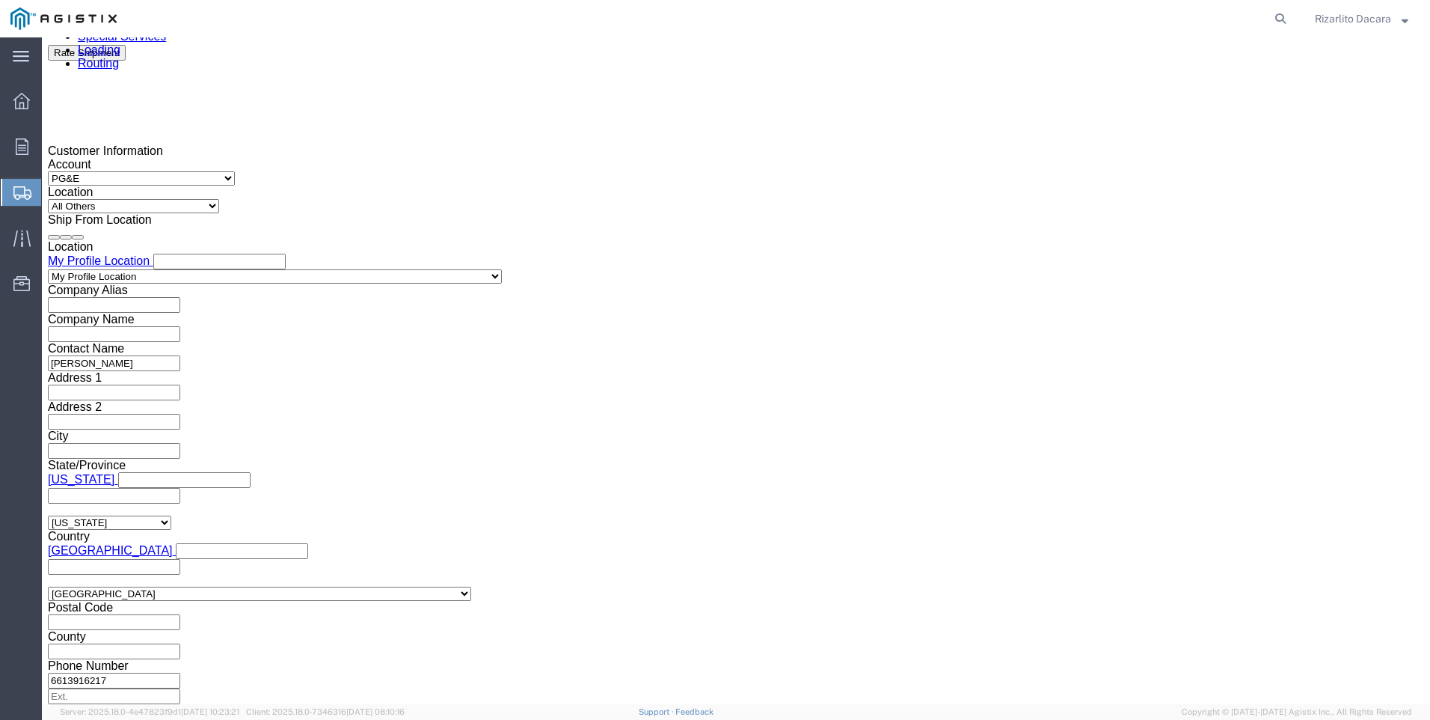
scroll to position [1056, 0]
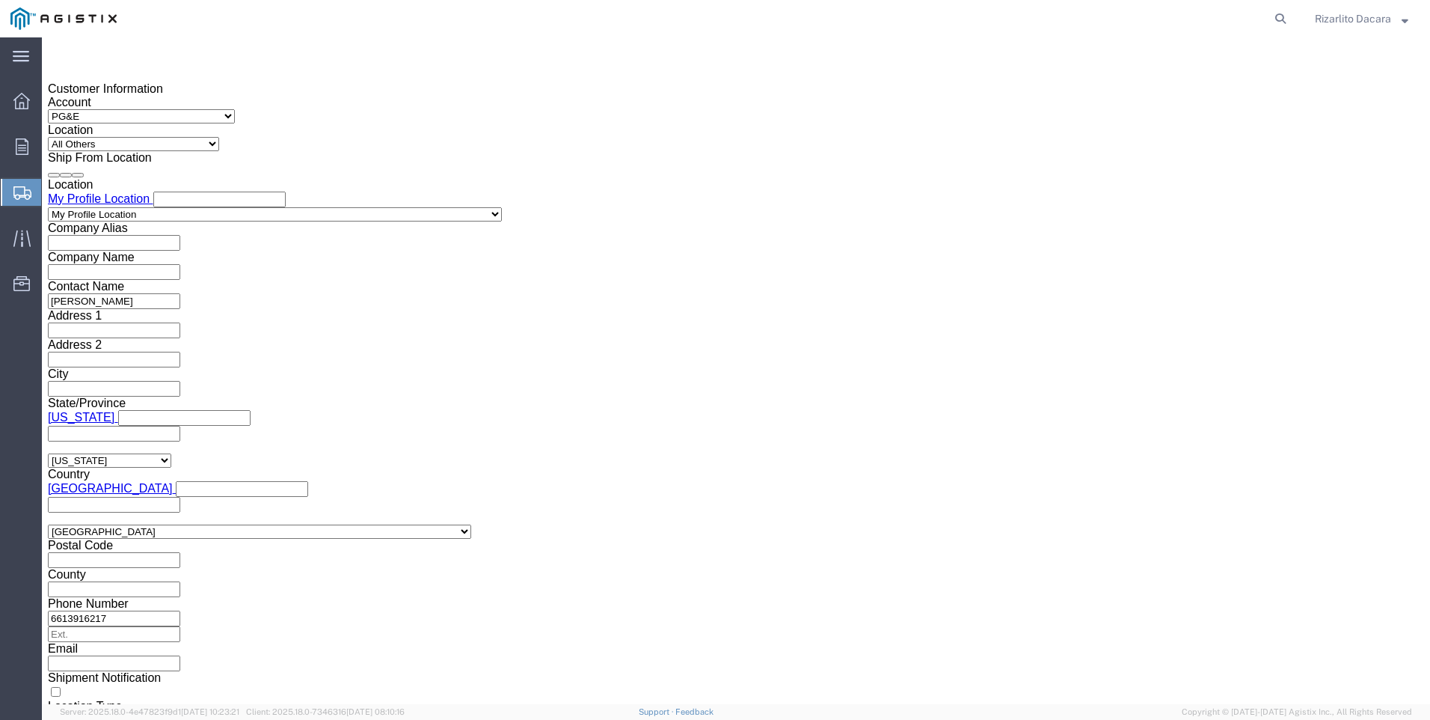
click input "5:00 PM"
type input "7:00 AM"
click button "Apply"
click div "[DATE] 8:00 AM"
type input "10:00 AM"
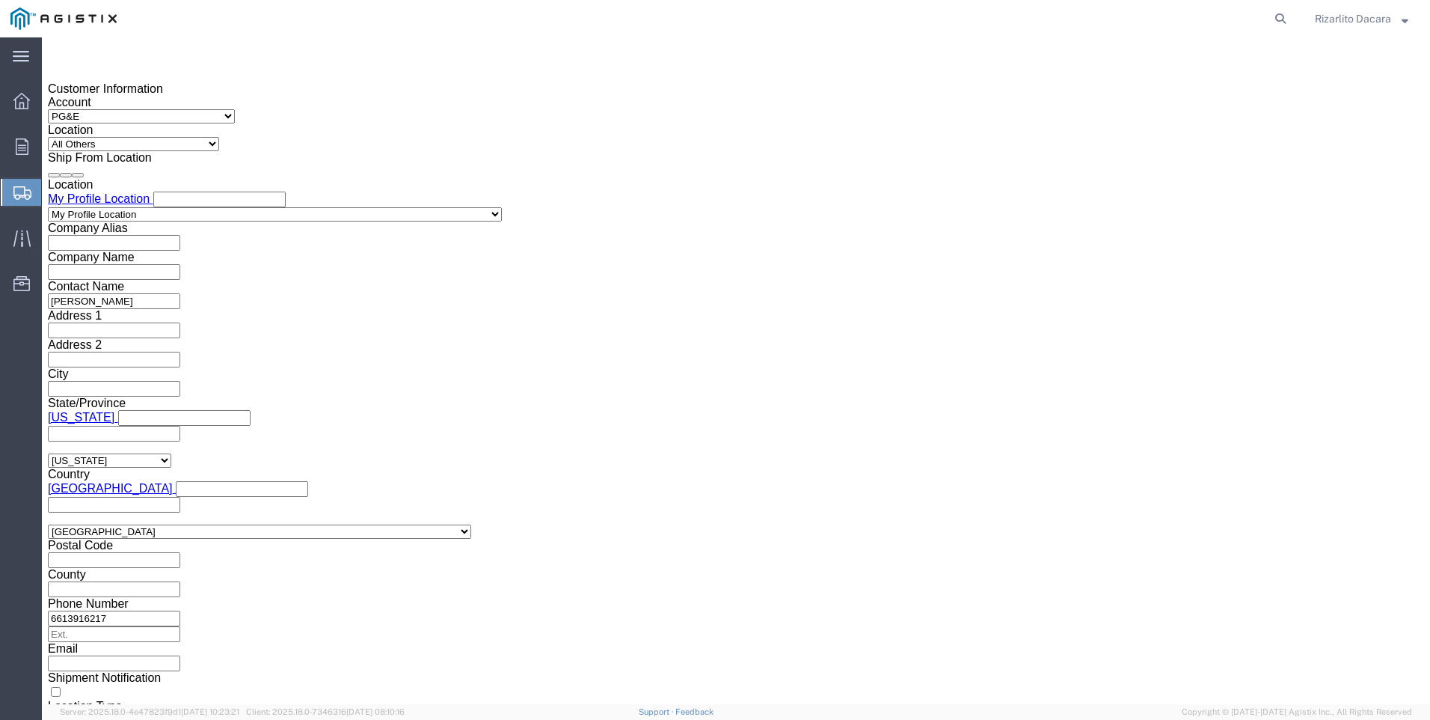
click button "Apply"
click div
click input "11:00 AM"
type input "7:00 AM"
click button "Apply"
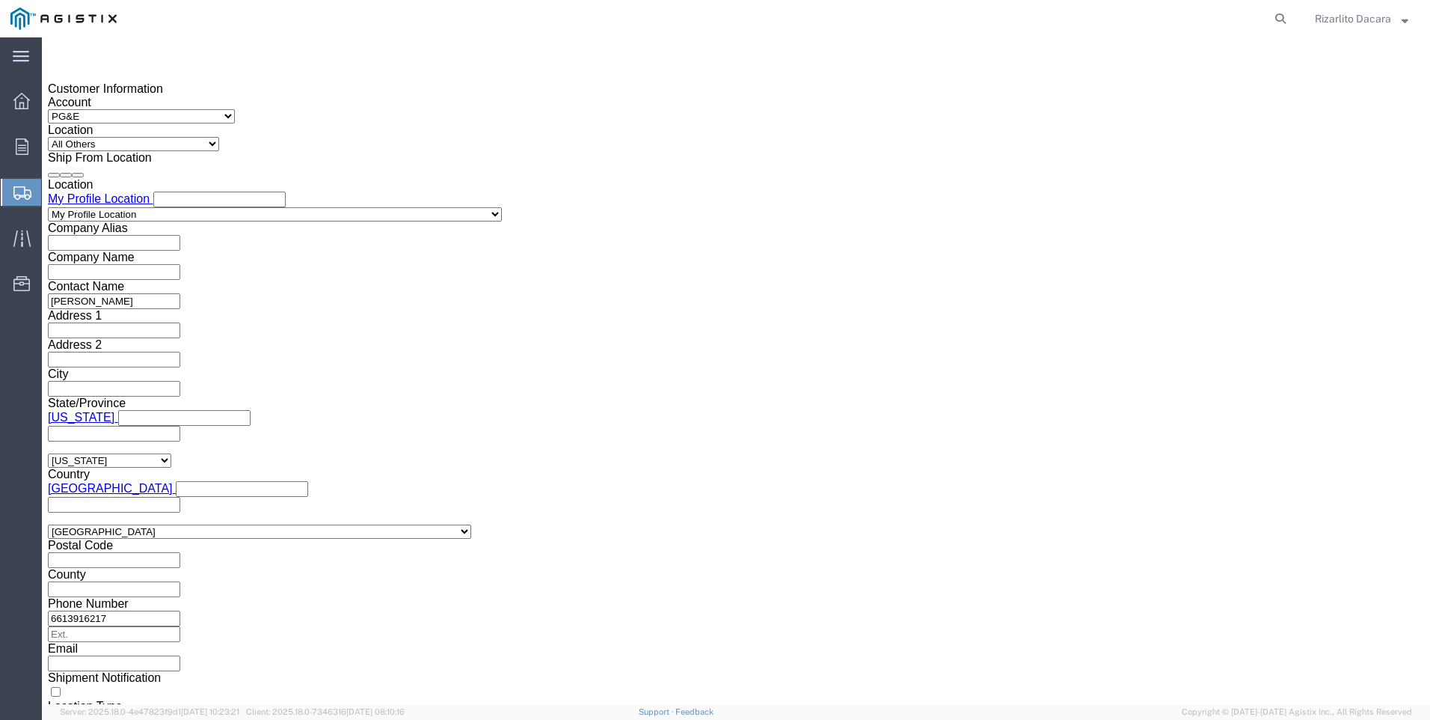
click div
type input "10:00 AM"
click button "Apply"
click input "text"
type input "3501409877"
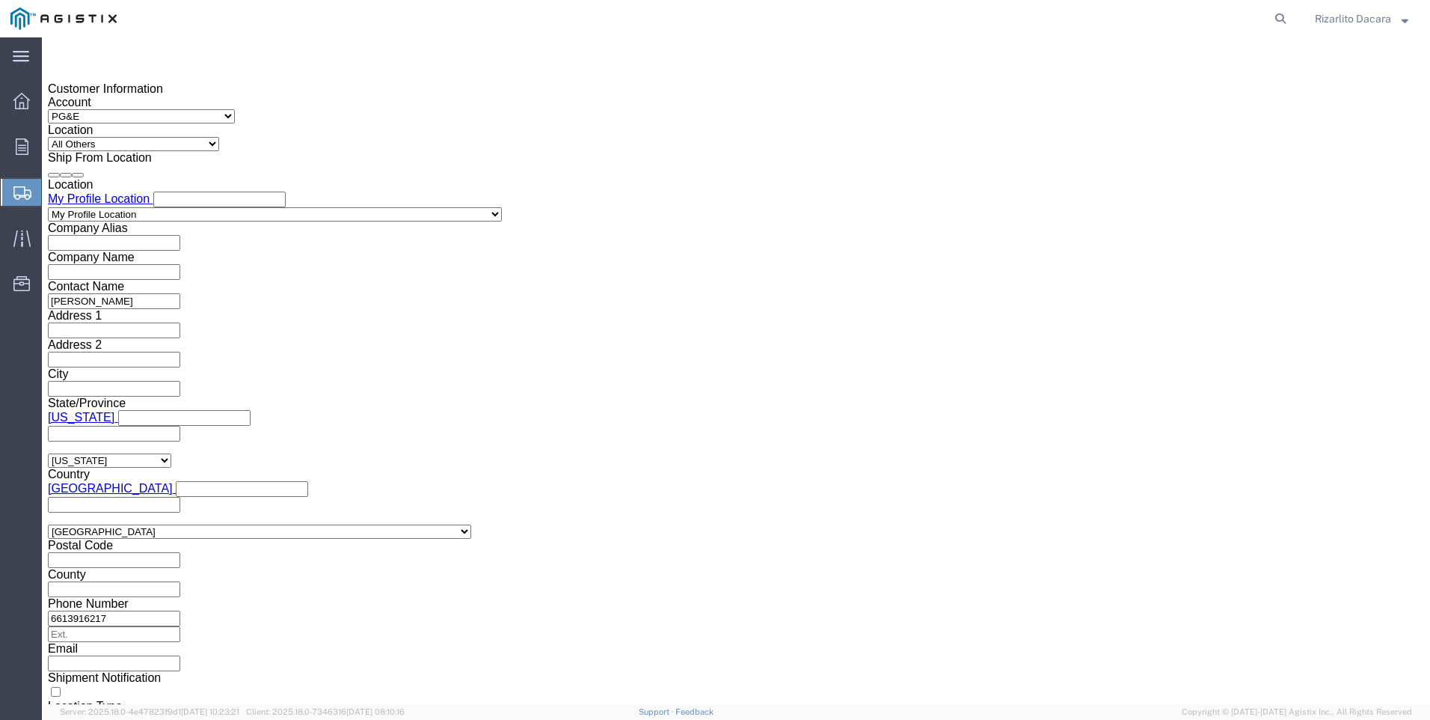
click select "Select Account Type Activity ID Airline Appointment Number ASN Batch Request # …"
select select "SALEORDR"
click select "Select Account Type Activity ID Airline Appointment Number ASN Batch Request # …"
click input "text"
type input "3501409877"
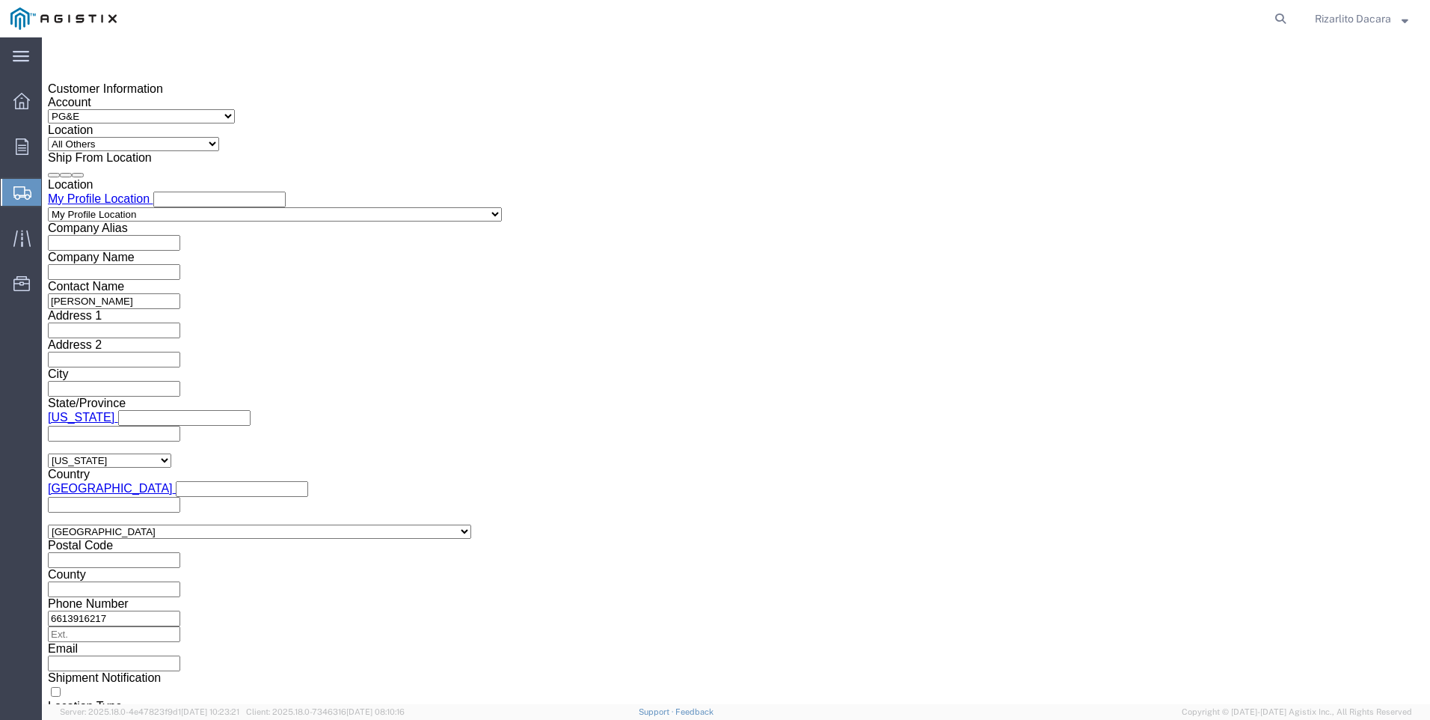
click button "Continue"
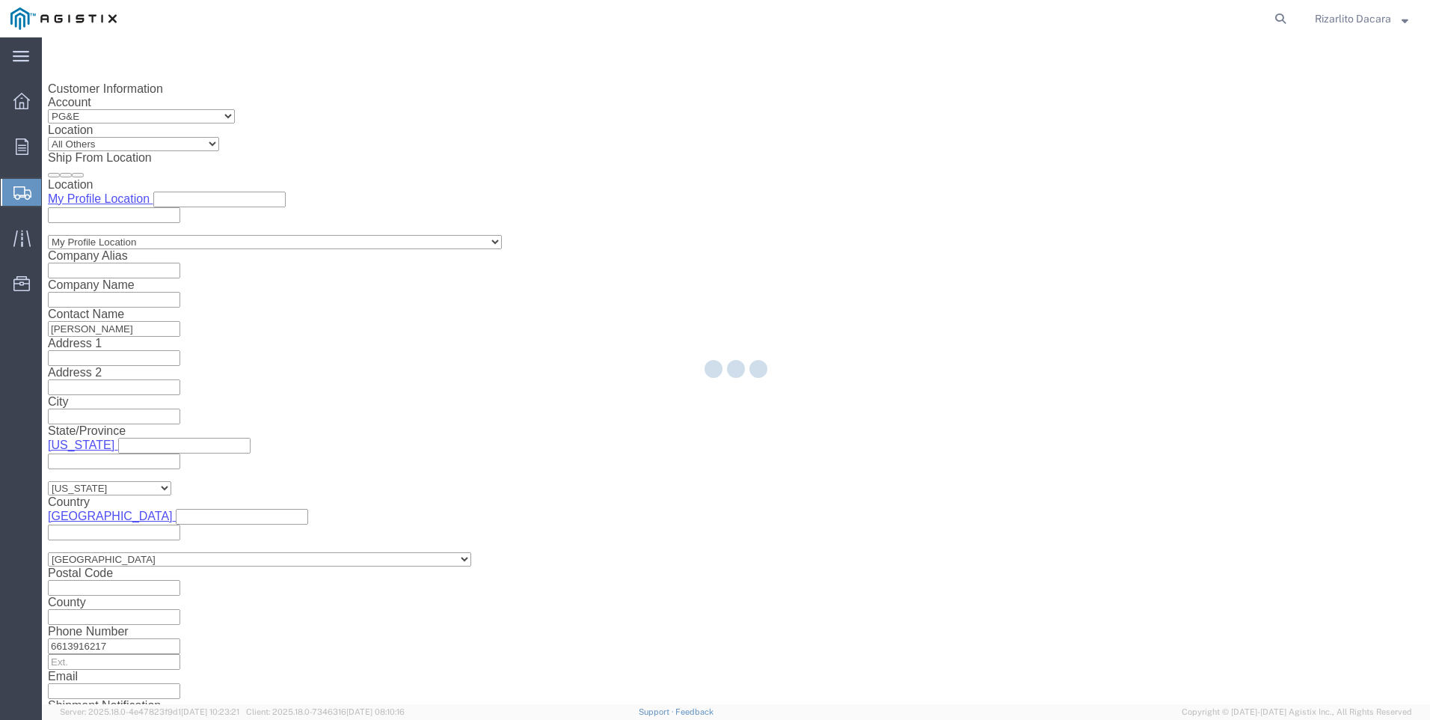
select select "21483"
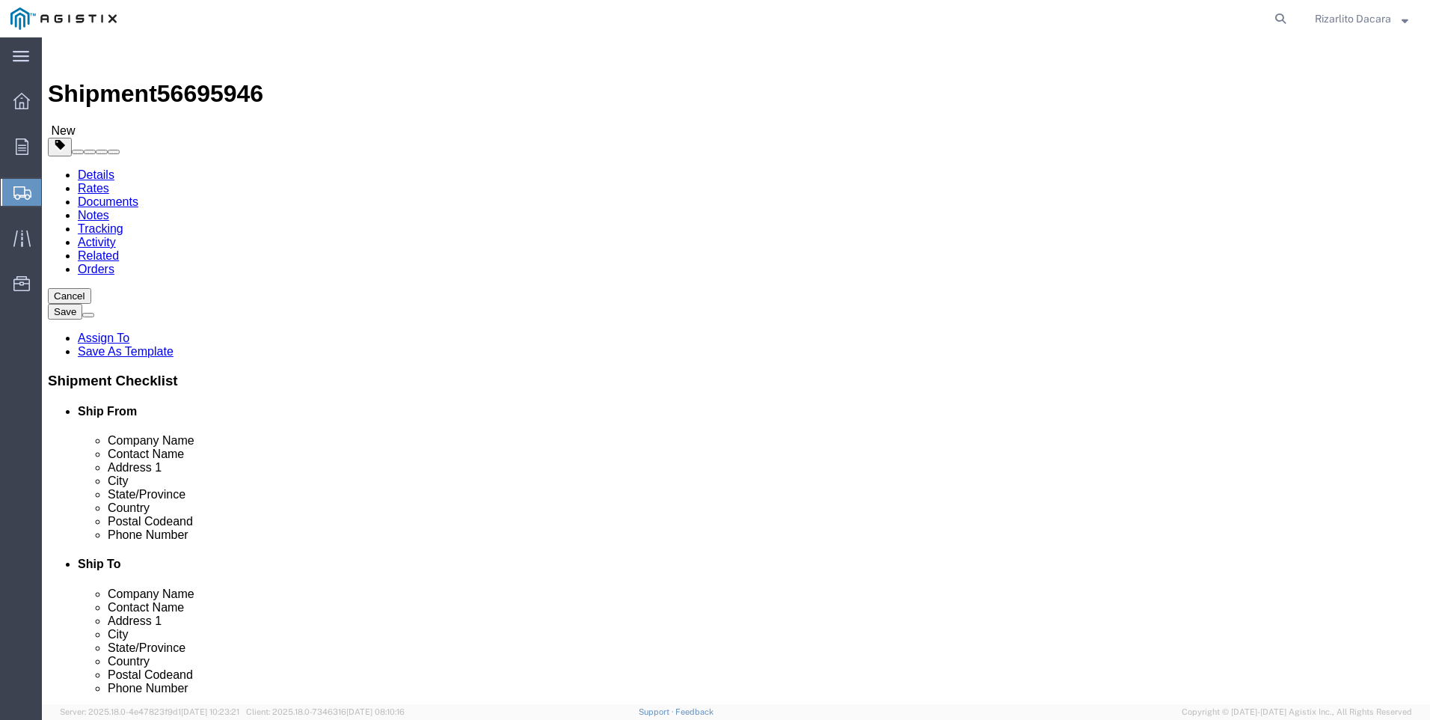
click select "Select Bulk Bundle(s) Cardboard Box(es) Carton(s) Crate(s) Drum(s) (Fiberboard)…"
select select "PONS"
click select "Select Bulk Bundle(s) Cardboard Box(es) Carton(s) Crate(s) Drum(s) (Fiberboard)…"
click input "1"
type input "2"
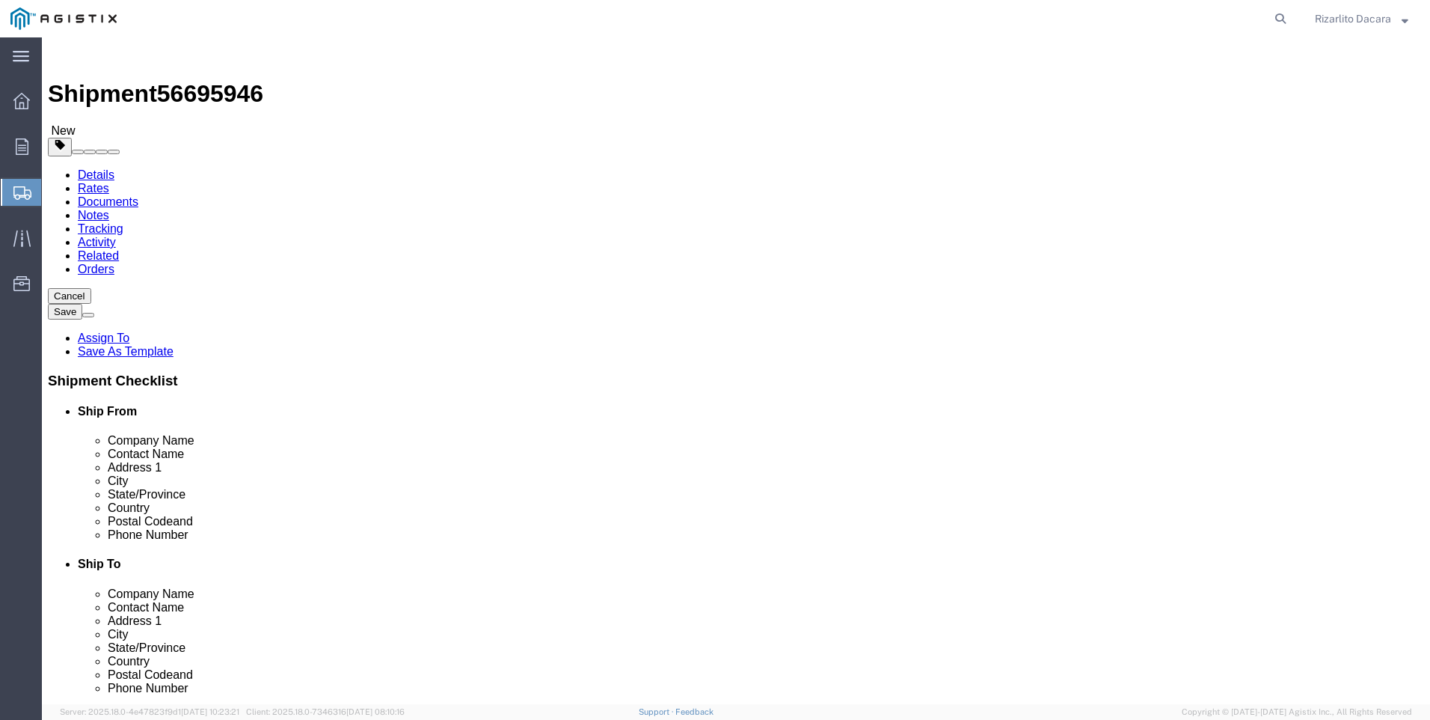
click input "text"
type input "78"
type input "86"
click input "0.00"
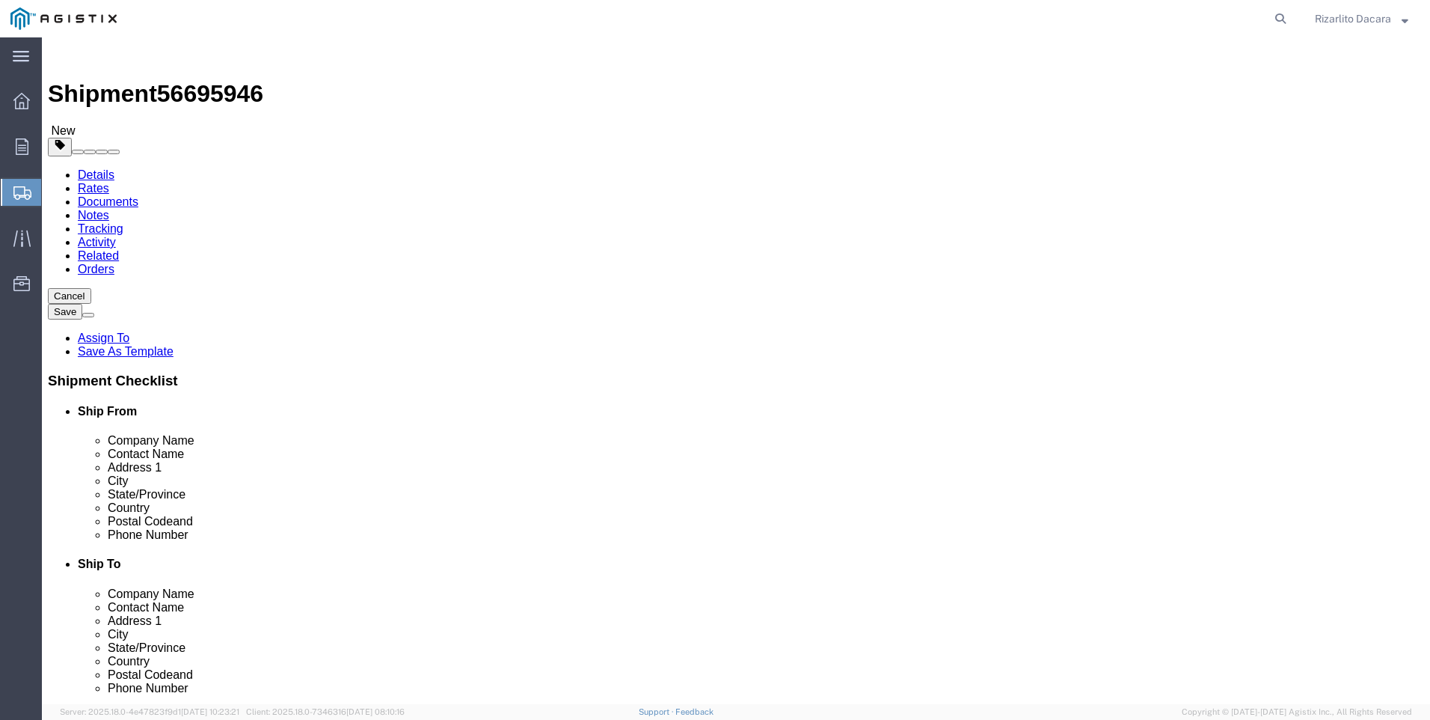
type input "0"
type input "4200"
click span
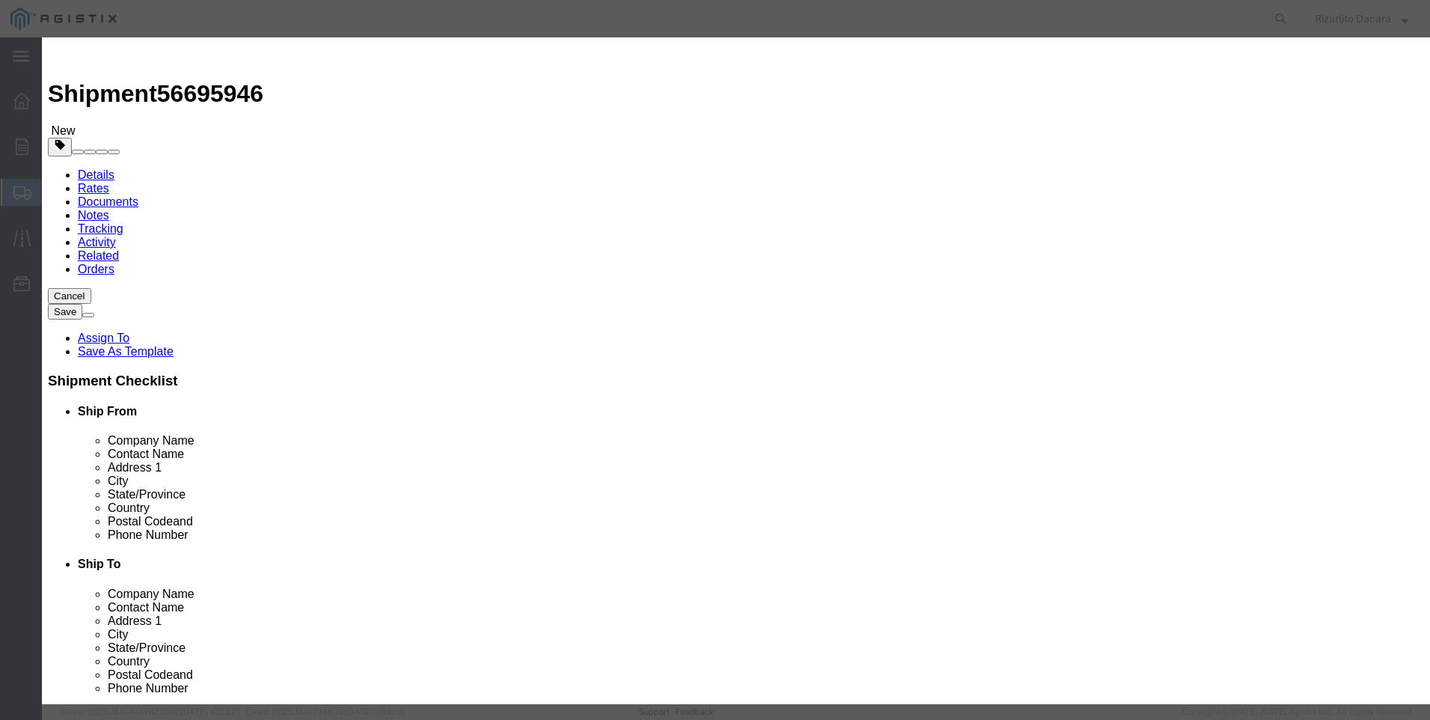
click input "text"
type input "1 1/4 YELLOW GAS PIPE 500FT COIL"
select select "US"
click input "0"
type input "20"
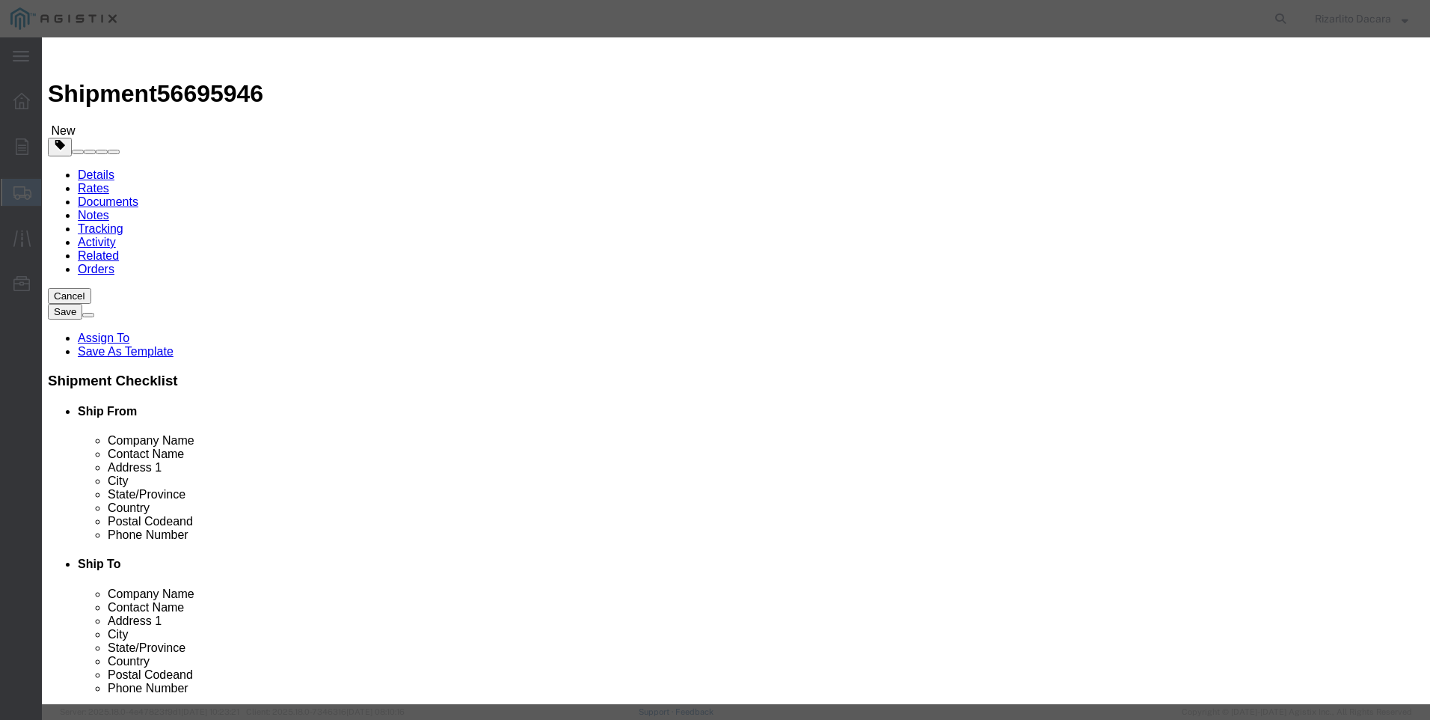
click input "text"
type input "12,900"
click select "Select 50 55 60 65 70 85 92.5 100 125 175 250 300 400"
select select "60"
click select "Select 50 55 60 65 70 85 92.5 100 125 175 250 300 400"
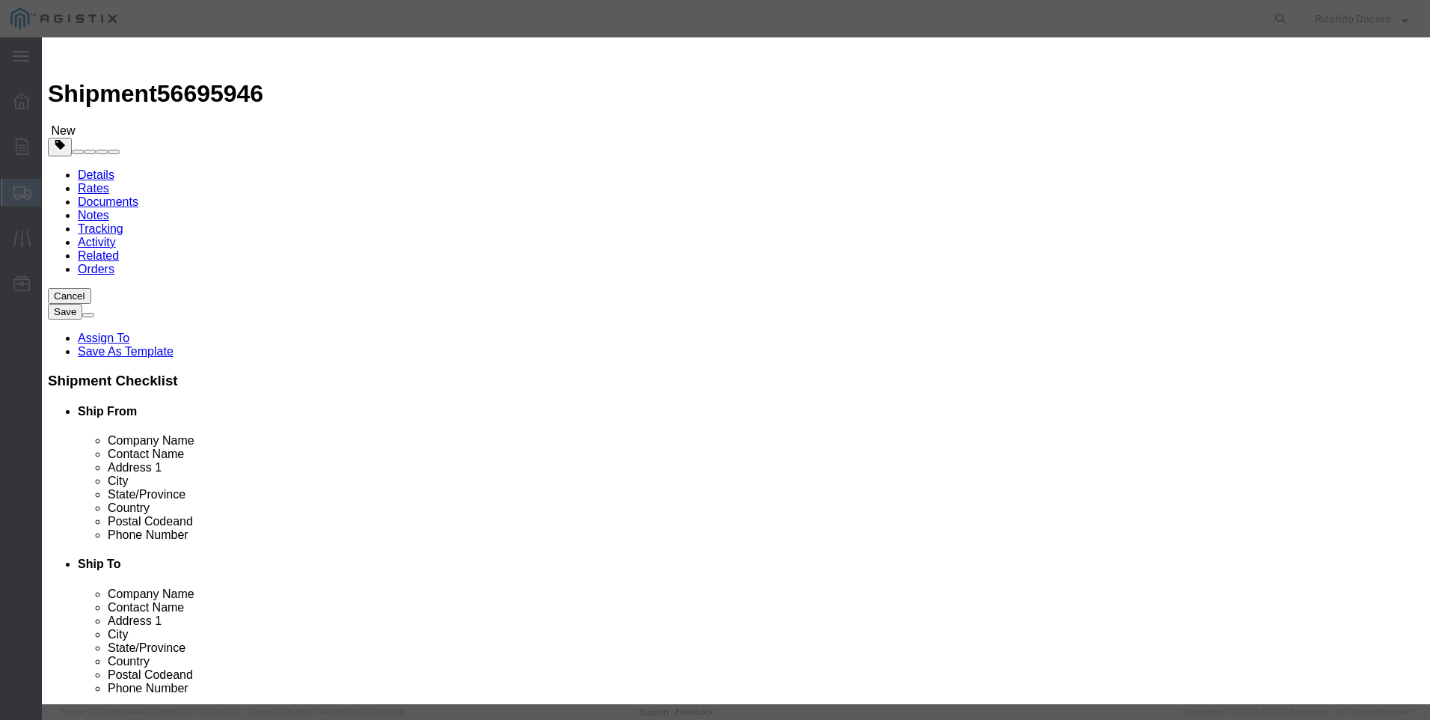
click button "Save & Close"
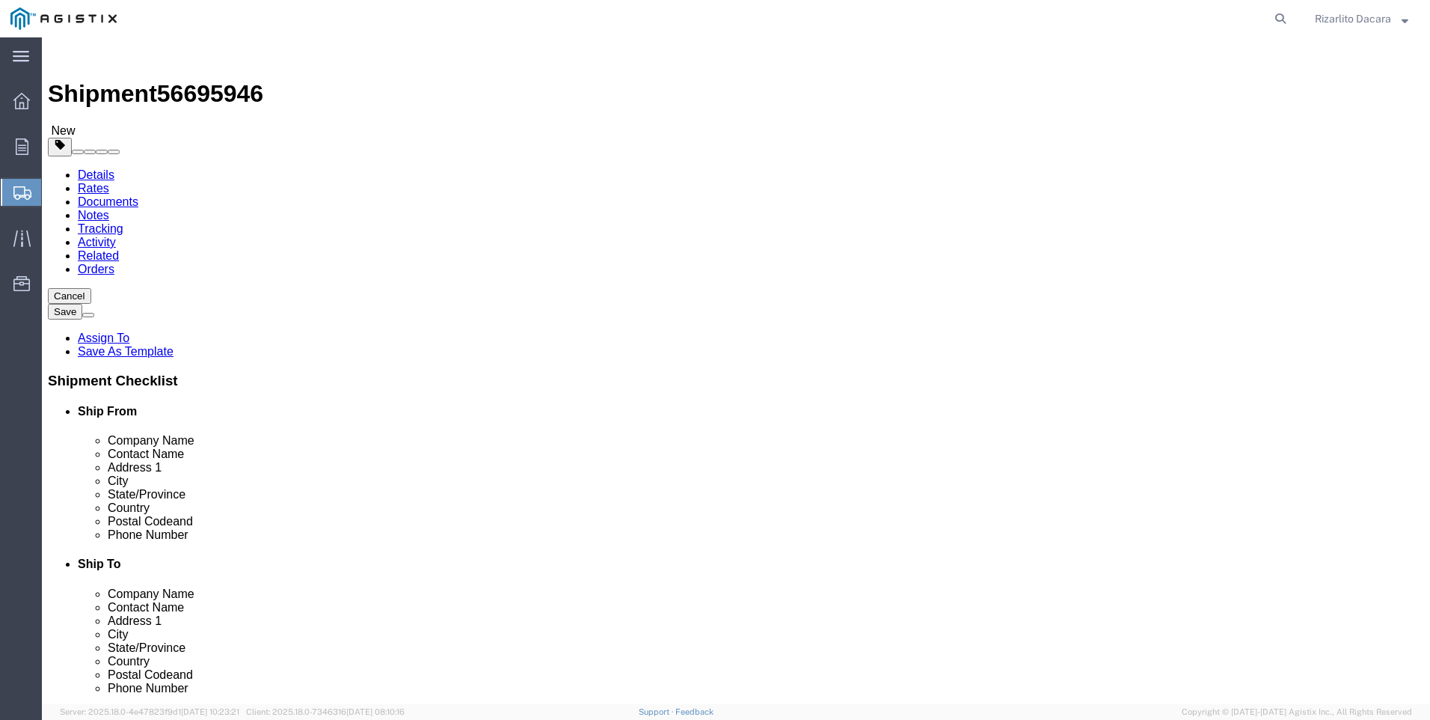
click button "Rate Shipment"
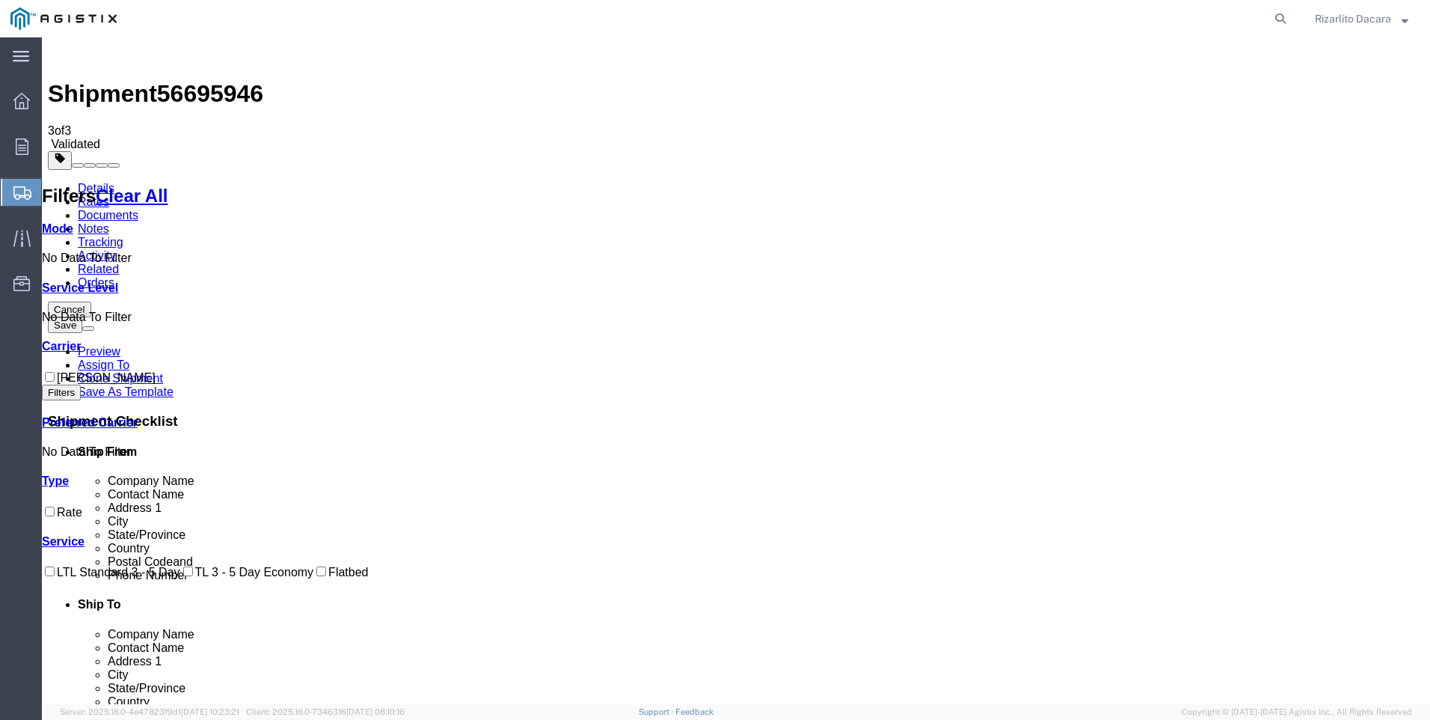
checkbox input "true"
